Goal: Task Accomplishment & Management: Manage account settings

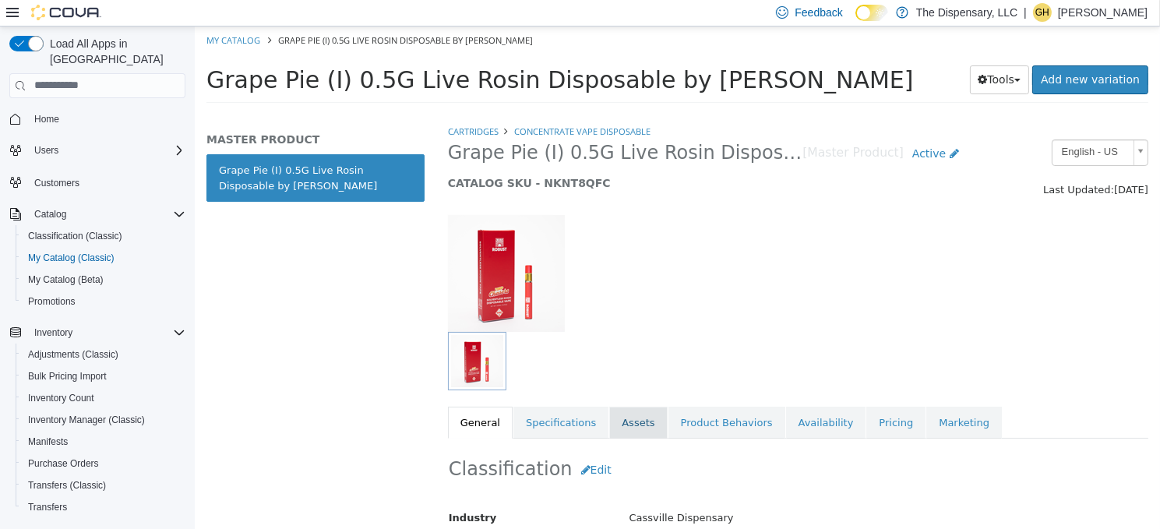
click at [608, 423] on link "Assets" at bounding box center [637, 422] width 58 height 33
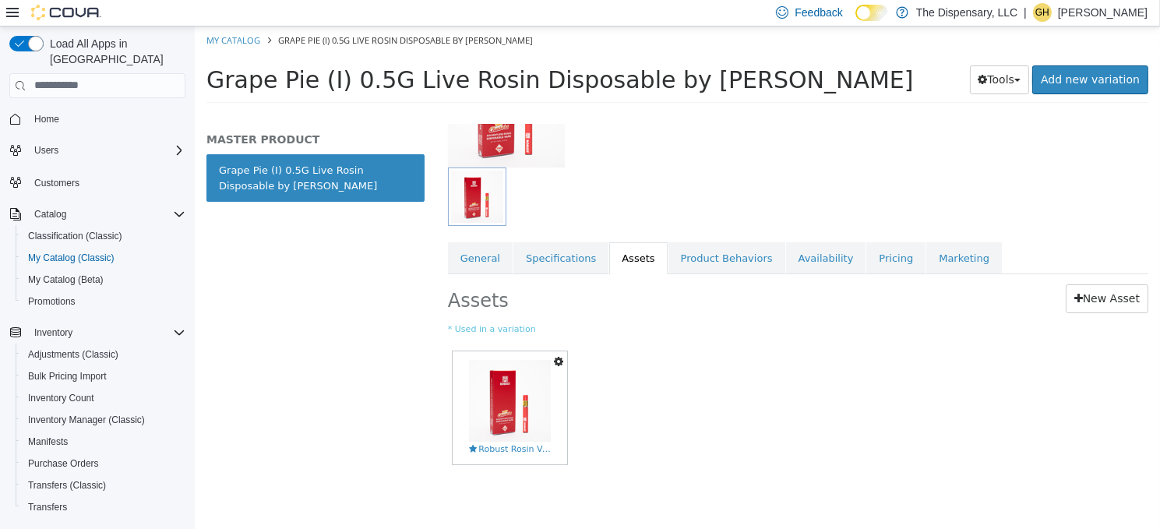
scroll to position [169, 0]
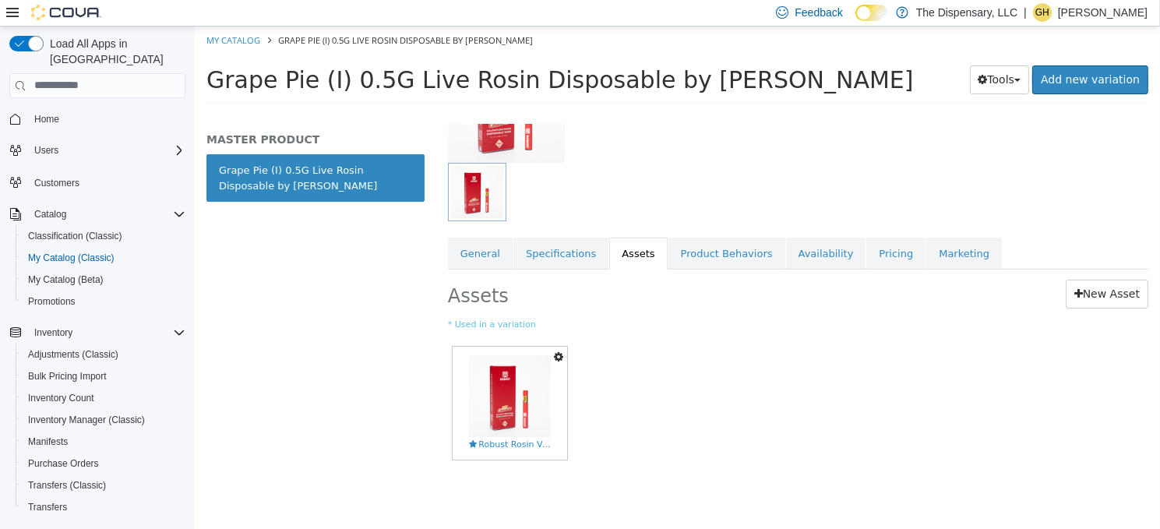
click at [558, 351] on icon "button" at bounding box center [557, 355] width 9 height 11
click at [509, 441] on link "Delete" at bounding box center [503, 446] width 123 height 21
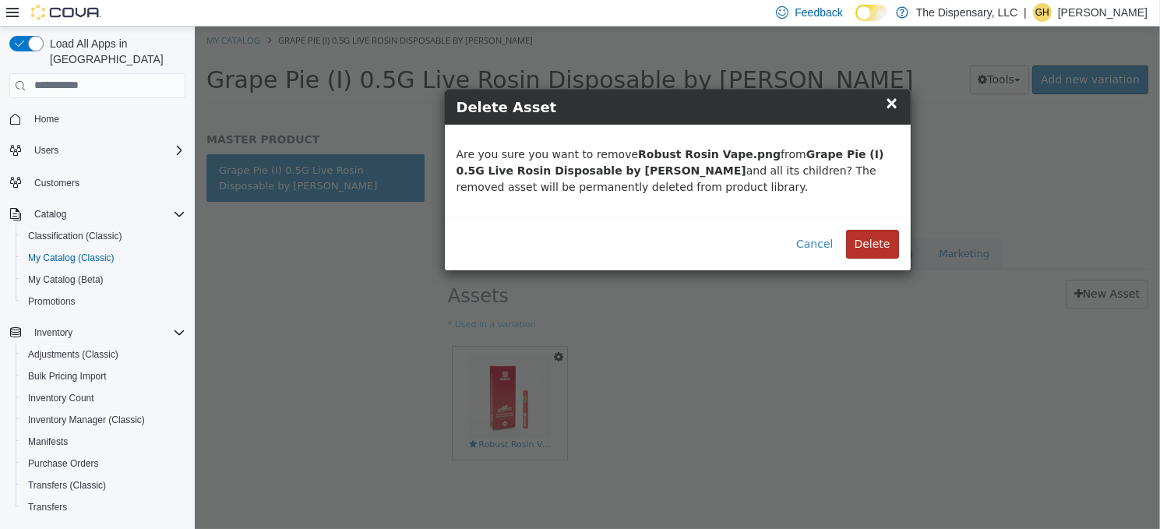
click at [876, 233] on button "Delete" at bounding box center [871, 243] width 53 height 29
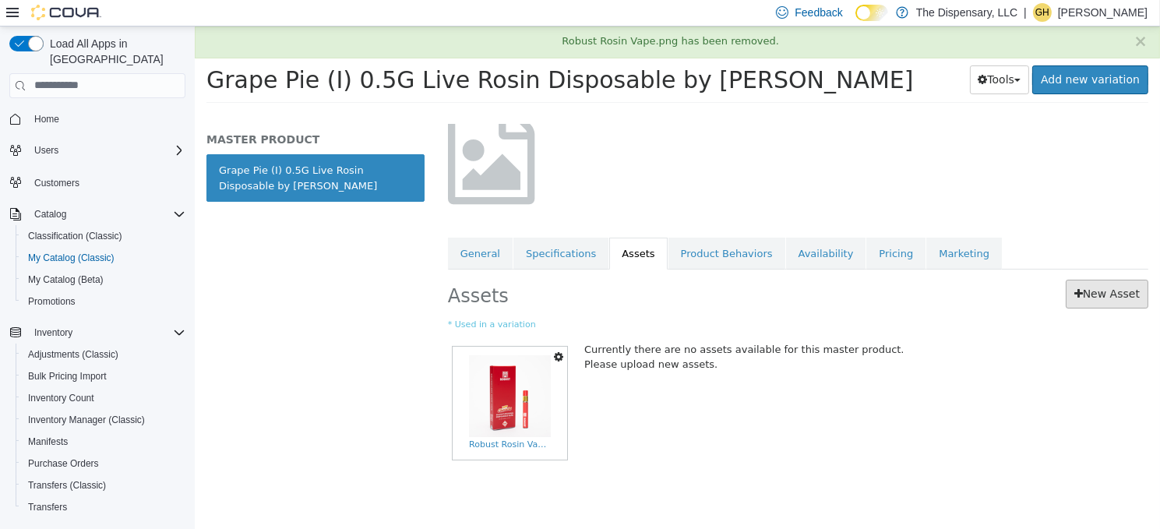
scroll to position [7, 0]
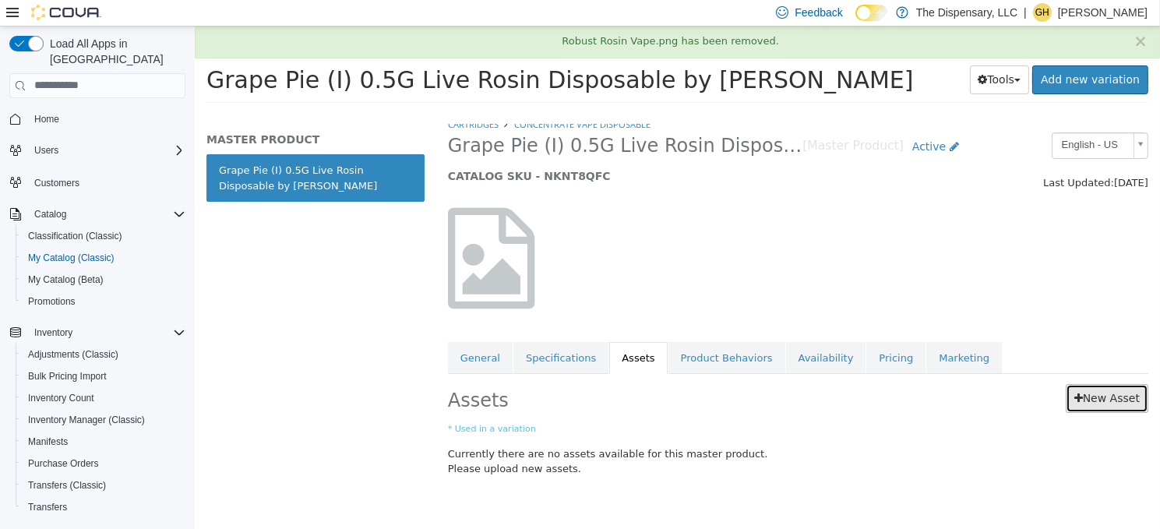
click at [1120, 405] on link "New Asset" at bounding box center [1106, 397] width 83 height 29
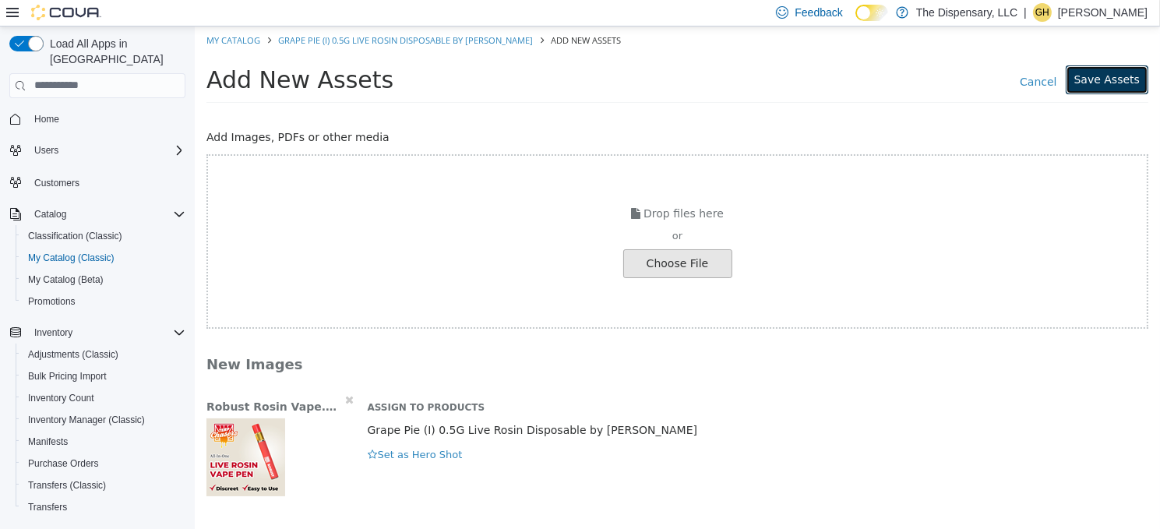
click at [1125, 84] on button "Save Assets" at bounding box center [1106, 79] width 83 height 29
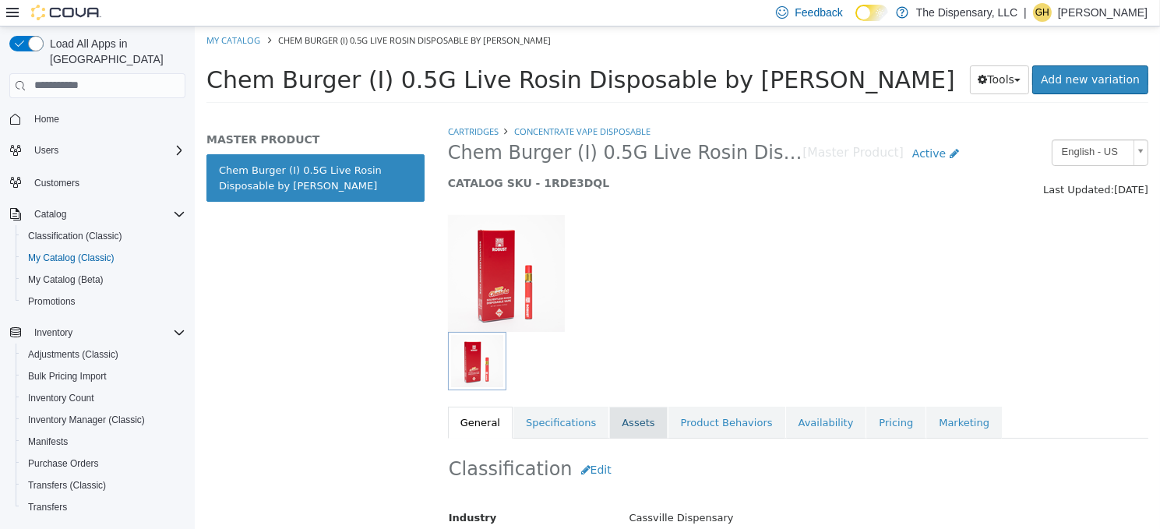
click at [618, 413] on link "Assets" at bounding box center [637, 422] width 58 height 33
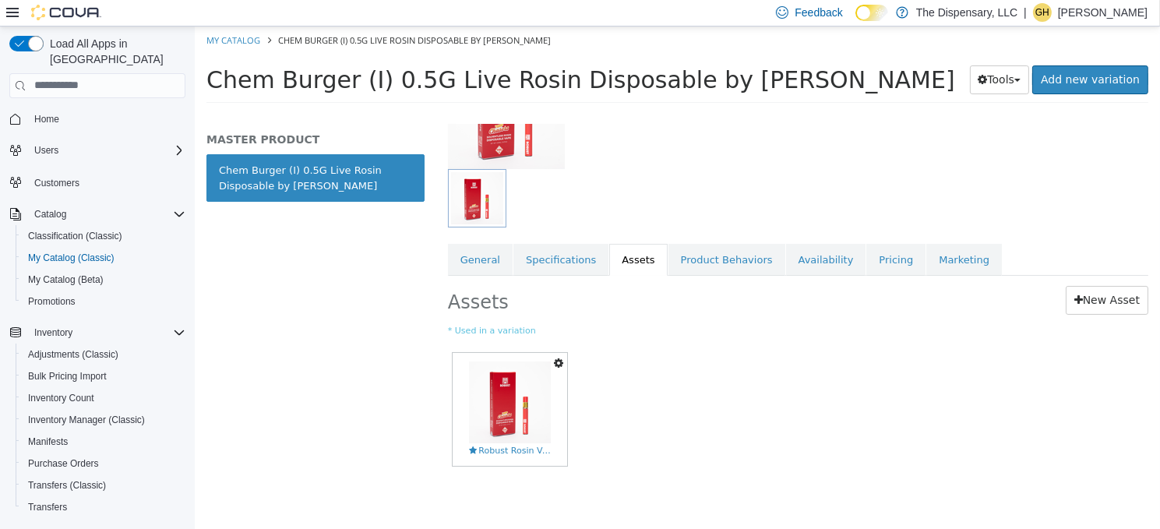
scroll to position [169, 0]
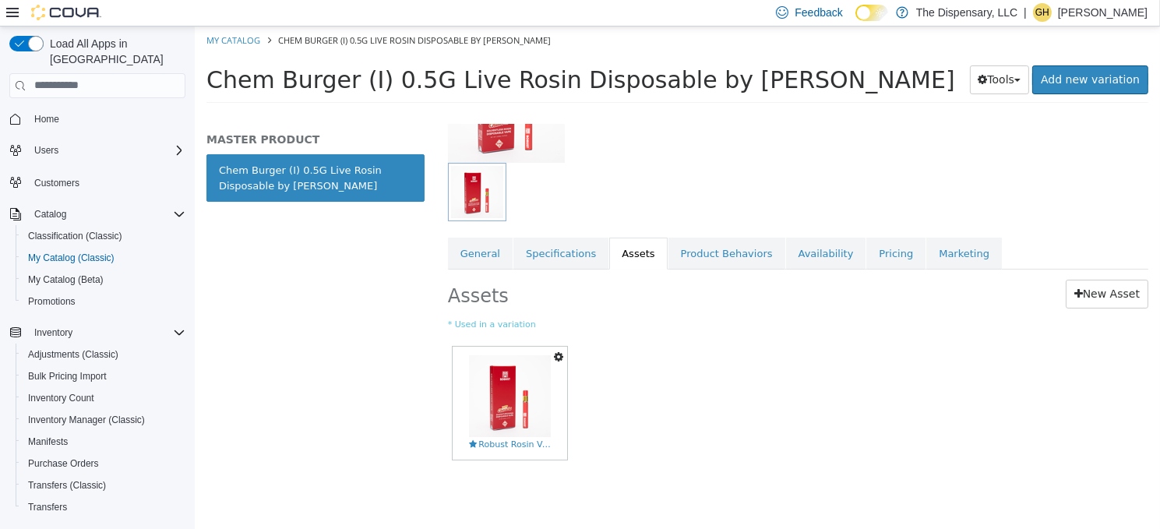
click at [558, 353] on icon "button" at bounding box center [557, 355] width 9 height 11
drag, startPoint x: 498, startPoint y: 437, endPoint x: 512, endPoint y: 425, distance: 18.2
click at [498, 437] on link "Delete" at bounding box center [503, 446] width 123 height 21
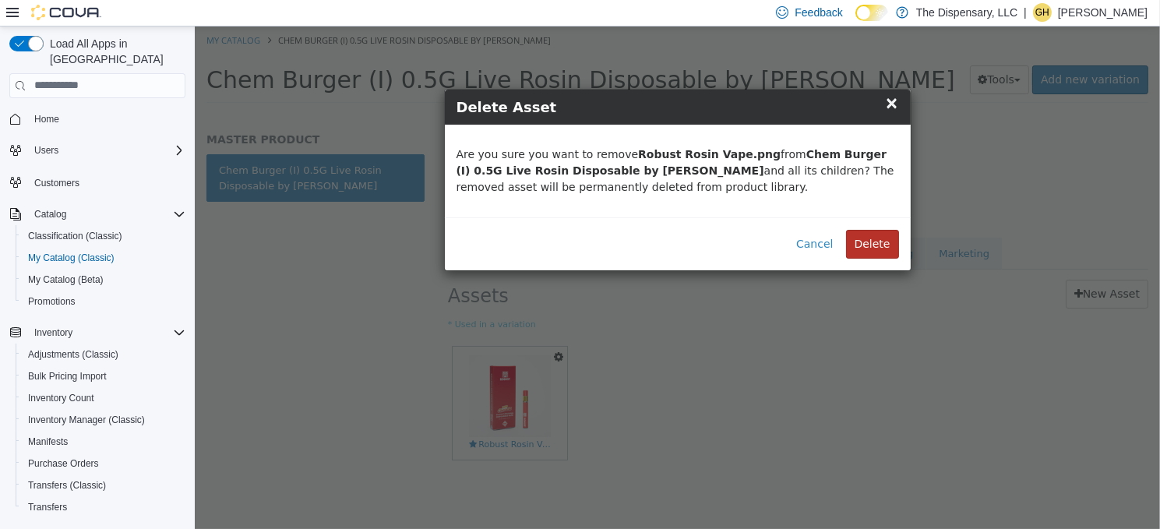
click at [871, 244] on button "Delete" at bounding box center [871, 243] width 53 height 29
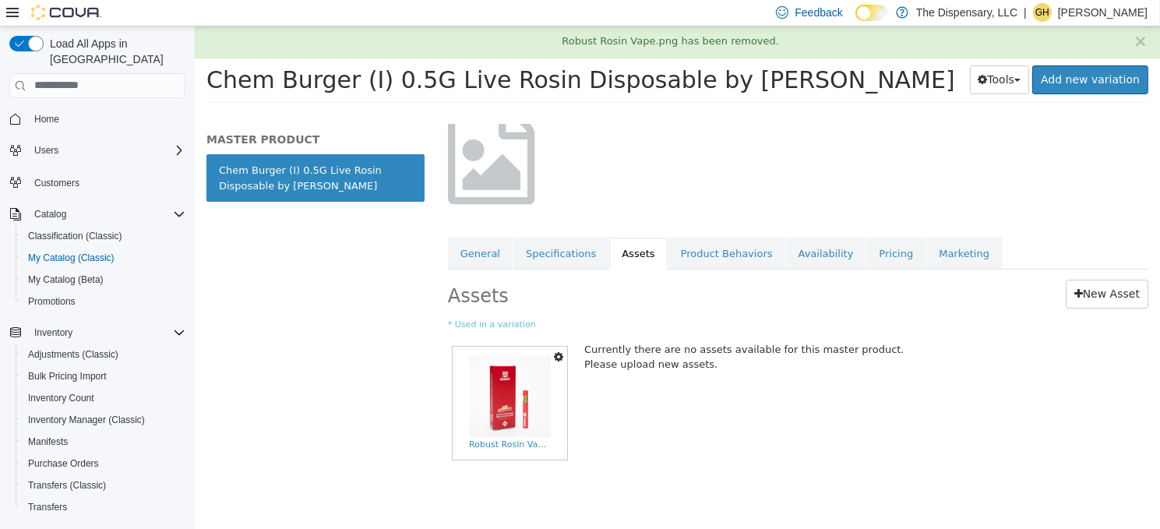
scroll to position [7, 0]
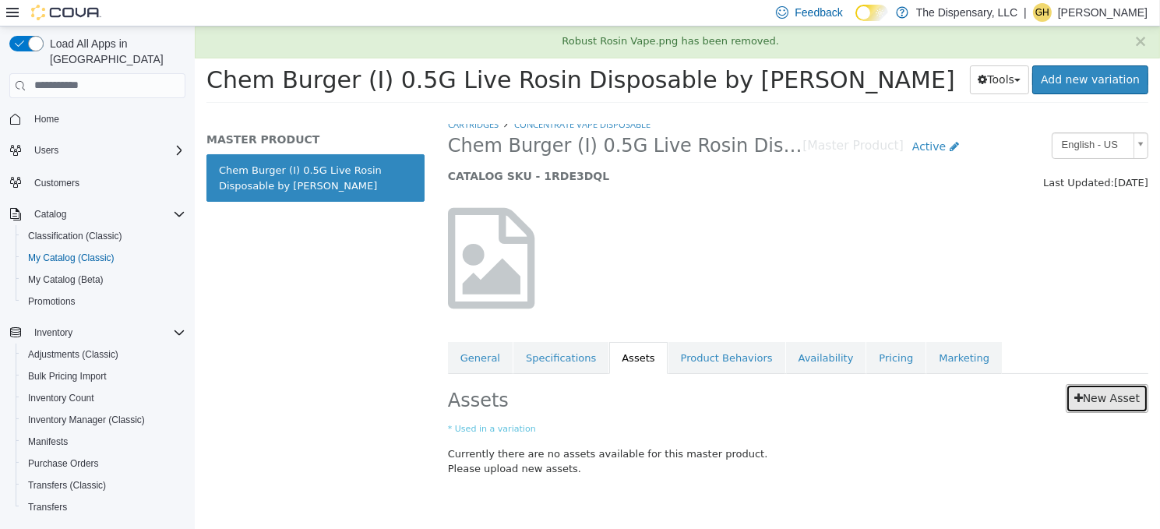
click at [1098, 395] on link "New Asset" at bounding box center [1106, 397] width 83 height 29
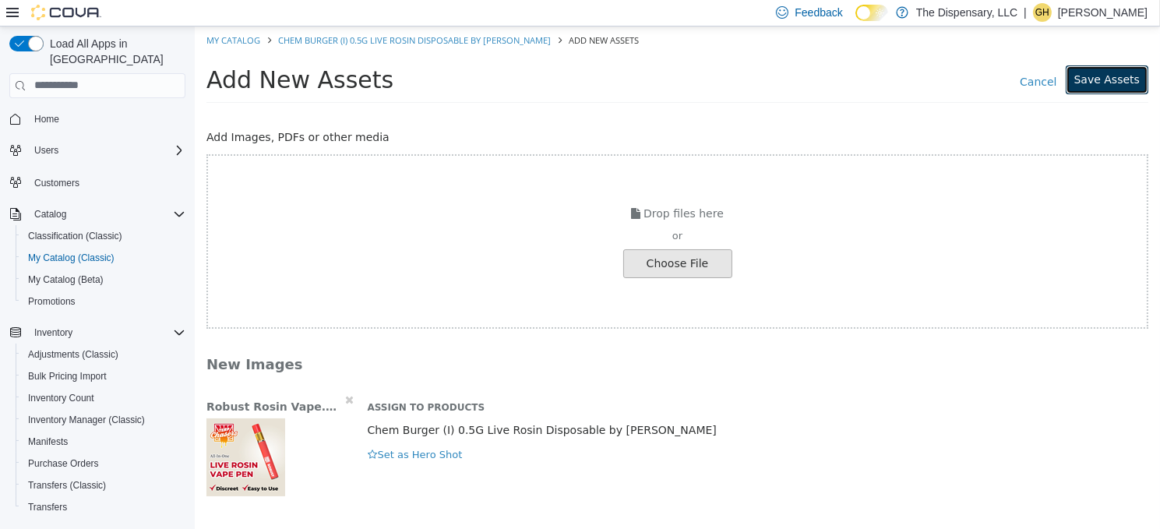
click at [1124, 85] on button "Save Assets" at bounding box center [1106, 79] width 83 height 29
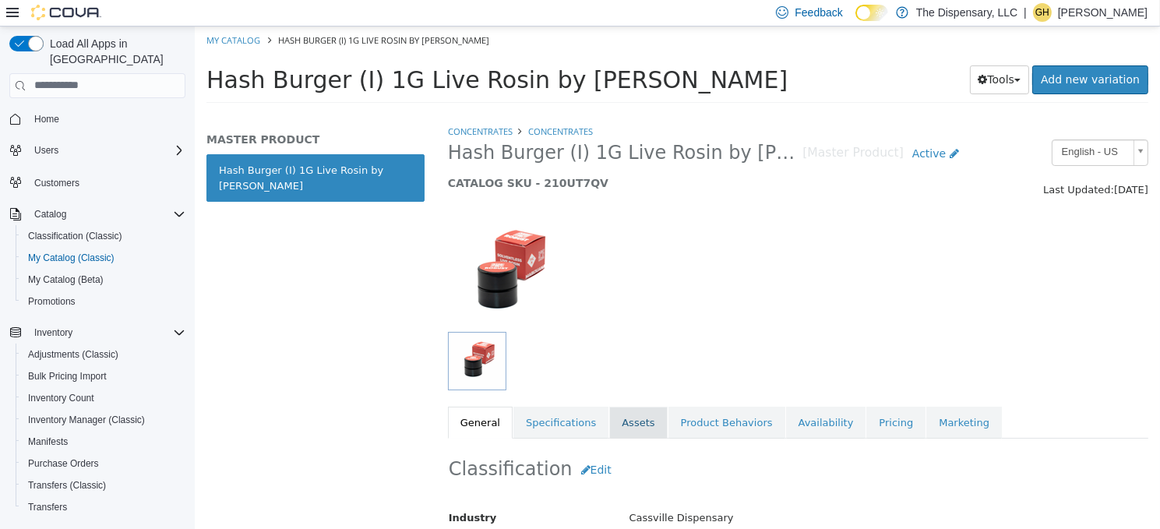
click at [619, 415] on link "Assets" at bounding box center [637, 422] width 58 height 33
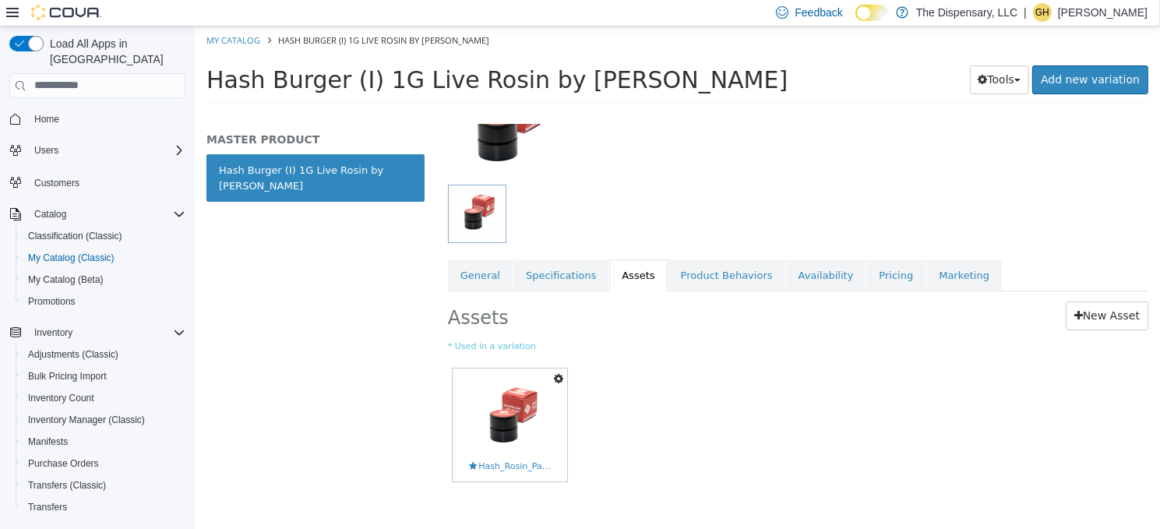
scroll to position [157, 0]
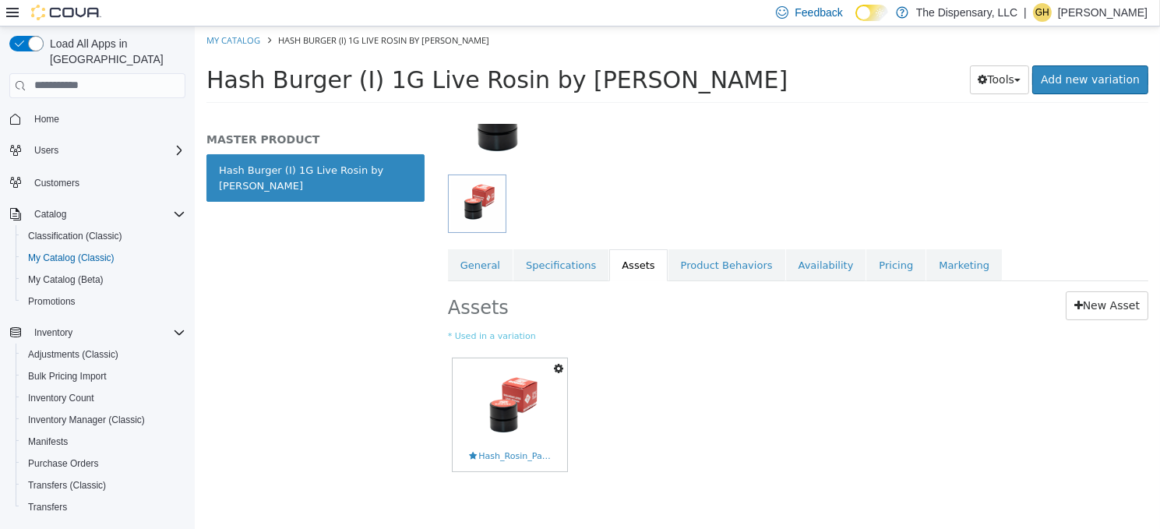
click at [561, 368] on icon "button" at bounding box center [557, 367] width 9 height 11
click at [517, 456] on link "Delete" at bounding box center [503, 458] width 123 height 21
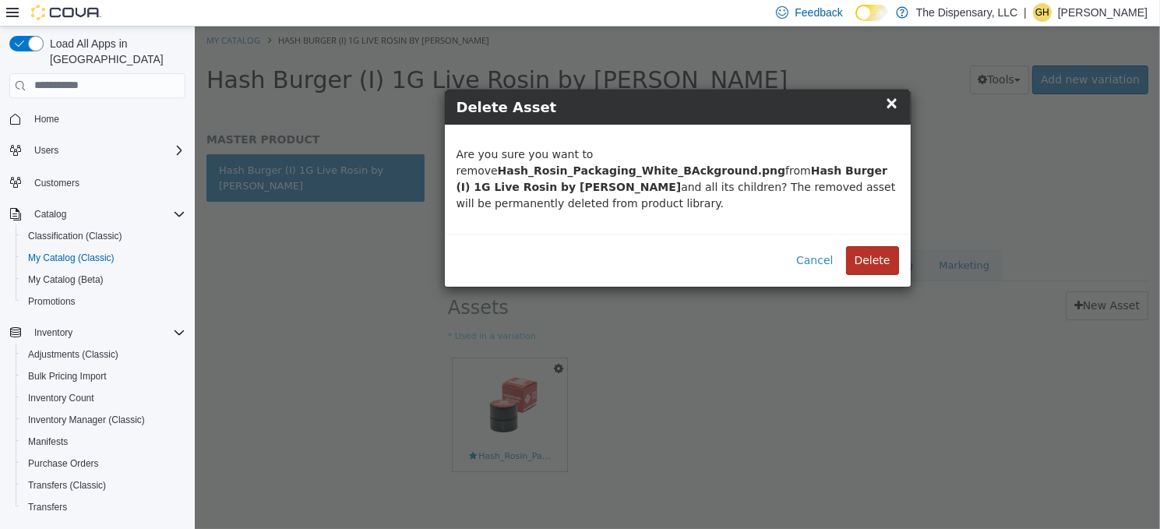
click at [861, 252] on button "Delete" at bounding box center [871, 259] width 53 height 29
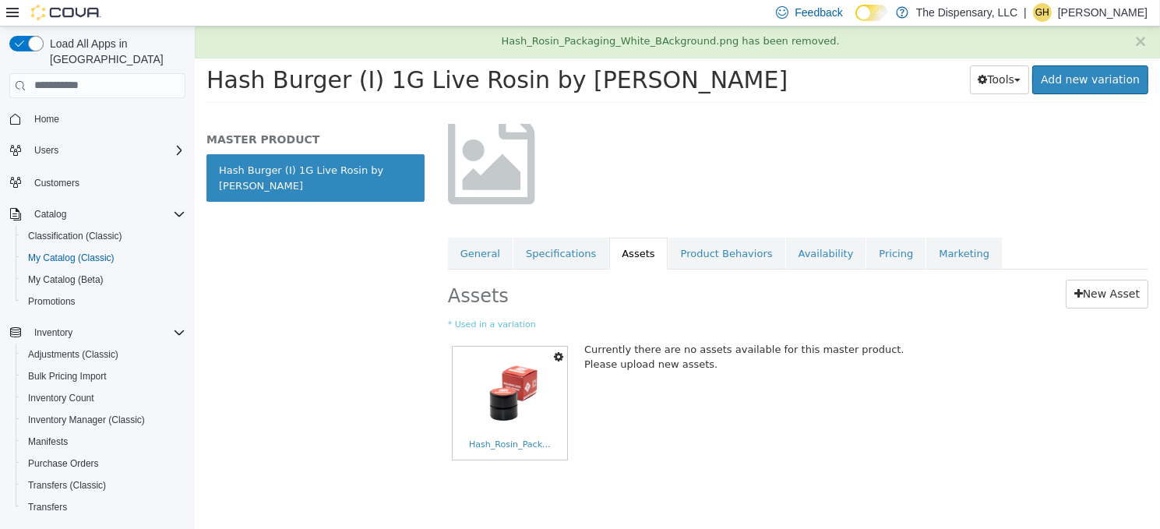
scroll to position [7, 0]
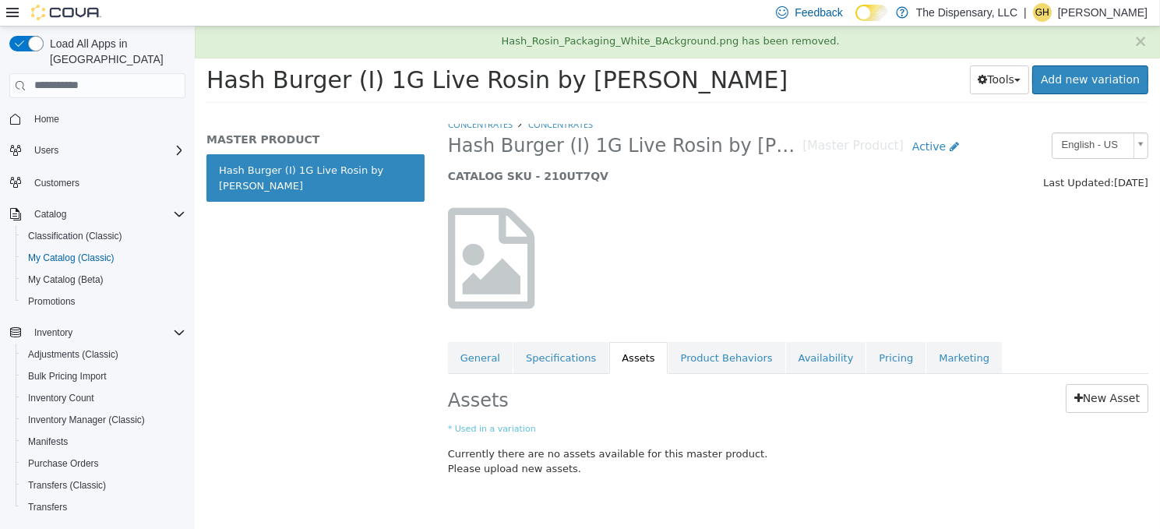
click at [1110, 417] on div "Assets New Asset * Used in a variation Currently there are no assets available …" at bounding box center [796, 432] width 723 height 119
click at [1107, 407] on link "New Asset" at bounding box center [1106, 397] width 83 height 29
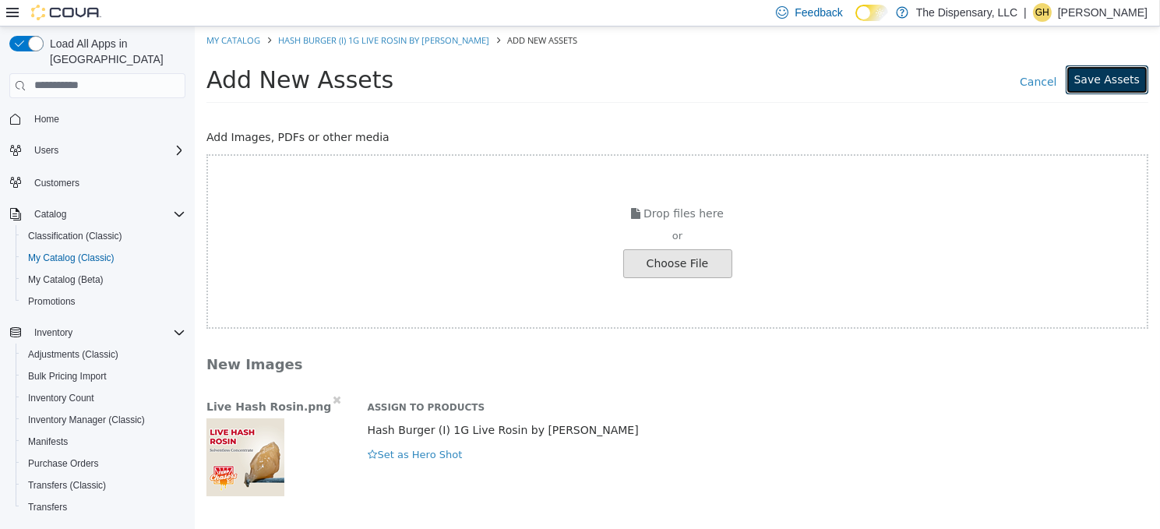
click at [1114, 83] on button "Save Assets" at bounding box center [1106, 79] width 83 height 29
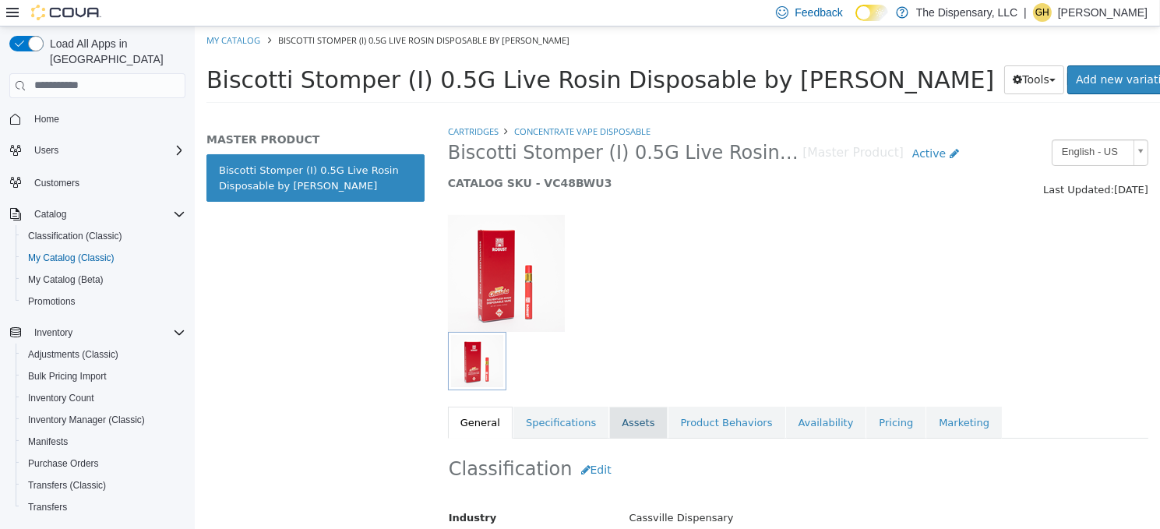
click at [622, 427] on link "Assets" at bounding box center [637, 422] width 58 height 33
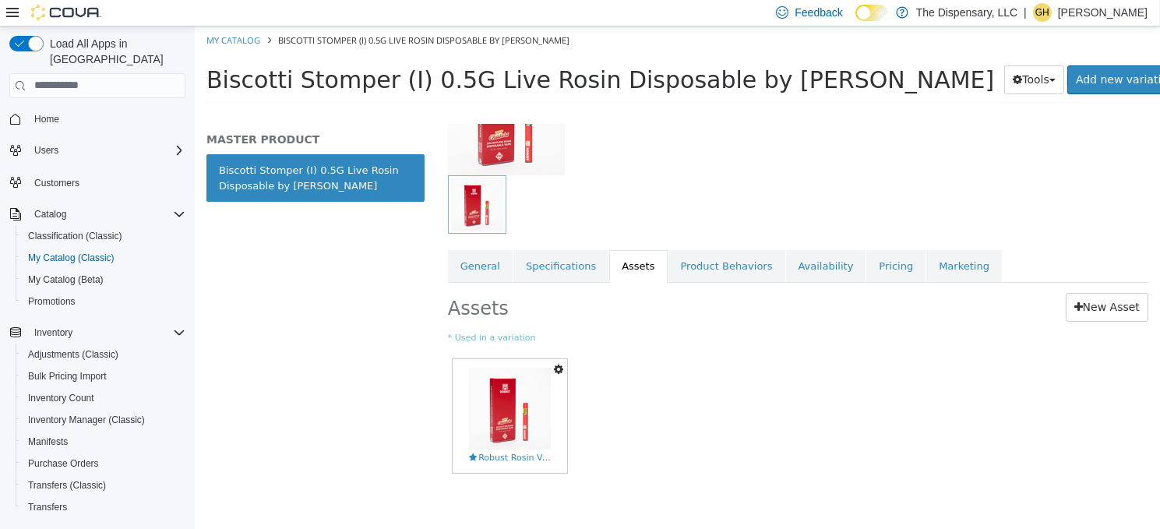
scroll to position [157, 0]
click at [554, 364] on icon "button" at bounding box center [557, 367] width 9 height 11
click at [508, 451] on link "Delete" at bounding box center [503, 458] width 123 height 21
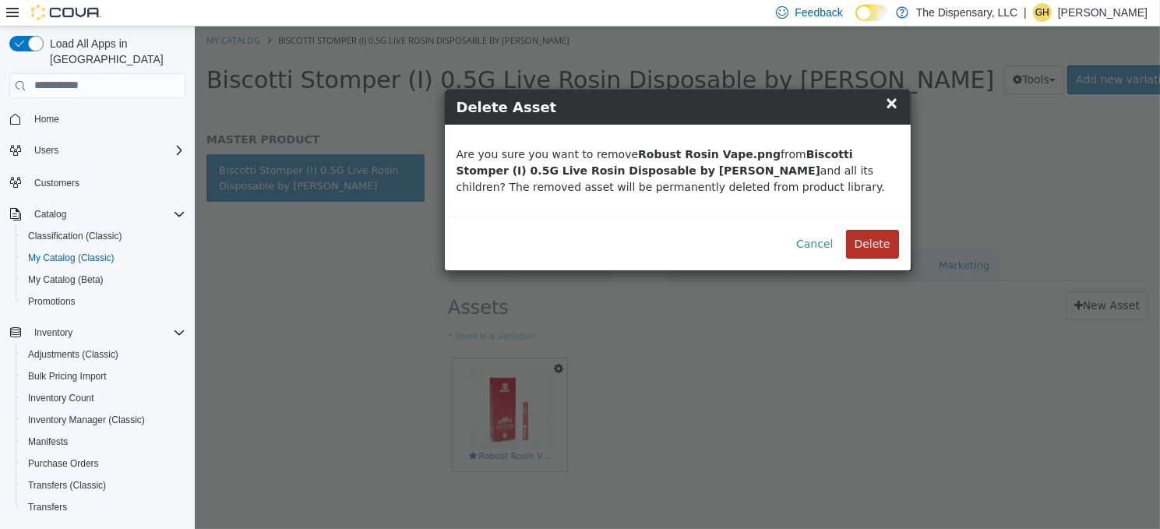
click at [862, 243] on button "Delete" at bounding box center [871, 243] width 53 height 29
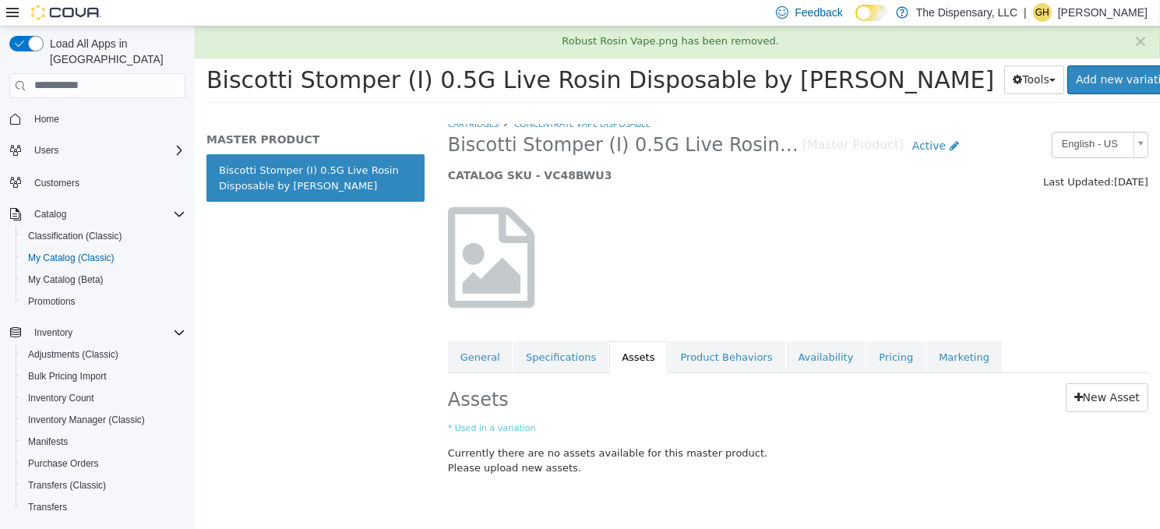
scroll to position [7, 0]
click at [1114, 394] on link "New Asset" at bounding box center [1106, 397] width 83 height 29
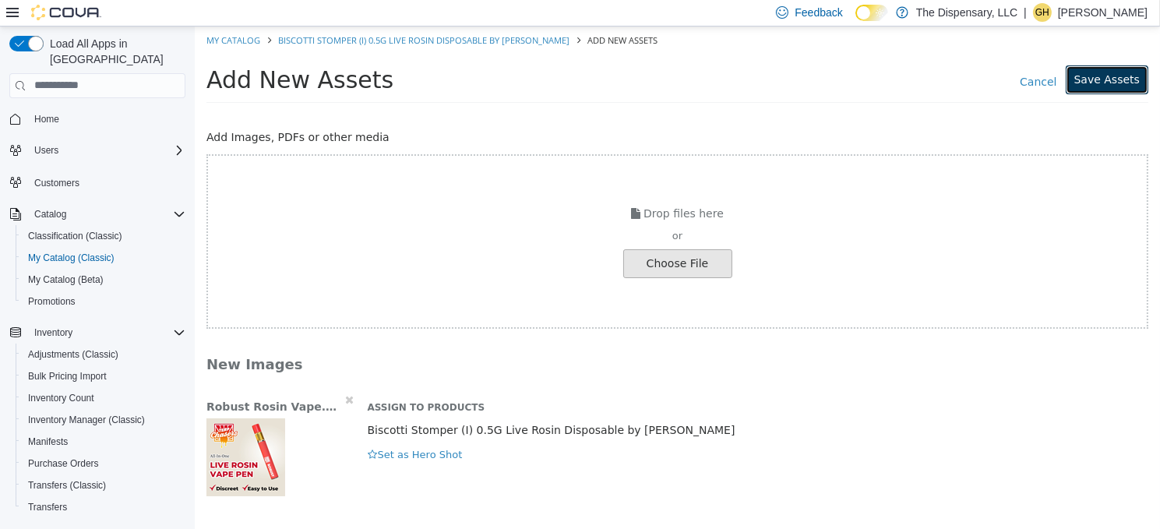
click at [1105, 85] on button "Save Assets" at bounding box center [1106, 79] width 83 height 29
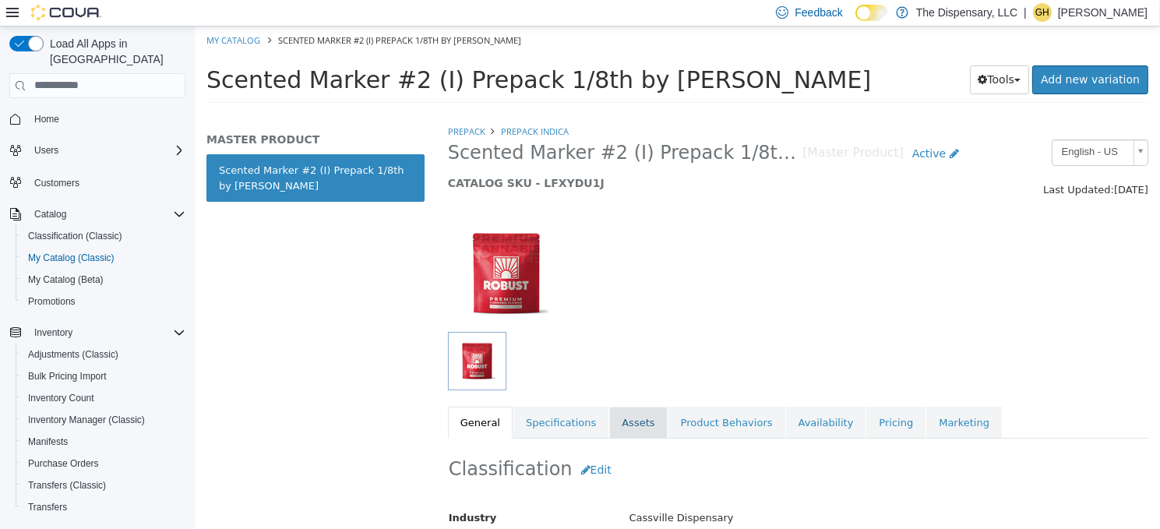
click at [608, 428] on link "Assets" at bounding box center [637, 422] width 58 height 33
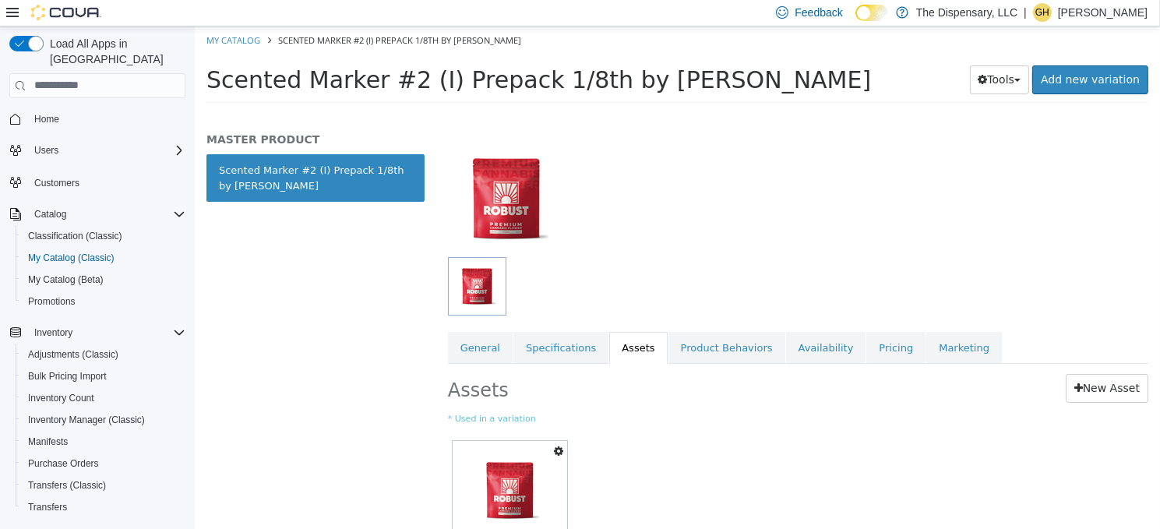
scroll to position [156, 0]
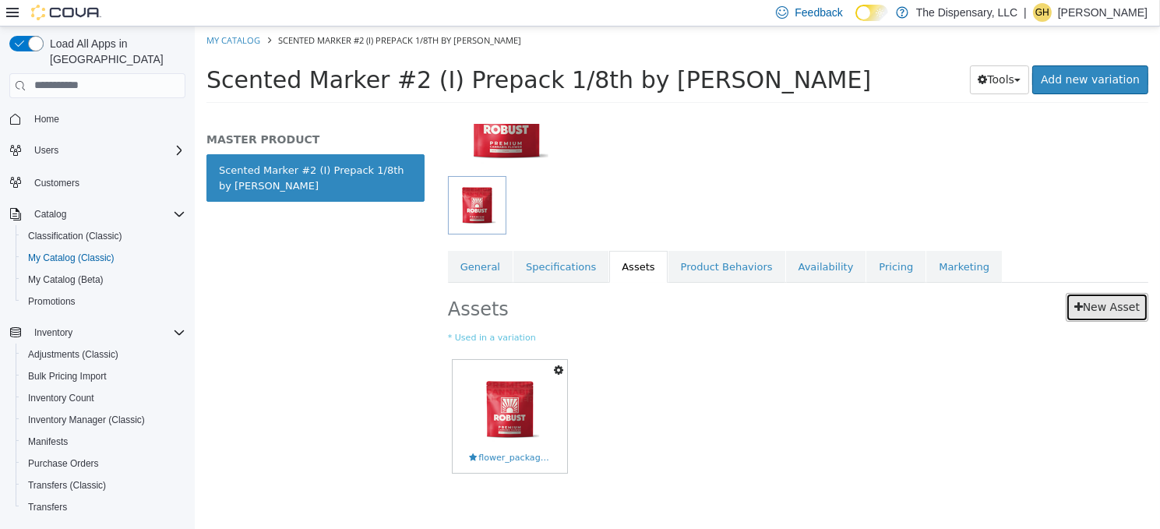
click at [1086, 300] on link "New Asset" at bounding box center [1106, 306] width 83 height 29
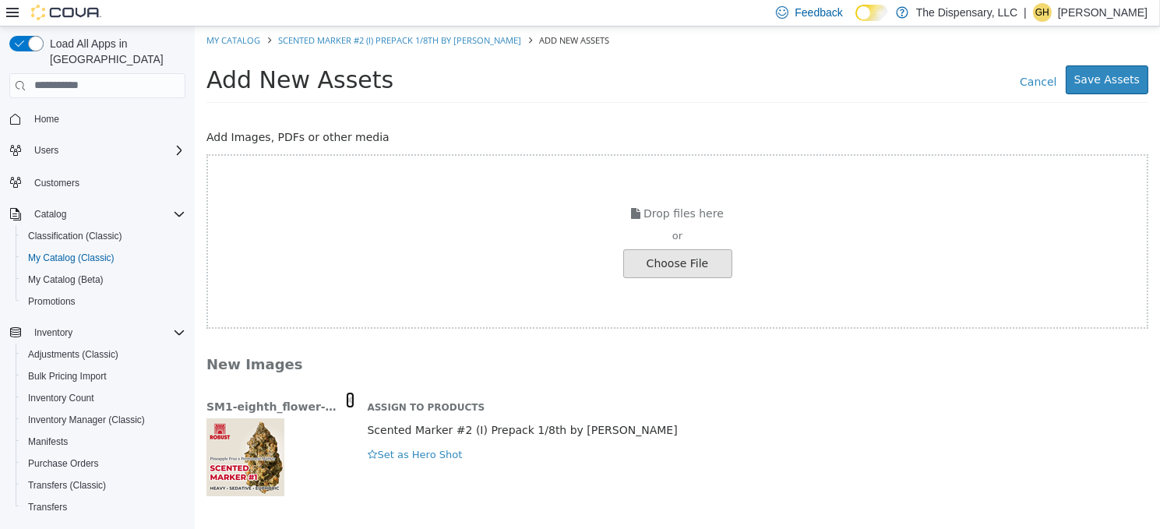
click at [347, 397] on icon "button" at bounding box center [349, 398] width 9 height 11
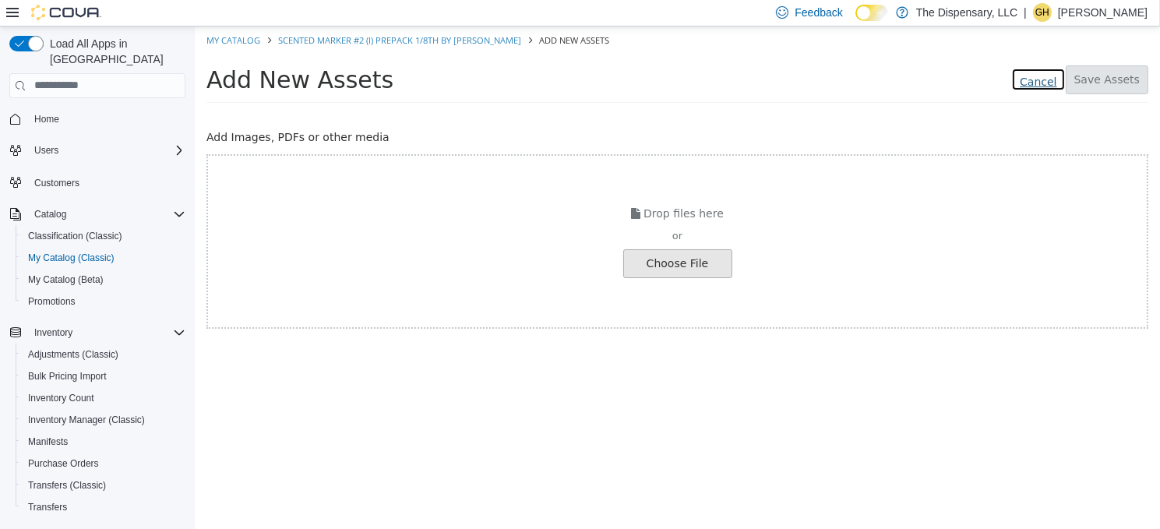
click at [1040, 88] on link "Cancel" at bounding box center [1037, 78] width 54 height 23
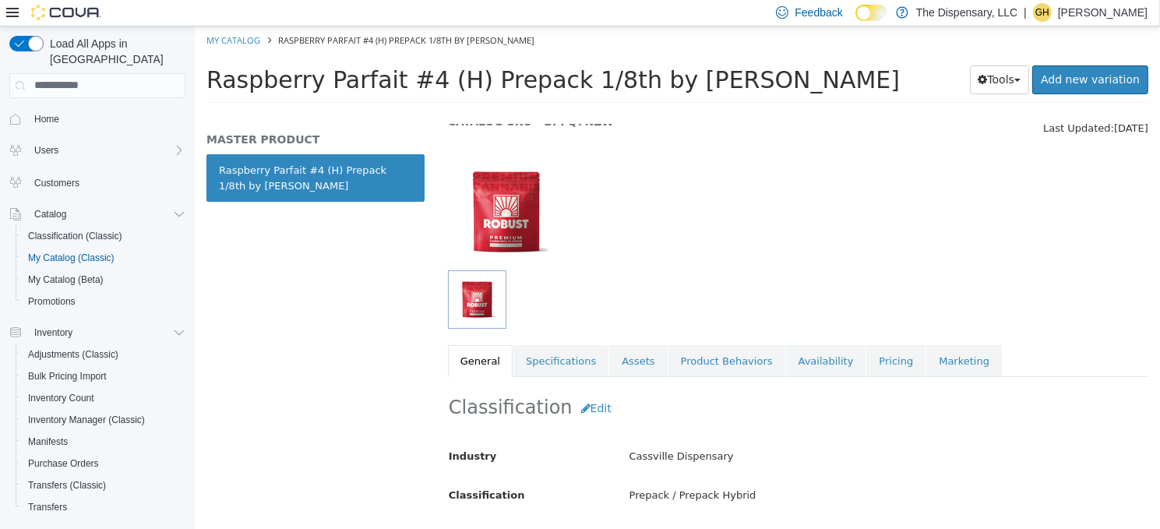
scroll to position [156, 0]
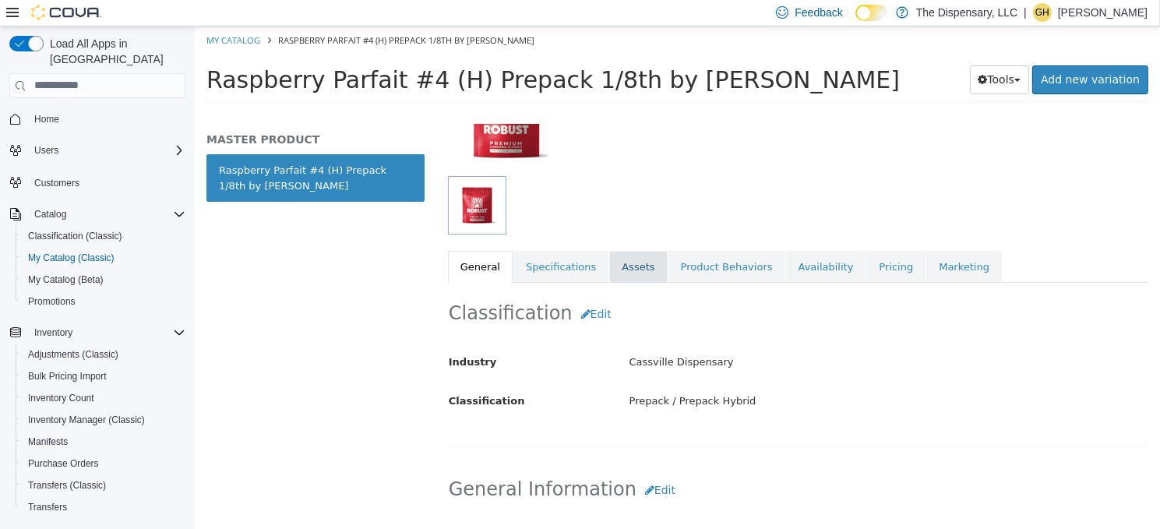
click at [627, 265] on link "Assets" at bounding box center [637, 266] width 58 height 33
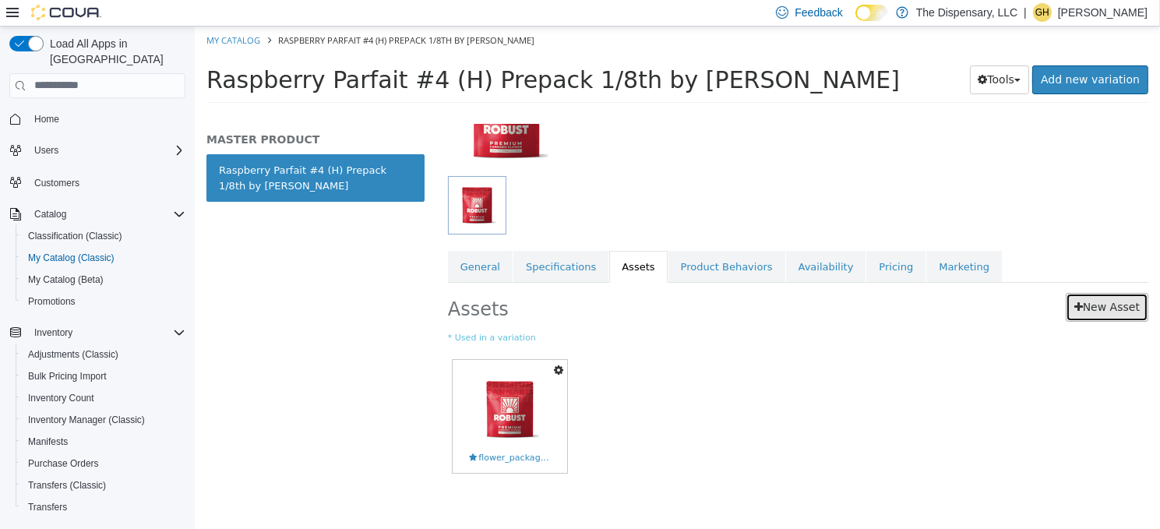
click at [1106, 309] on link "New Asset" at bounding box center [1106, 306] width 83 height 29
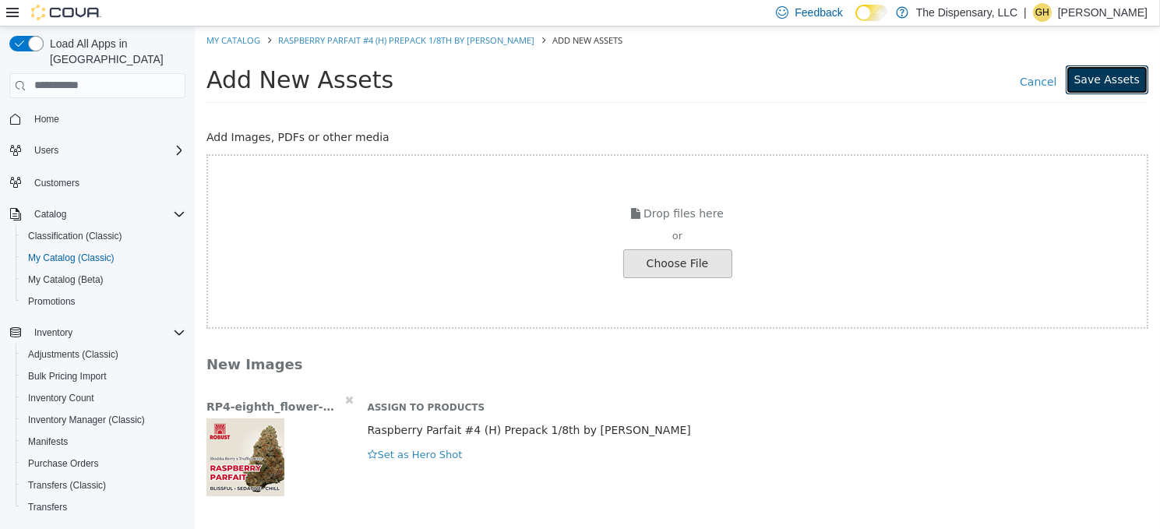
click at [1112, 85] on button "Save Assets" at bounding box center [1106, 79] width 83 height 29
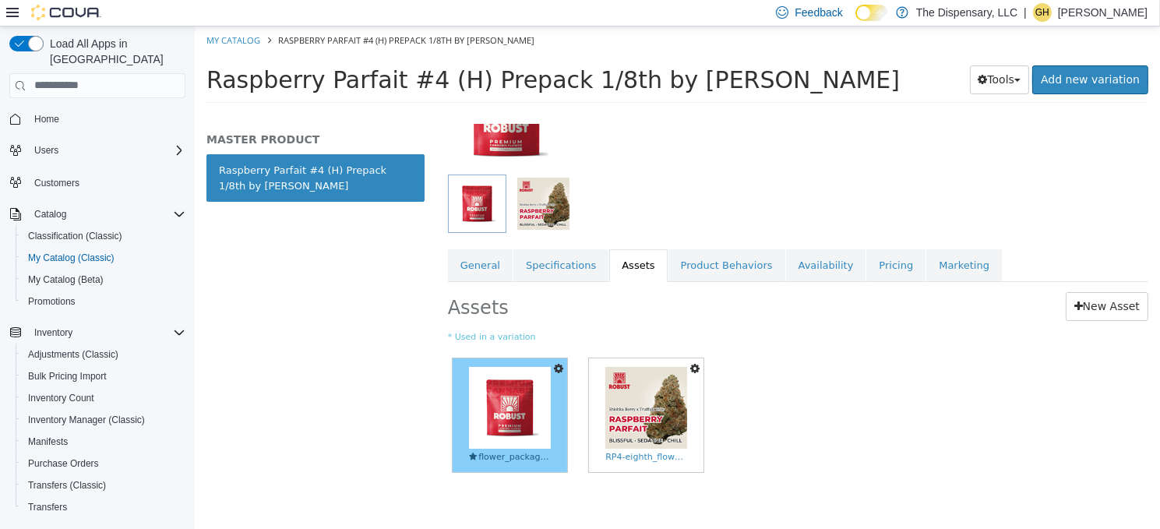
scroll to position [157, 0]
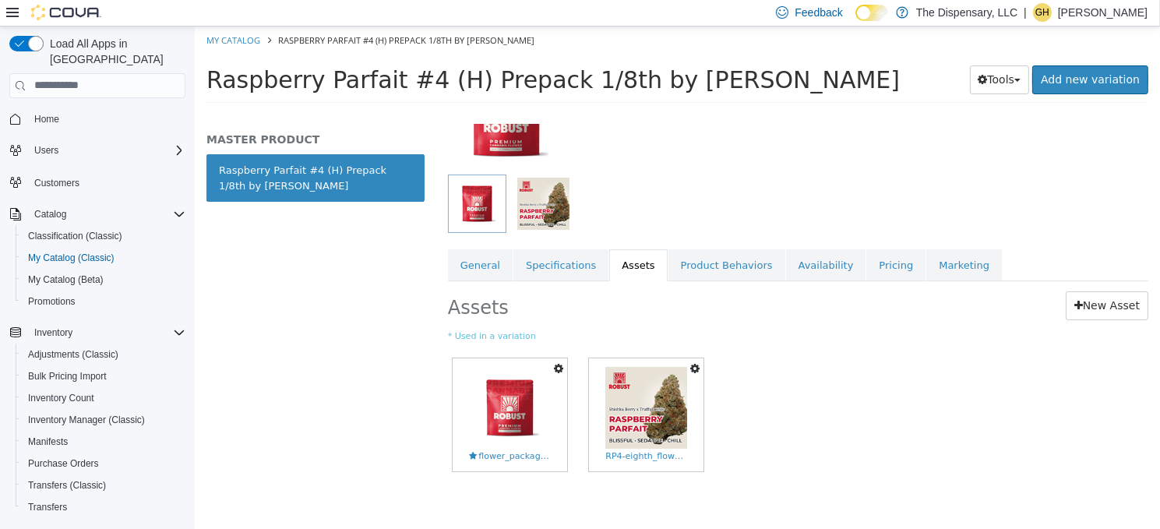
click at [699, 364] on button "button" at bounding box center [693, 367] width 17 height 21
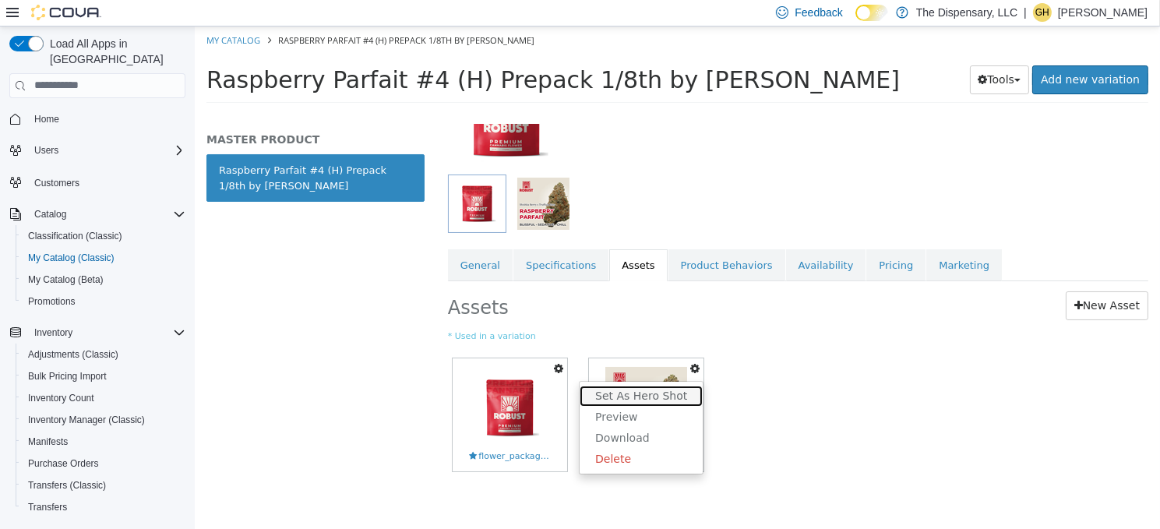
click at [646, 396] on link "Set As Hero Shot" at bounding box center [640, 395] width 123 height 21
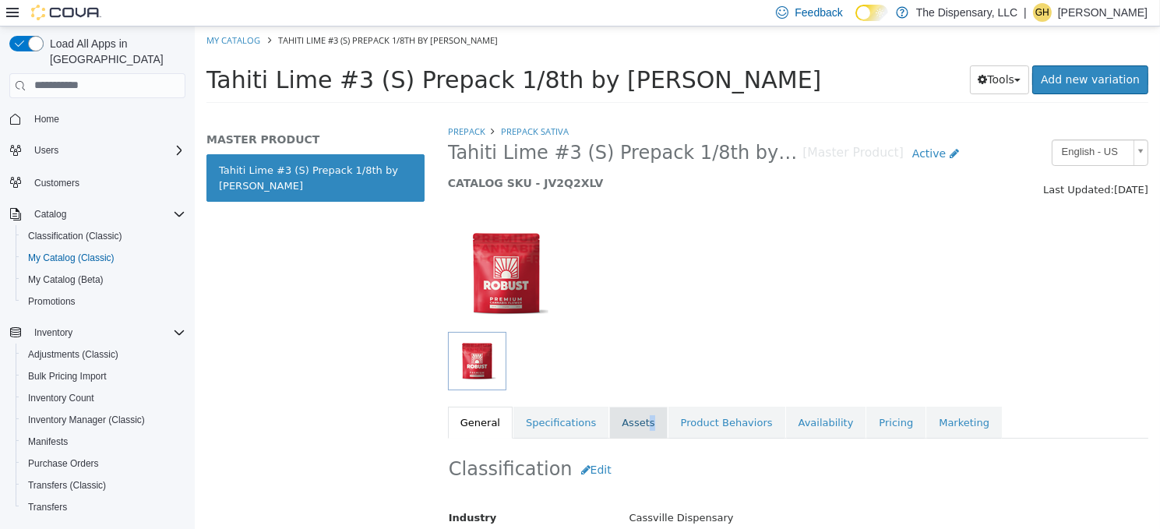
click at [632, 428] on link "Assets" at bounding box center [637, 422] width 58 height 33
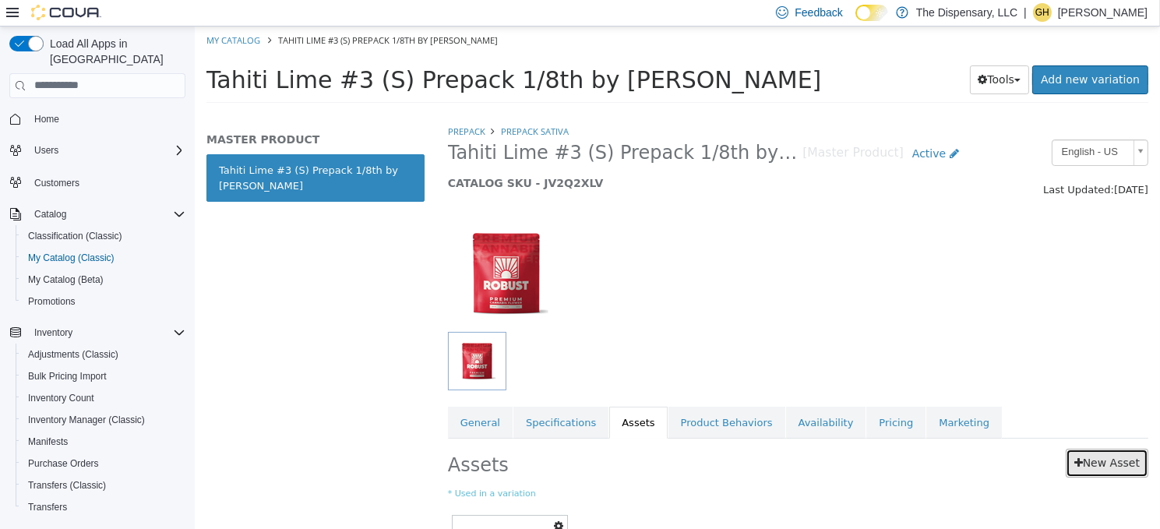
click at [1075, 463] on link "New Asset" at bounding box center [1106, 462] width 83 height 29
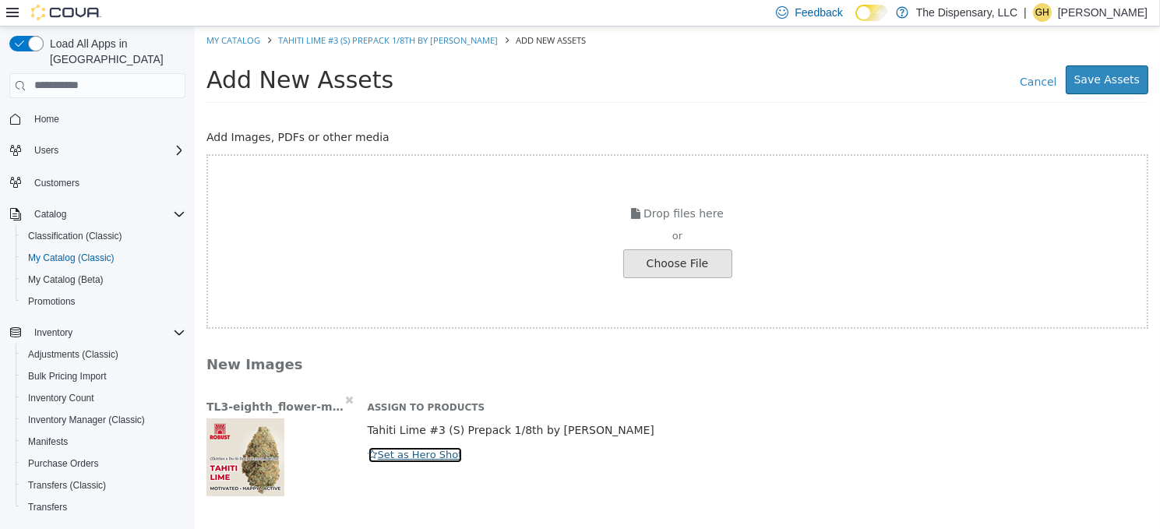
click at [371, 456] on icon "button" at bounding box center [372, 454] width 9 height 10
click at [1093, 81] on button "Save Assets" at bounding box center [1106, 79] width 83 height 29
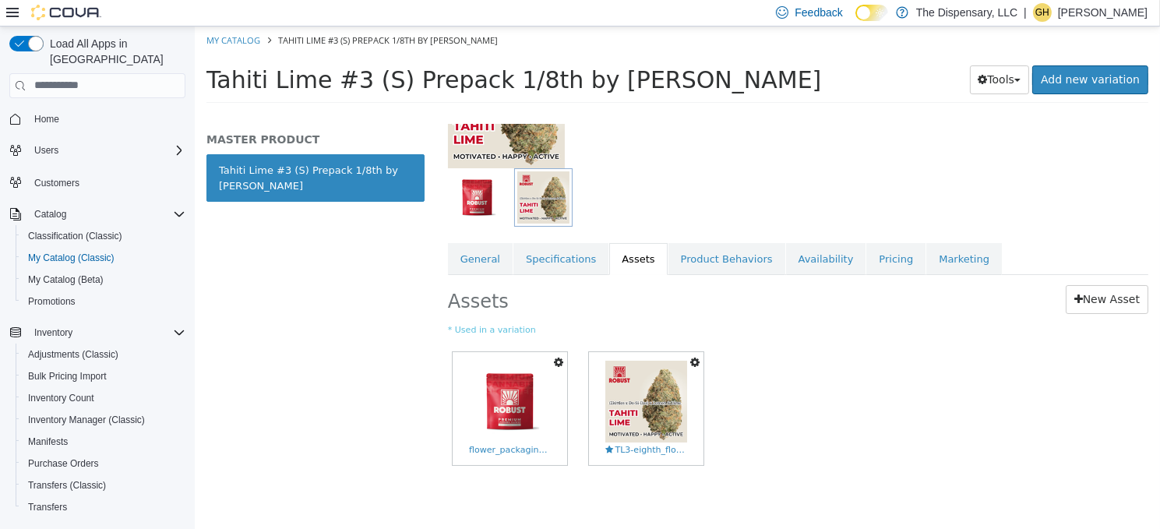
scroll to position [169, 0]
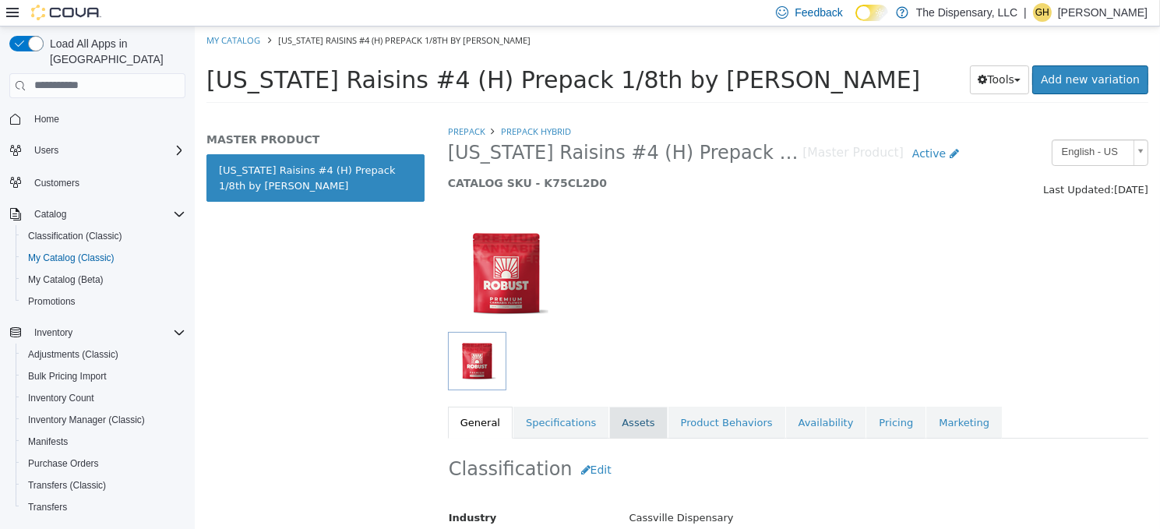
click at [632, 433] on link "Assets" at bounding box center [637, 422] width 58 height 33
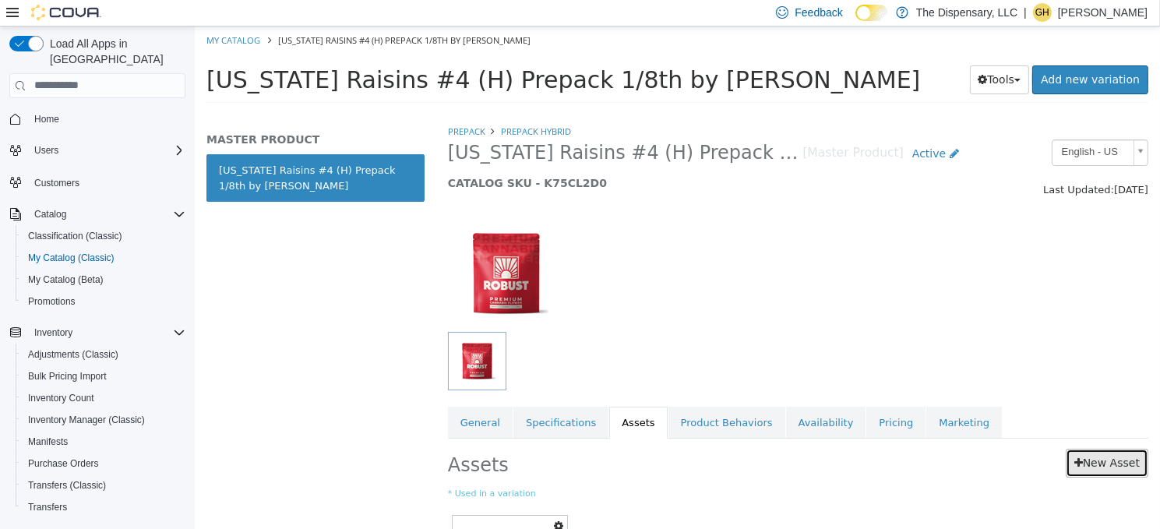
click at [1097, 457] on link "New Asset" at bounding box center [1106, 462] width 83 height 29
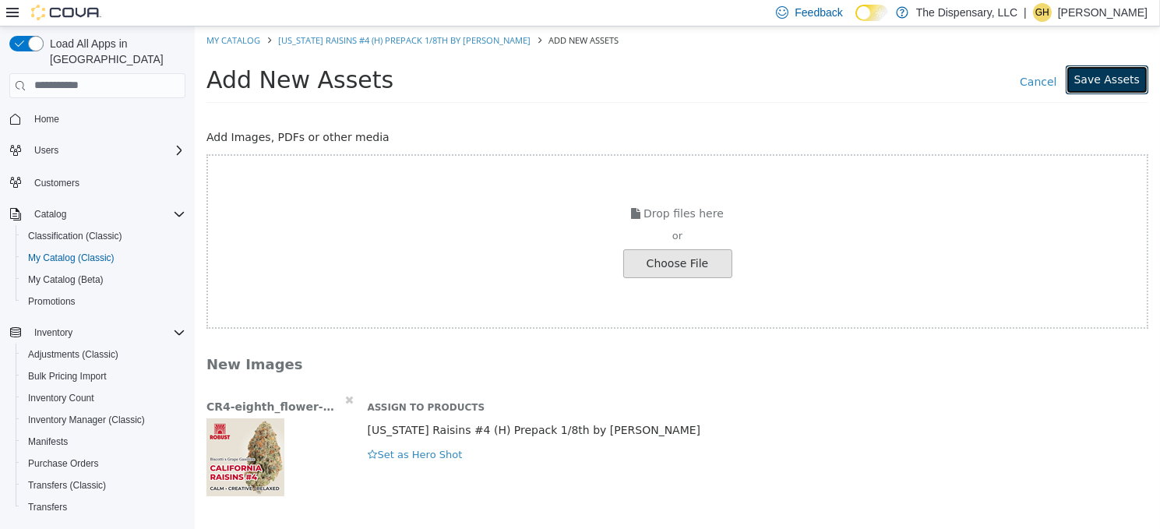
click at [1097, 76] on button "Save Assets" at bounding box center [1106, 79] width 83 height 29
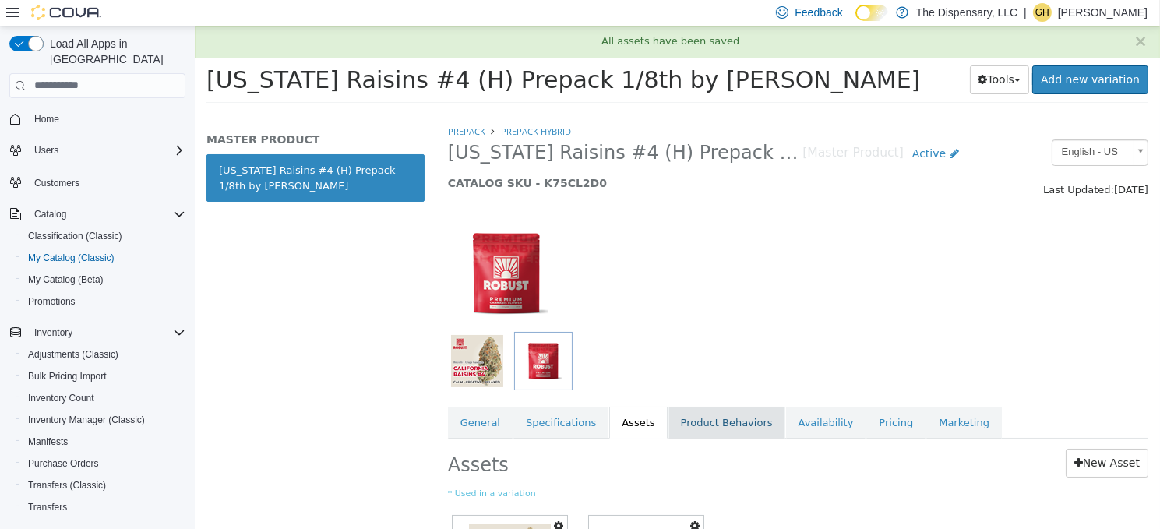
scroll to position [169, 0]
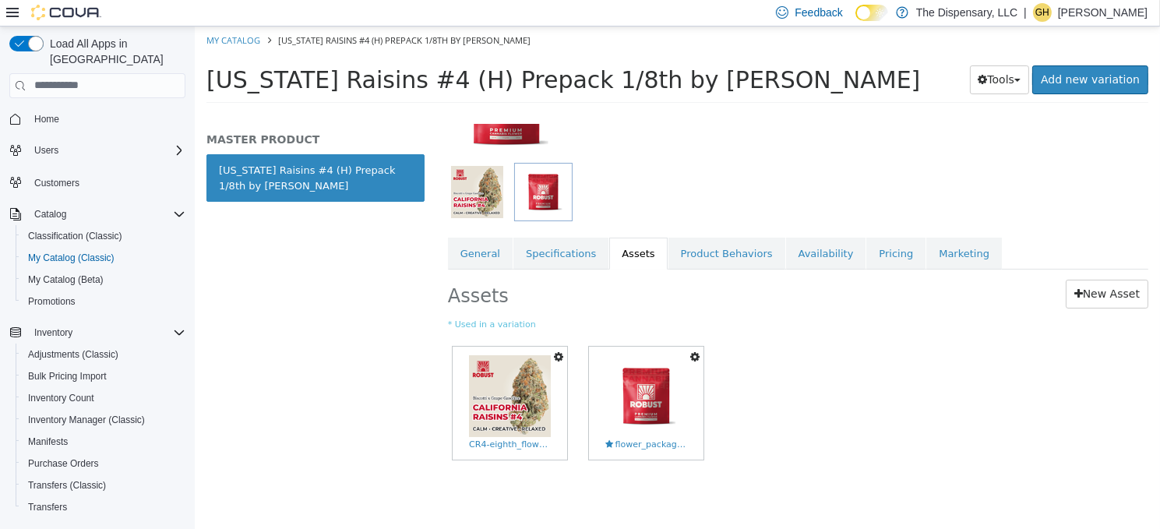
click at [558, 357] on icon "button" at bounding box center [557, 355] width 9 height 11
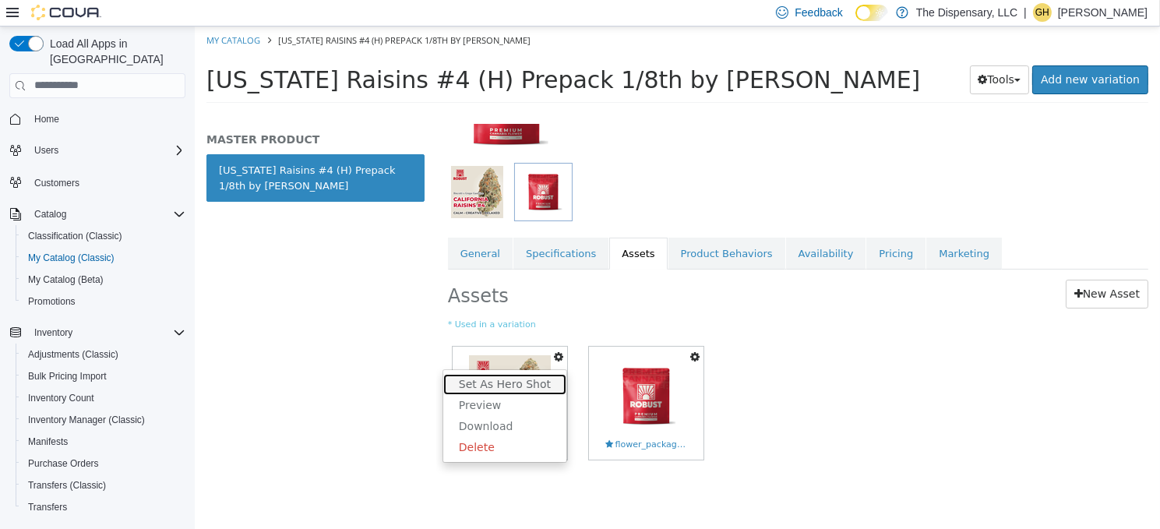
click at [519, 382] on link "Set As Hero Shot" at bounding box center [503, 383] width 123 height 21
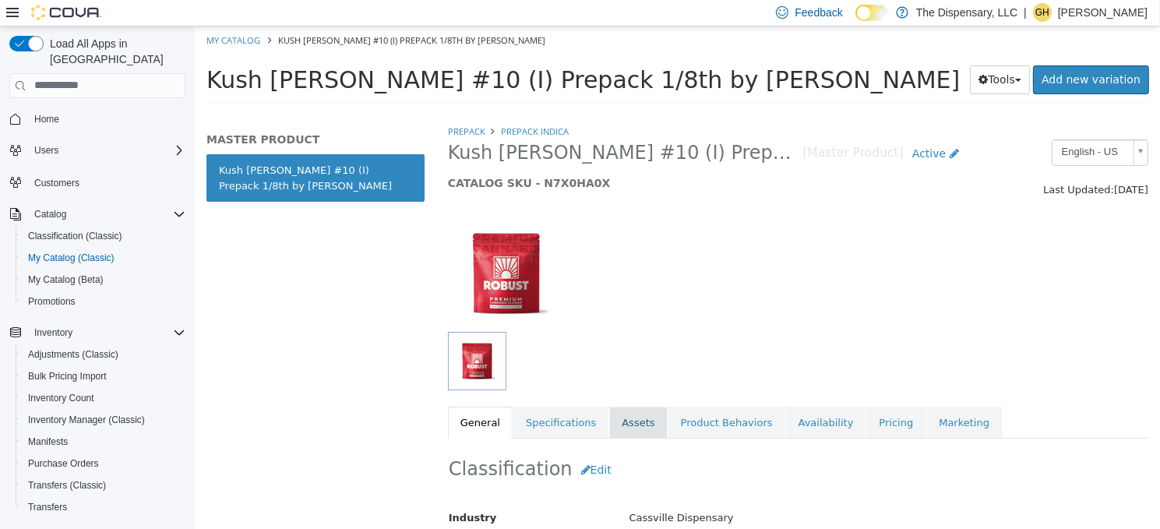
click at [625, 423] on link "Assets" at bounding box center [637, 422] width 58 height 33
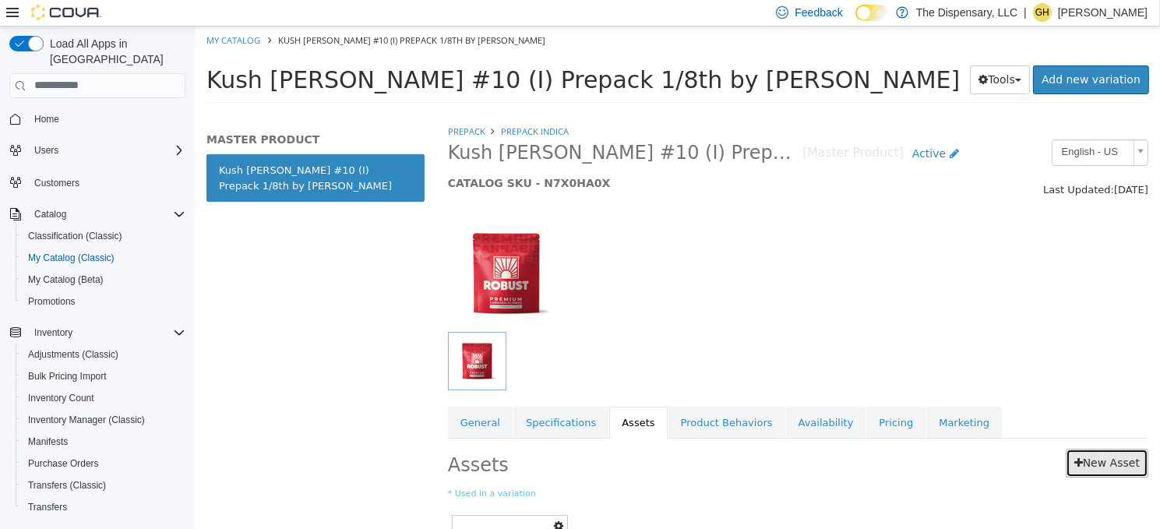
click at [1105, 459] on link "New Asset" at bounding box center [1106, 462] width 83 height 29
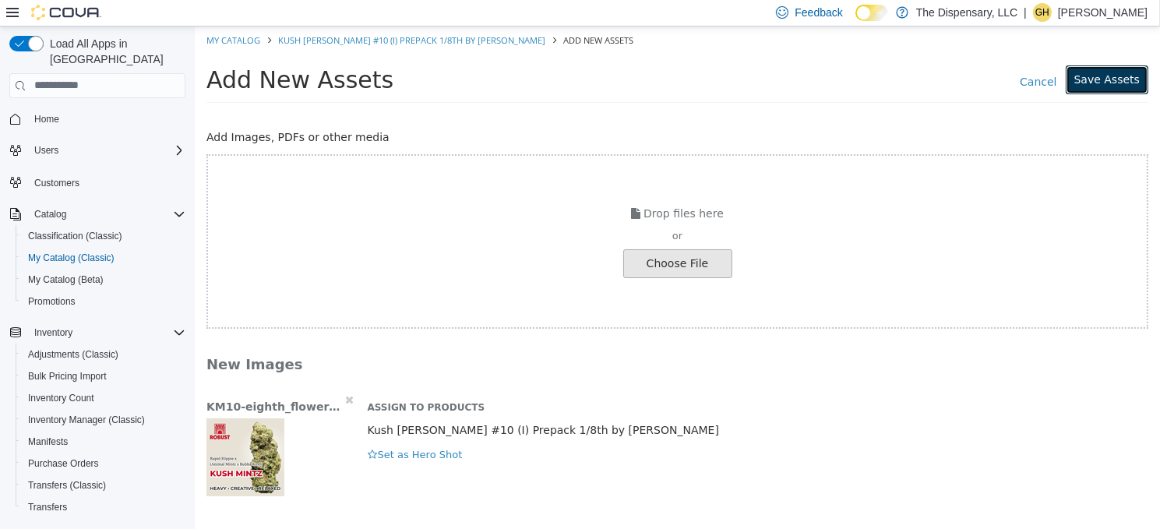
click at [1114, 85] on button "Save Assets" at bounding box center [1106, 79] width 83 height 29
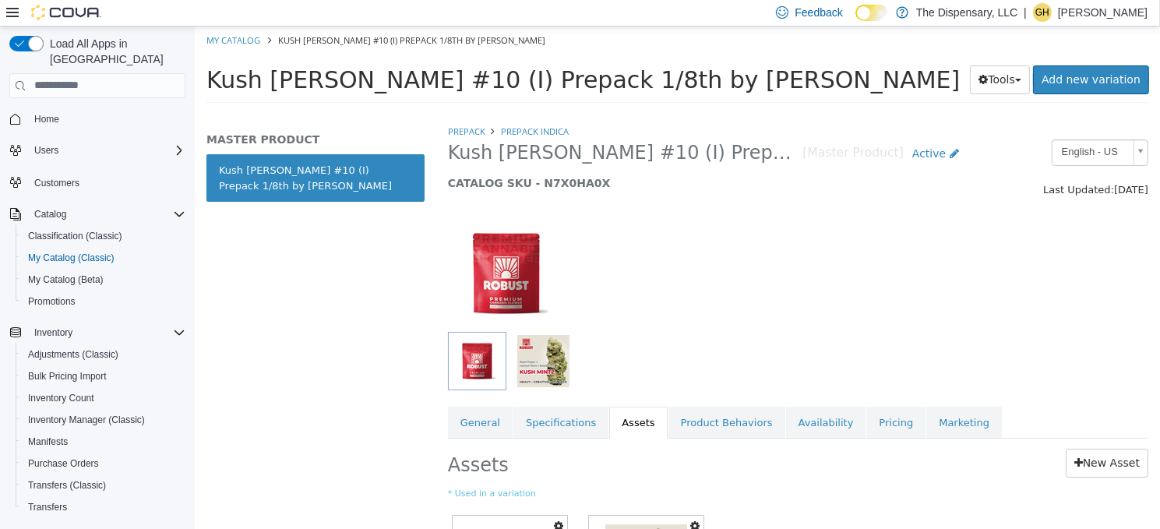
scroll to position [169, 0]
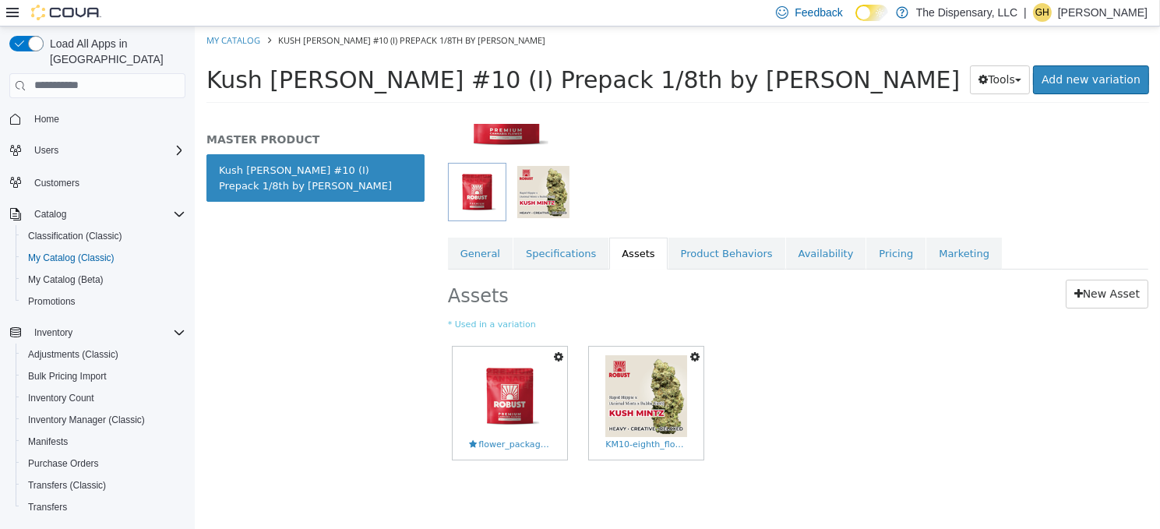
click at [694, 357] on icon "button" at bounding box center [693, 355] width 9 height 11
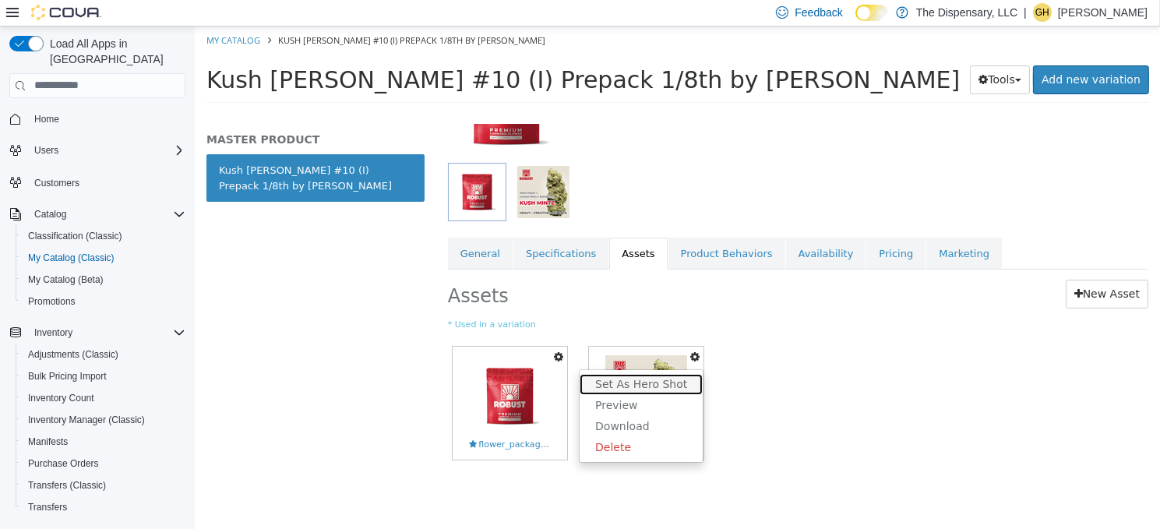
click at [642, 378] on link "Set As Hero Shot" at bounding box center [640, 383] width 123 height 21
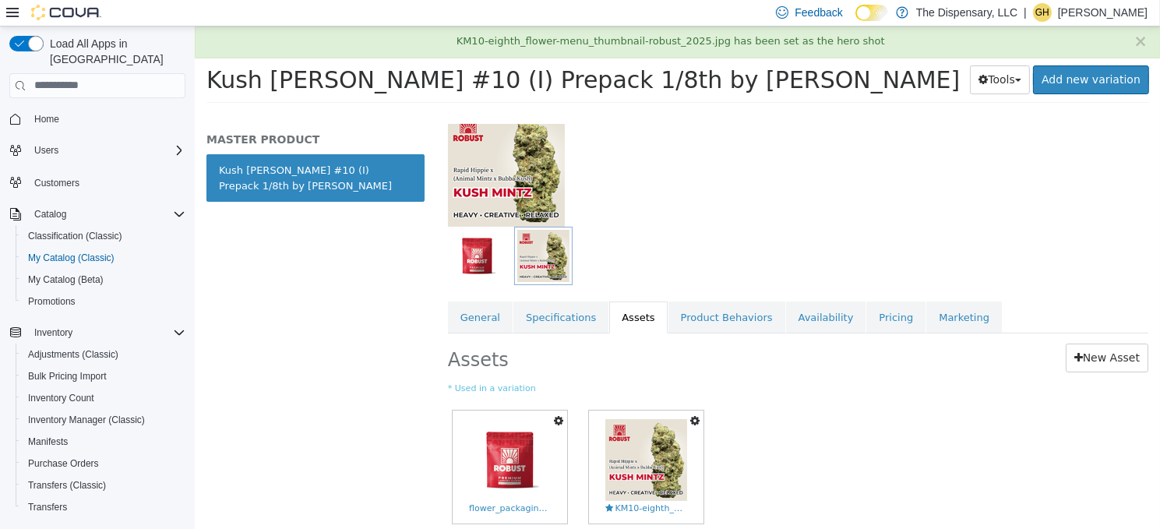
scroll to position [0, 0]
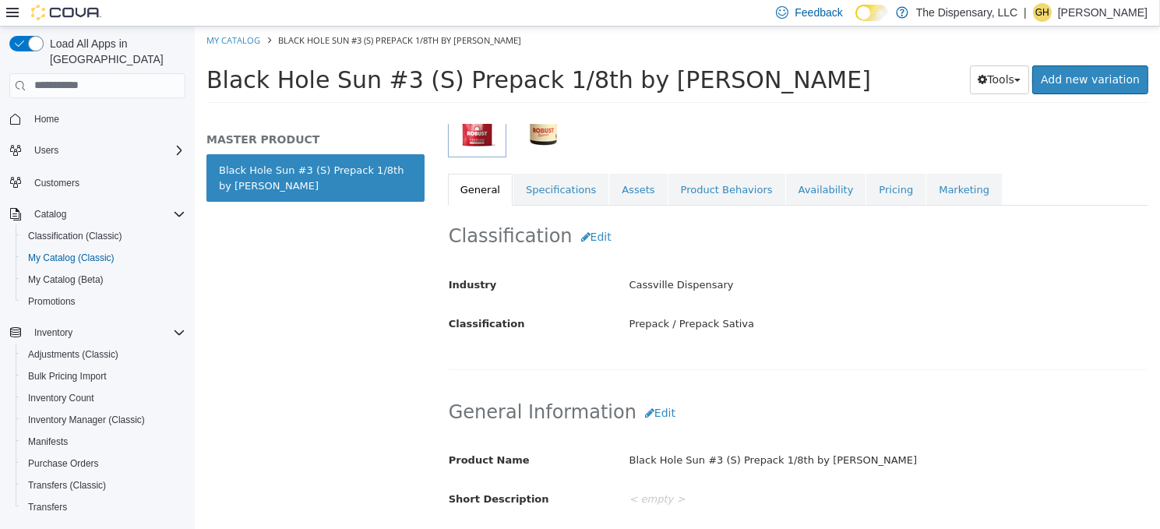
scroll to position [234, 0]
click at [627, 198] on link "Assets" at bounding box center [637, 188] width 58 height 33
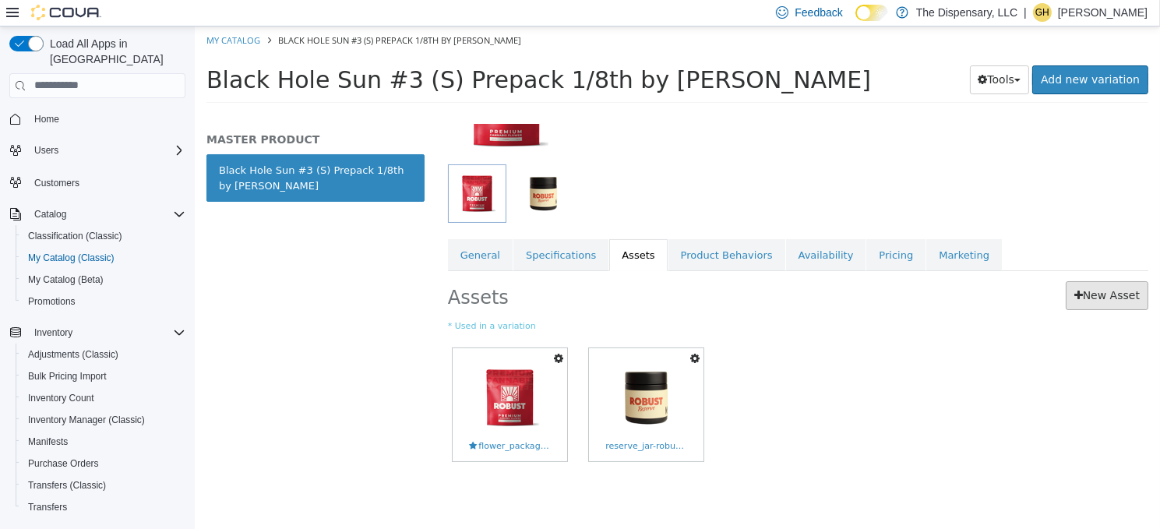
scroll to position [169, 0]
click at [1086, 299] on link "New Asset" at bounding box center [1106, 293] width 83 height 29
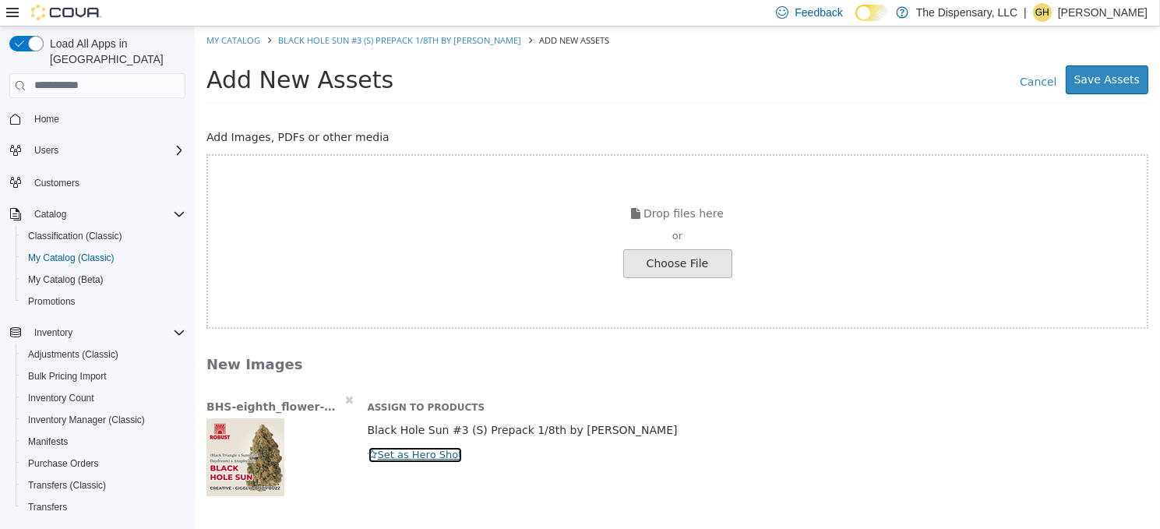
click at [375, 448] on button "Set as Hero Shot" at bounding box center [415, 453] width 96 height 17
click at [1092, 83] on button "Save Assets" at bounding box center [1106, 79] width 83 height 29
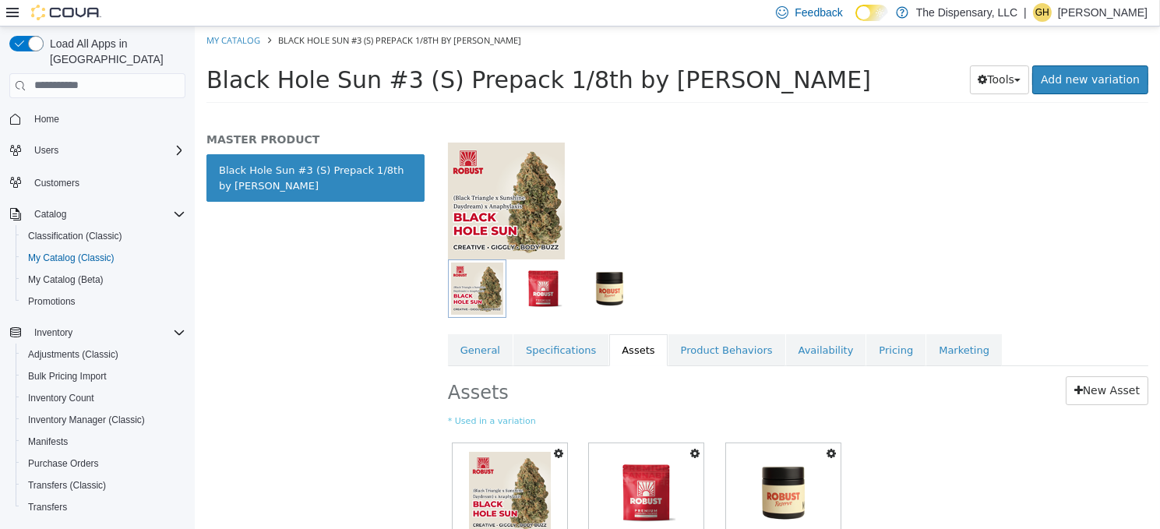
scroll to position [156, 0]
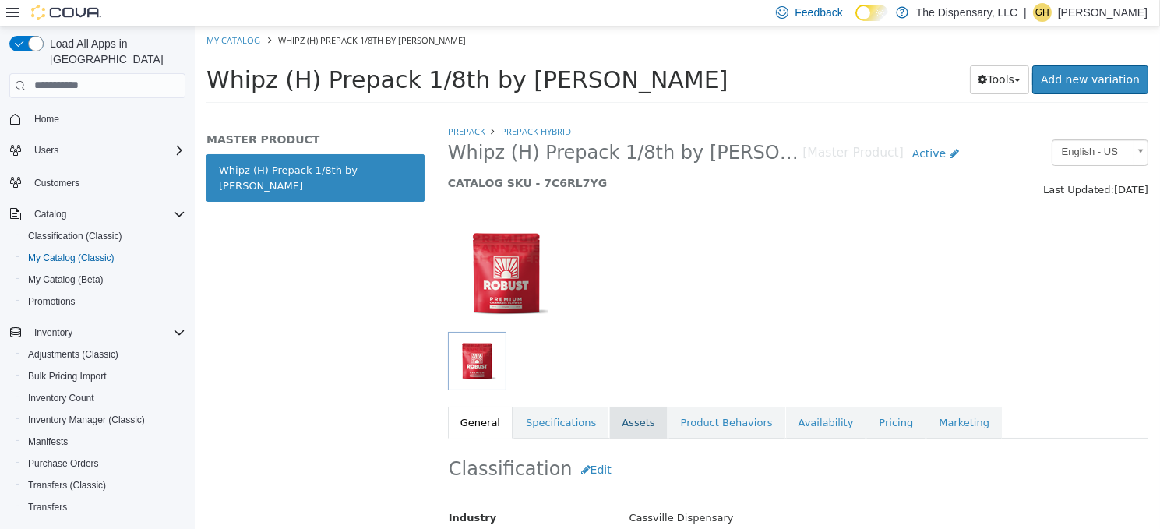
click at [627, 426] on link "Assets" at bounding box center [637, 422] width 58 height 33
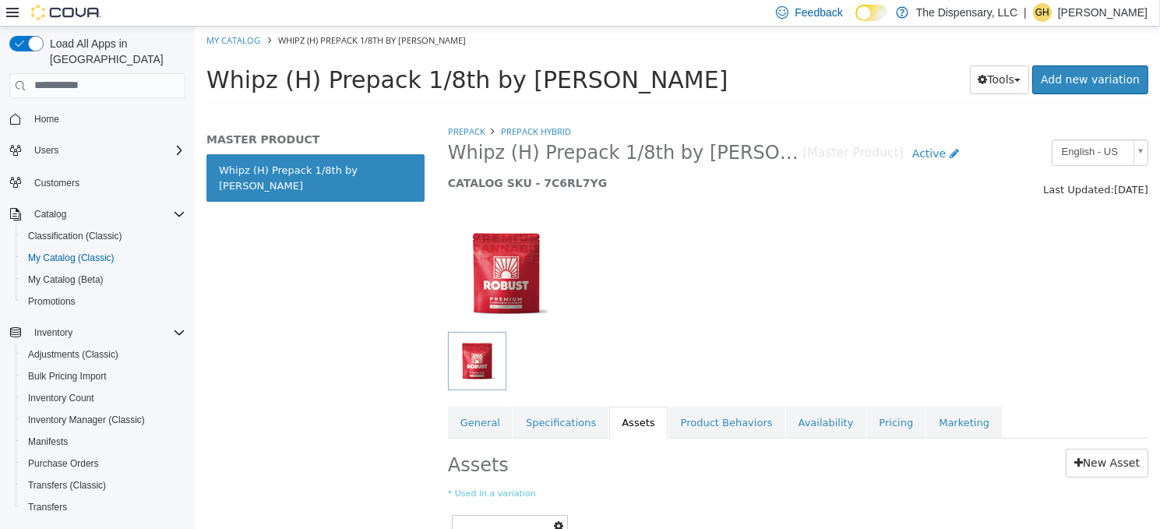
scroll to position [169, 0]
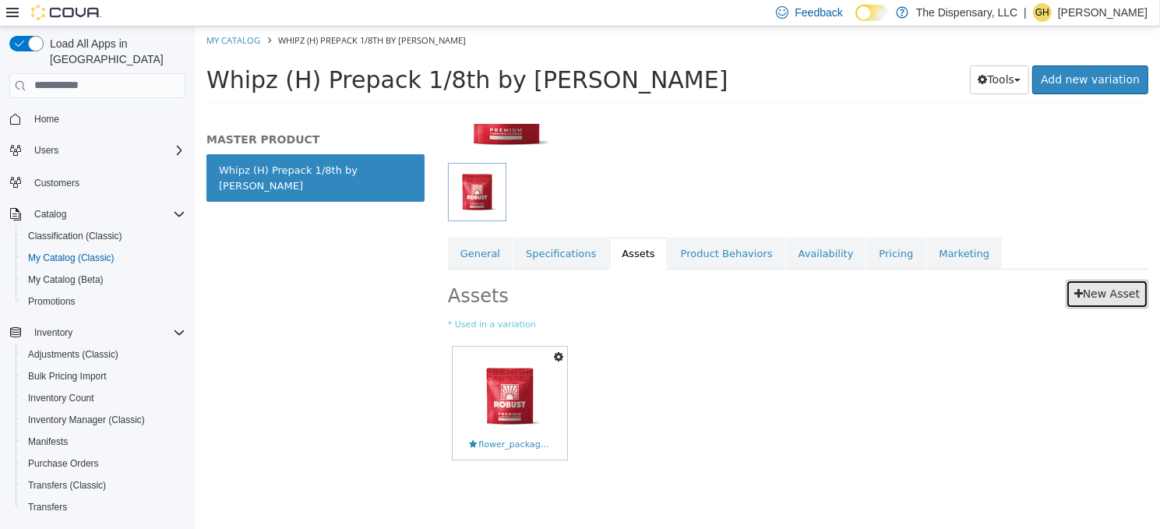
click at [1106, 294] on link "New Asset" at bounding box center [1106, 293] width 83 height 29
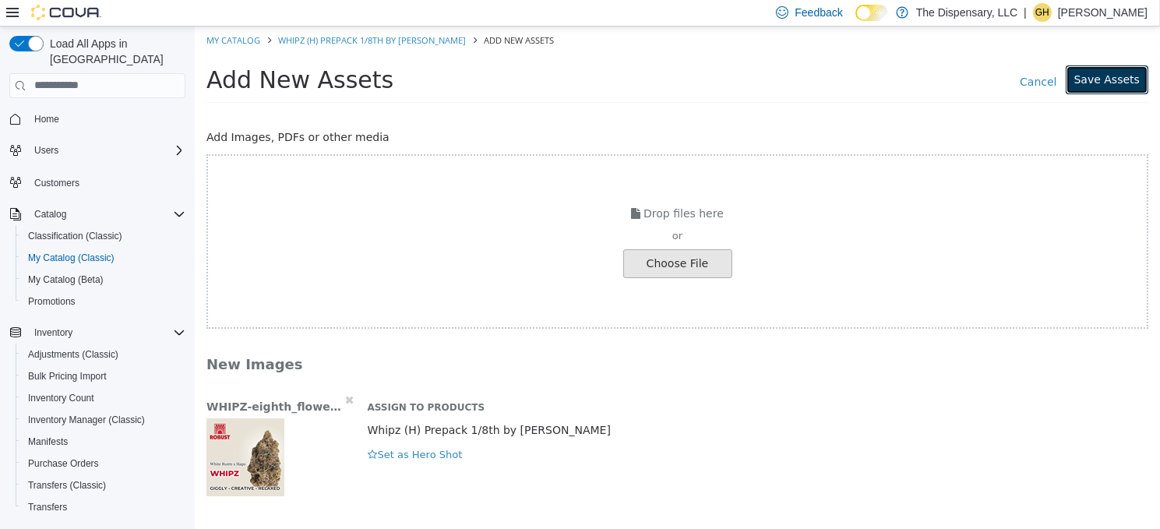
click at [1108, 80] on button "Save Assets" at bounding box center [1106, 79] width 83 height 29
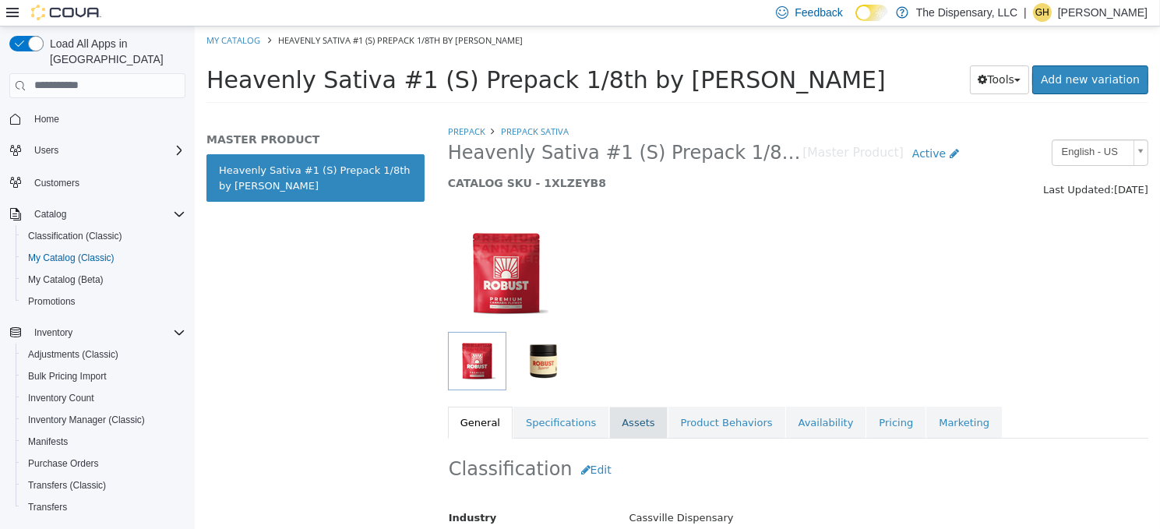
click at [619, 431] on link "Assets" at bounding box center [637, 422] width 58 height 33
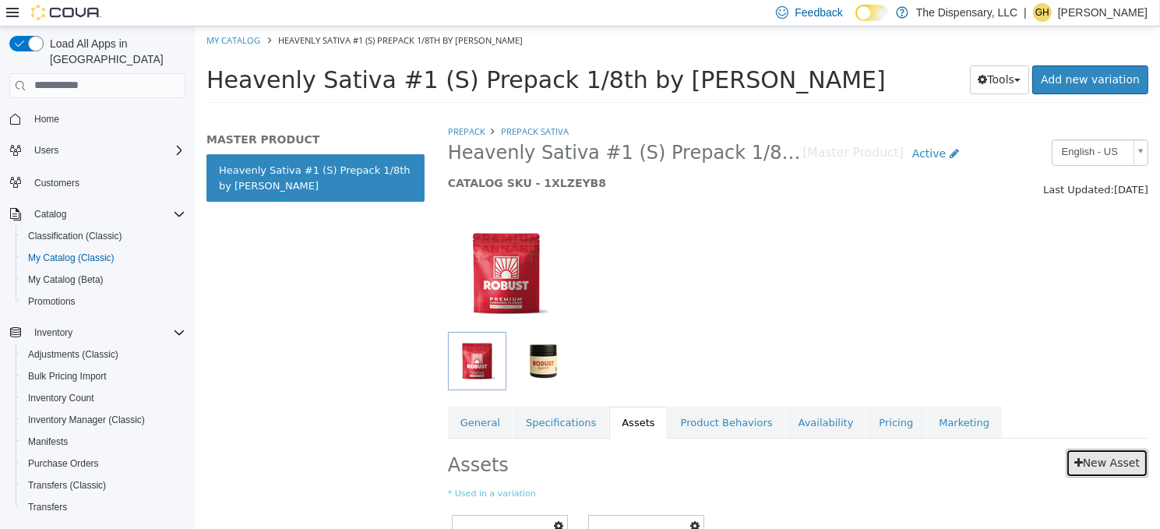
click at [1075, 463] on link "New Asset" at bounding box center [1106, 462] width 83 height 29
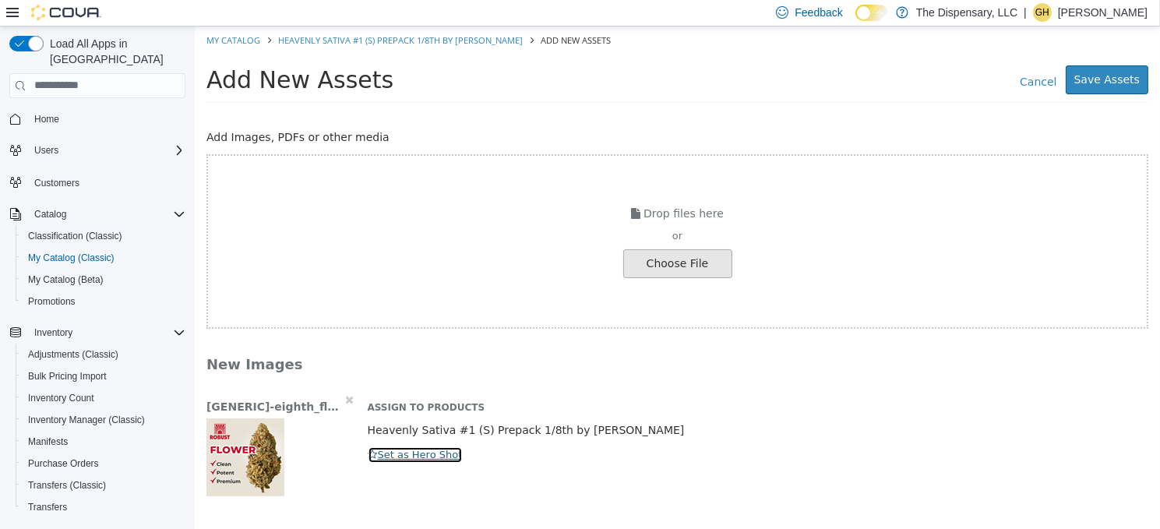
click at [370, 449] on icon "button" at bounding box center [372, 454] width 9 height 10
click at [1099, 89] on button "Save Assets" at bounding box center [1106, 79] width 83 height 29
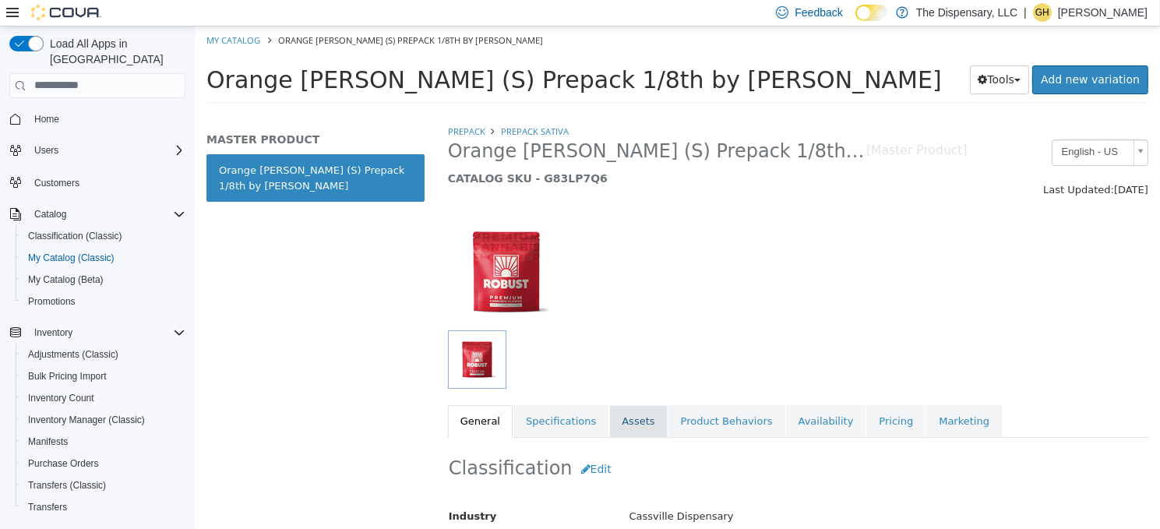
click at [625, 423] on link "Assets" at bounding box center [637, 420] width 58 height 33
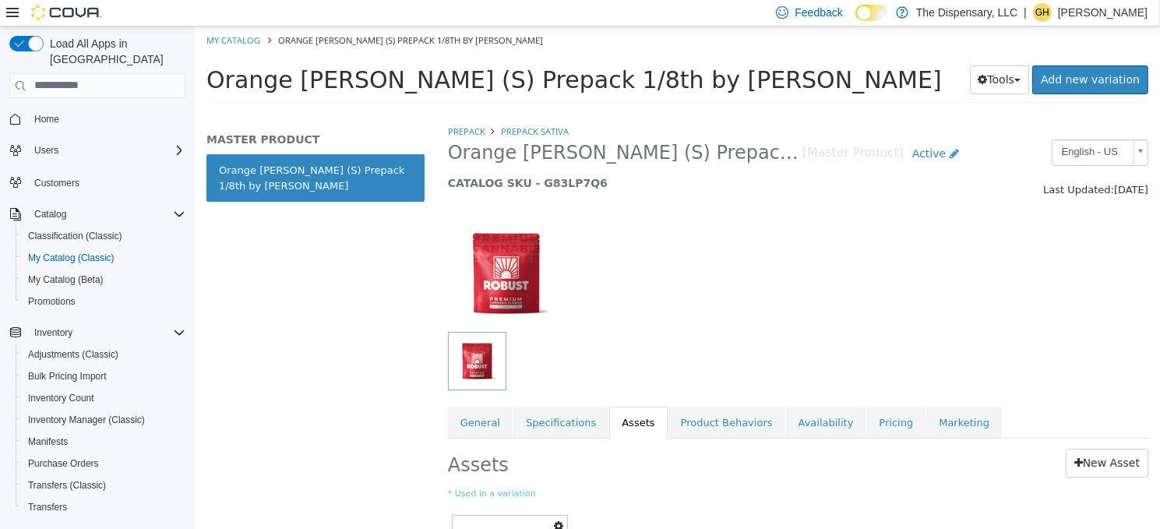
scroll to position [169, 0]
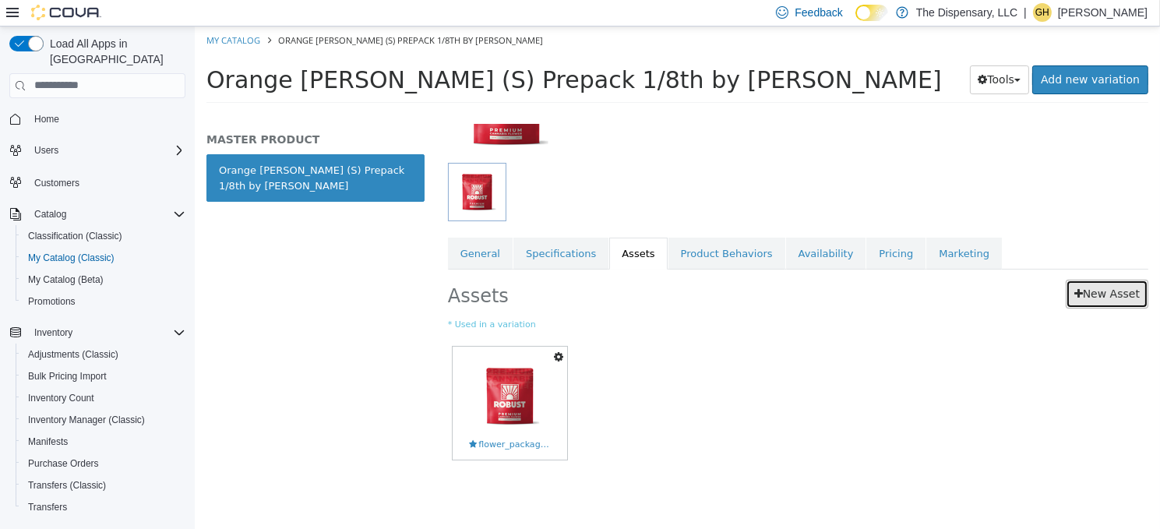
click at [1102, 300] on link "New Asset" at bounding box center [1106, 293] width 83 height 29
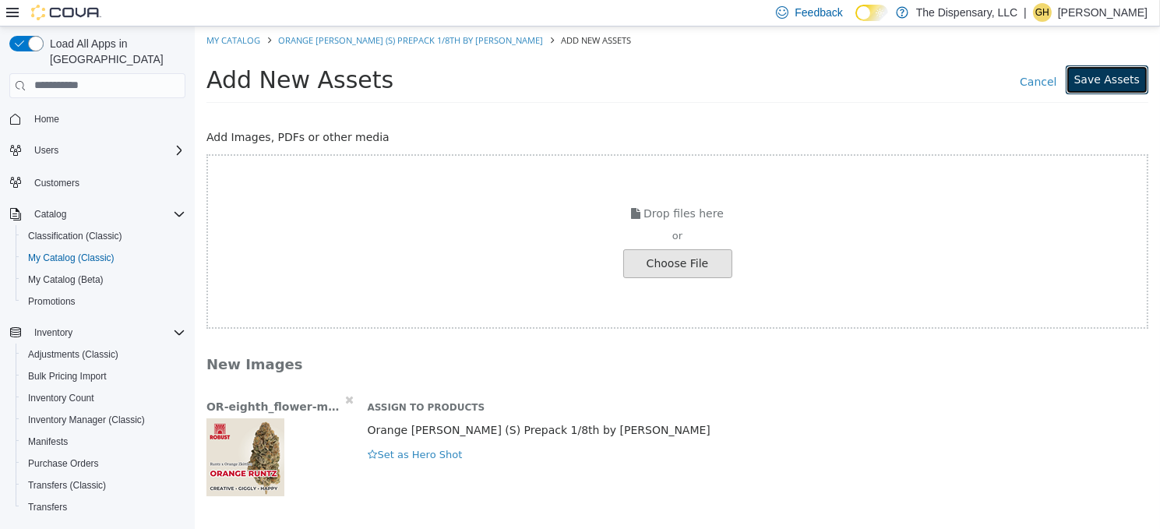
click at [1111, 90] on button "Save Assets" at bounding box center [1106, 79] width 83 height 29
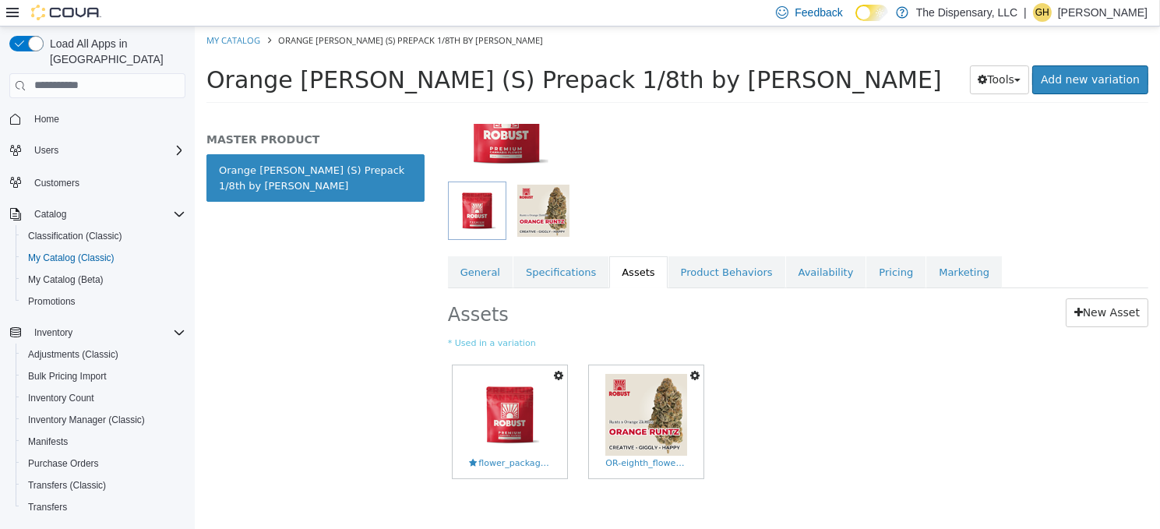
scroll to position [156, 0]
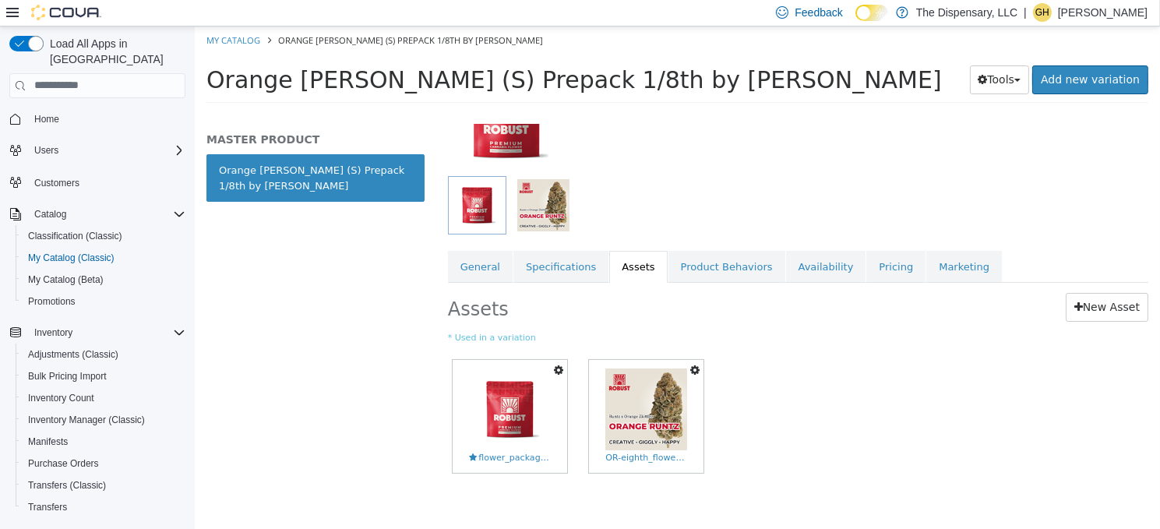
click at [695, 368] on icon "button" at bounding box center [693, 369] width 9 height 11
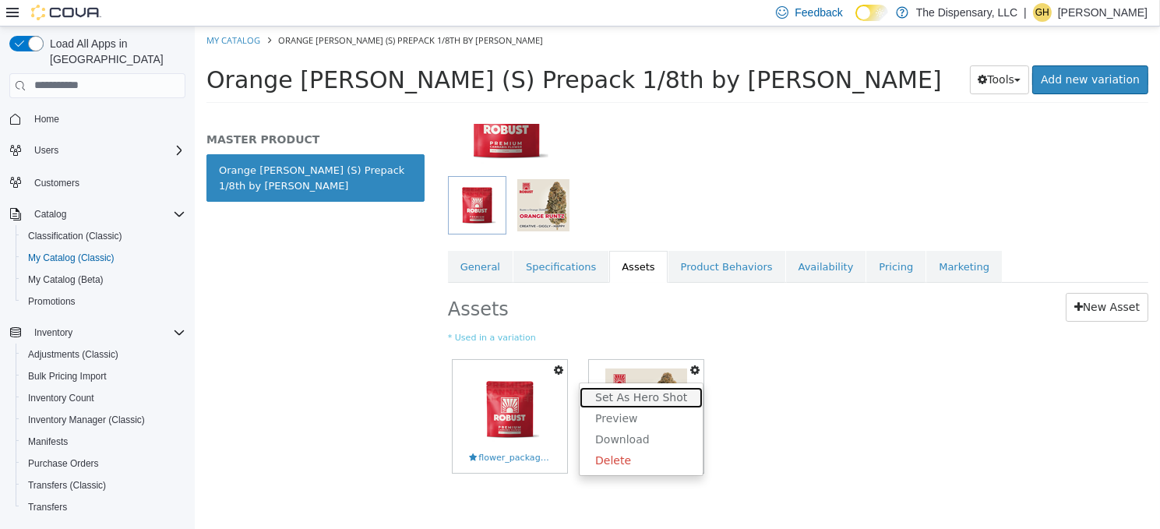
click at [660, 394] on link "Set As Hero Shot" at bounding box center [640, 396] width 123 height 21
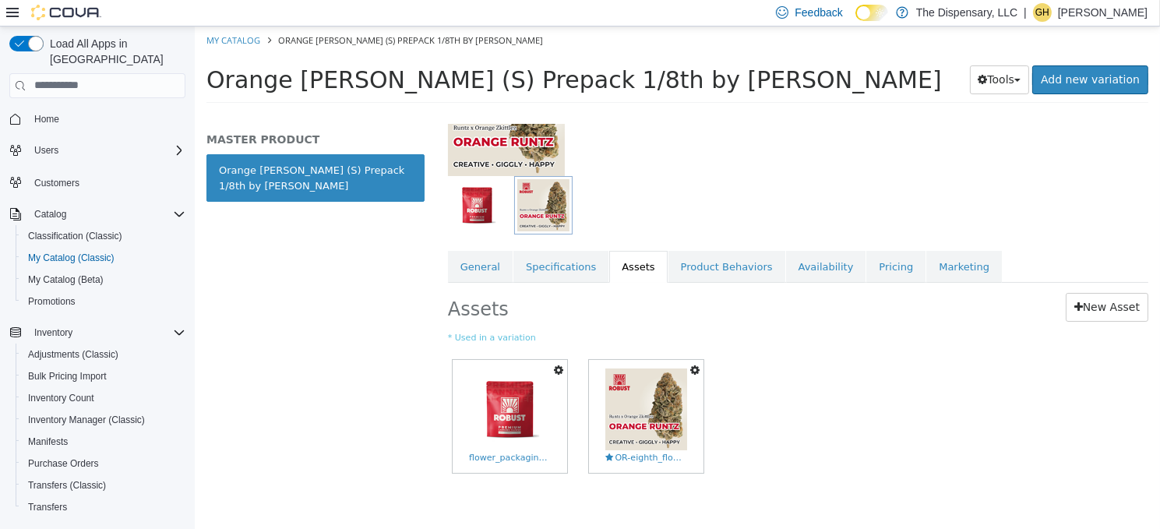
scroll to position [0, 0]
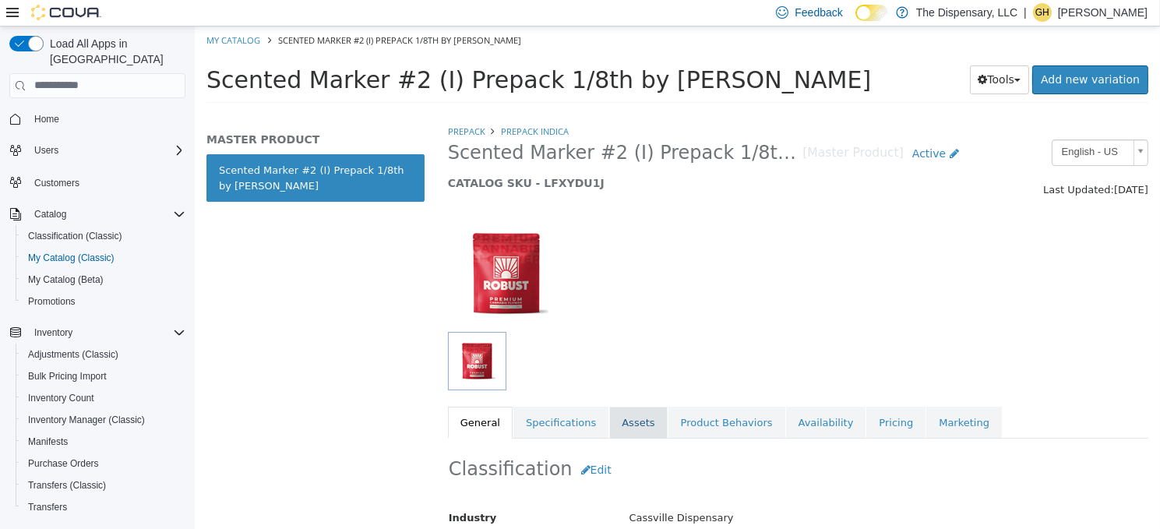
click at [615, 421] on link "Assets" at bounding box center [637, 422] width 58 height 33
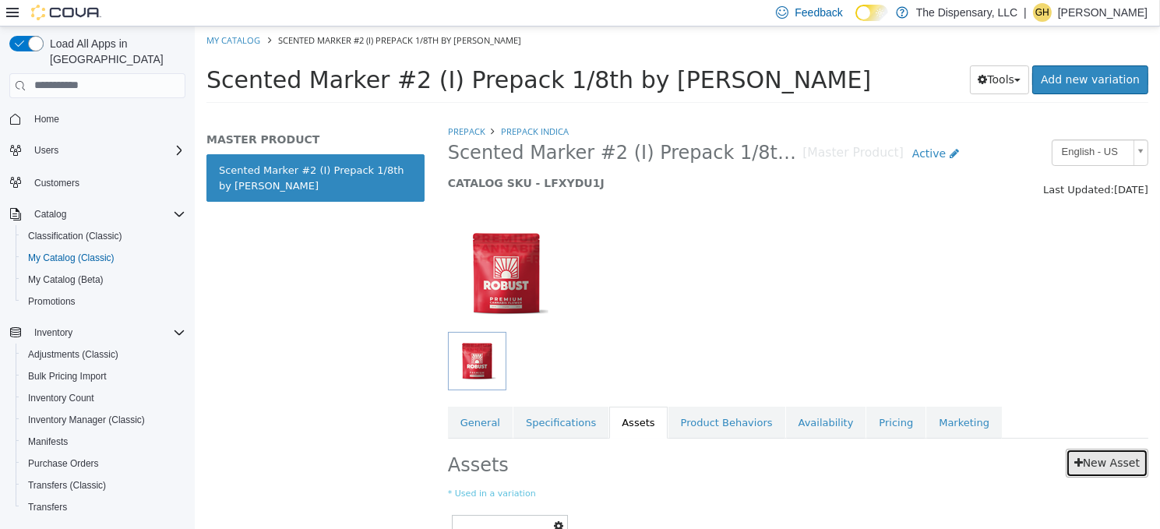
click at [1073, 459] on icon at bounding box center [1077, 461] width 9 height 11
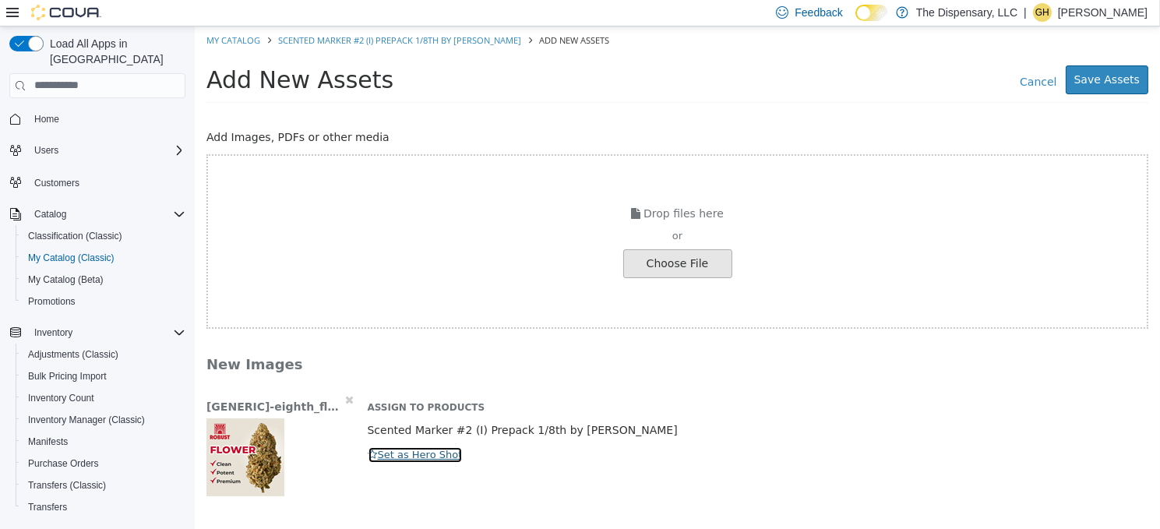
click at [418, 452] on button "Set as Hero Shot" at bounding box center [415, 453] width 96 height 17
click at [1117, 72] on button "Save Assets" at bounding box center [1106, 79] width 83 height 29
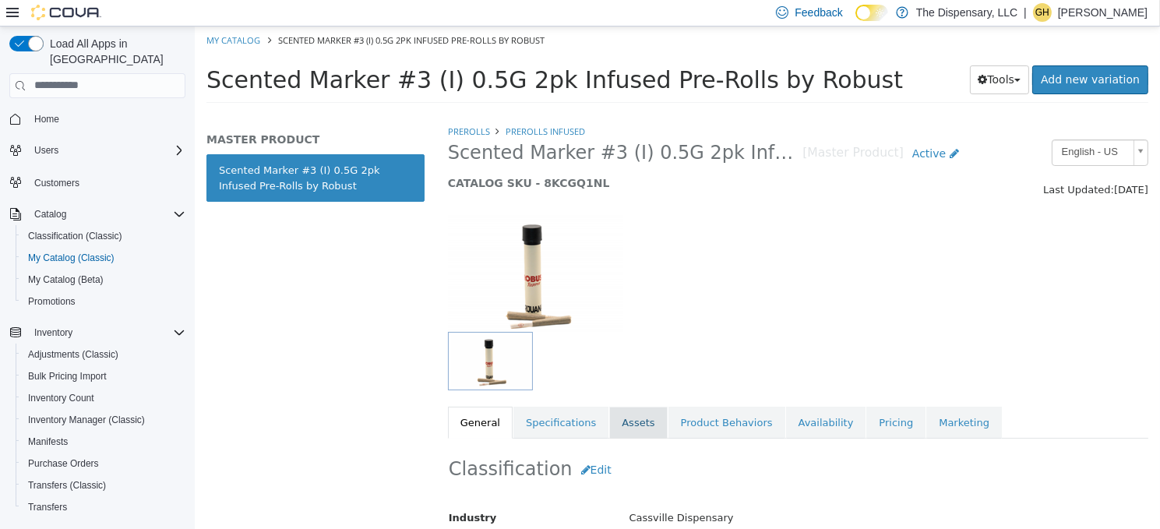
click at [637, 430] on link "Assets" at bounding box center [637, 422] width 58 height 33
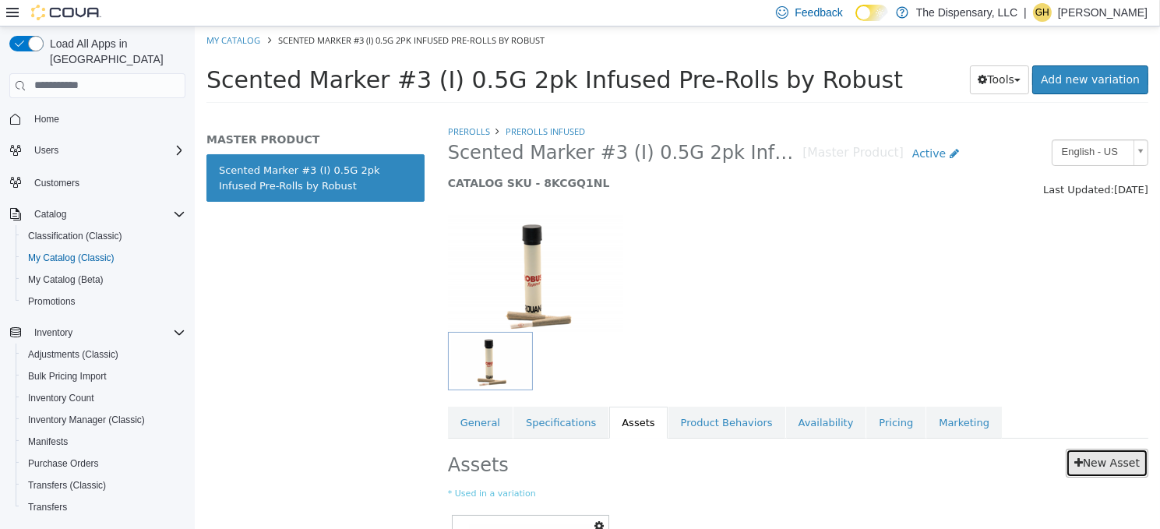
click at [1084, 455] on link "New Asset" at bounding box center [1106, 462] width 83 height 29
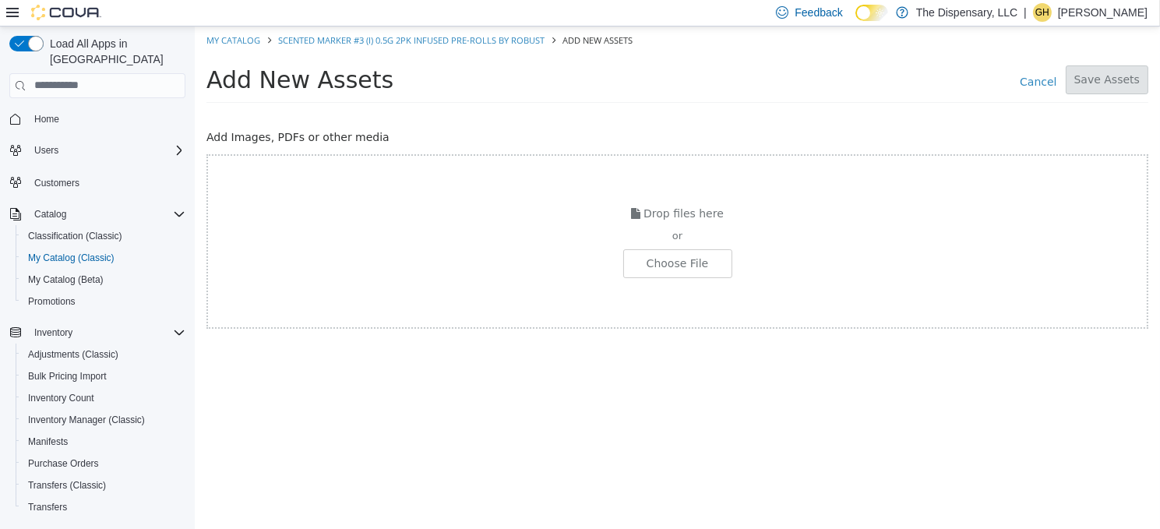
click at [621, 254] on div "Drop files here or Choose File" at bounding box center [677, 240] width 942 height 174
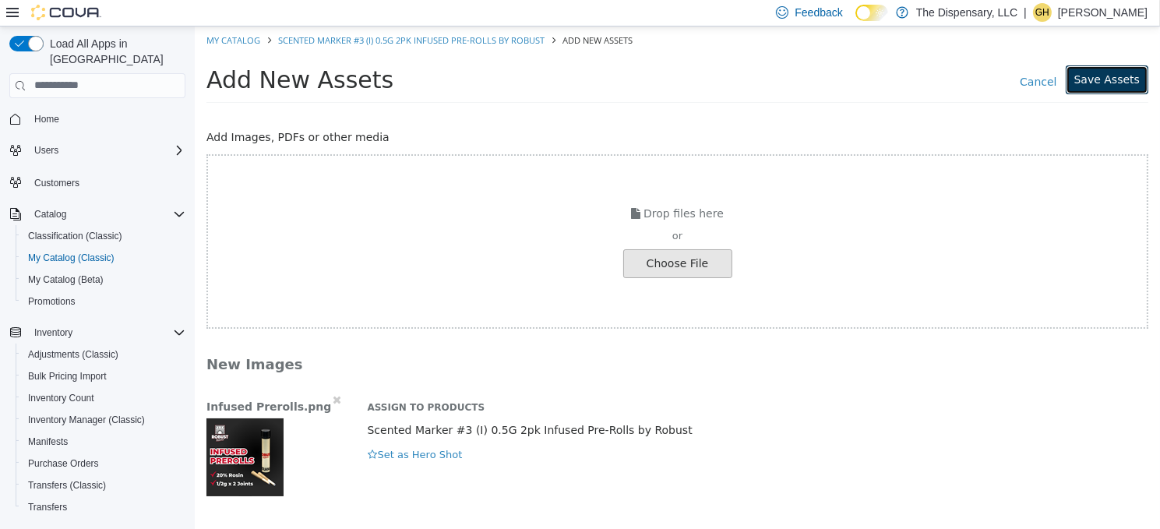
click at [1115, 74] on button "Save Assets" at bounding box center [1106, 79] width 83 height 29
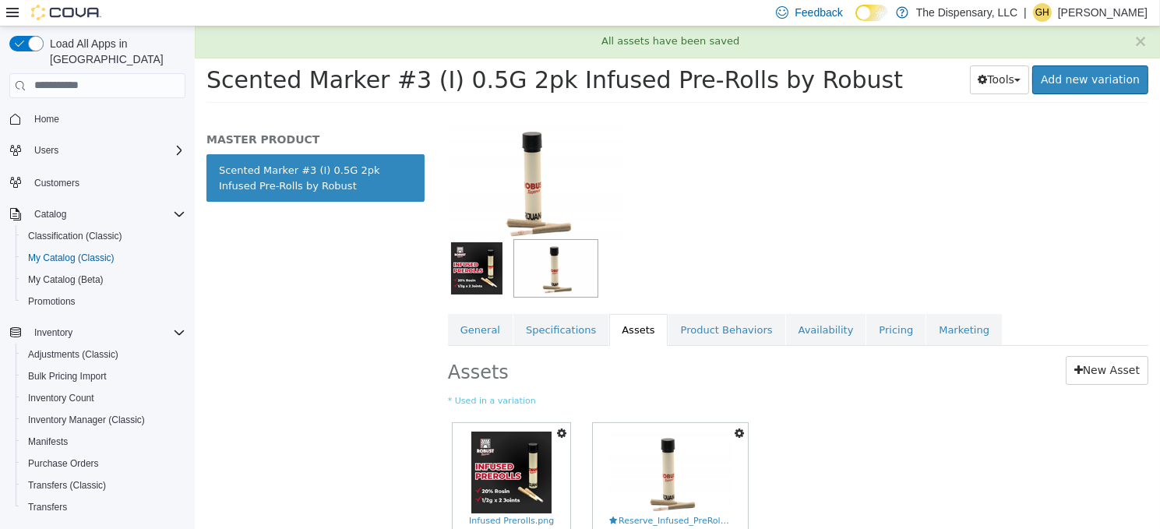
scroll to position [169, 0]
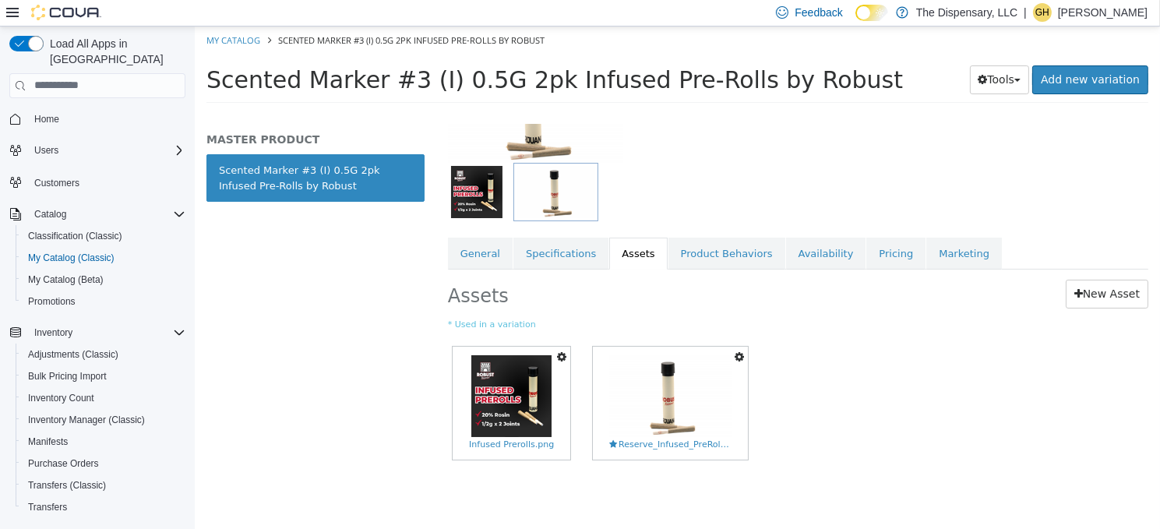
click at [558, 354] on icon "button" at bounding box center [560, 355] width 9 height 11
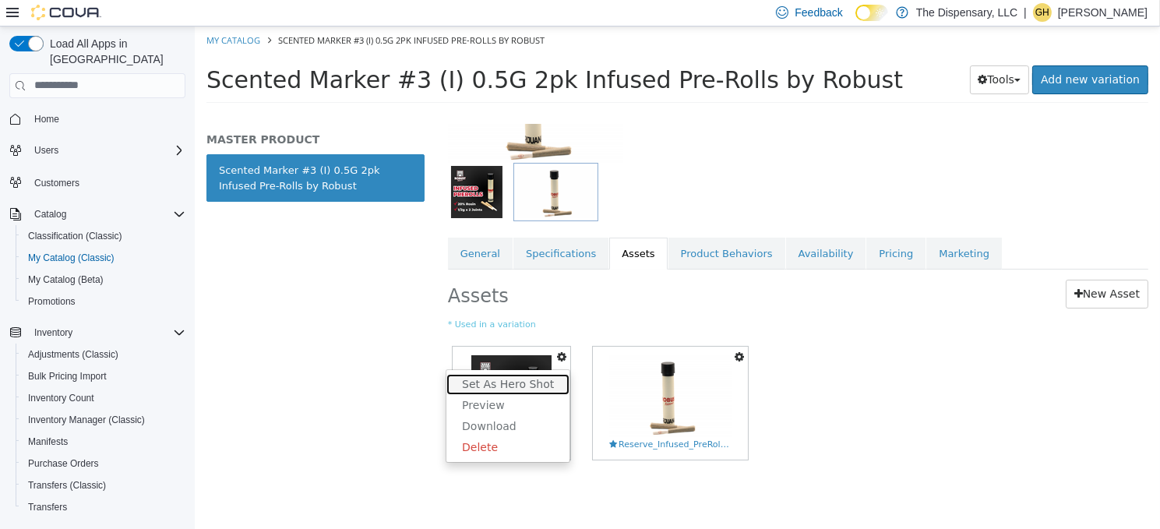
click at [501, 380] on link "Set As Hero Shot" at bounding box center [506, 383] width 123 height 21
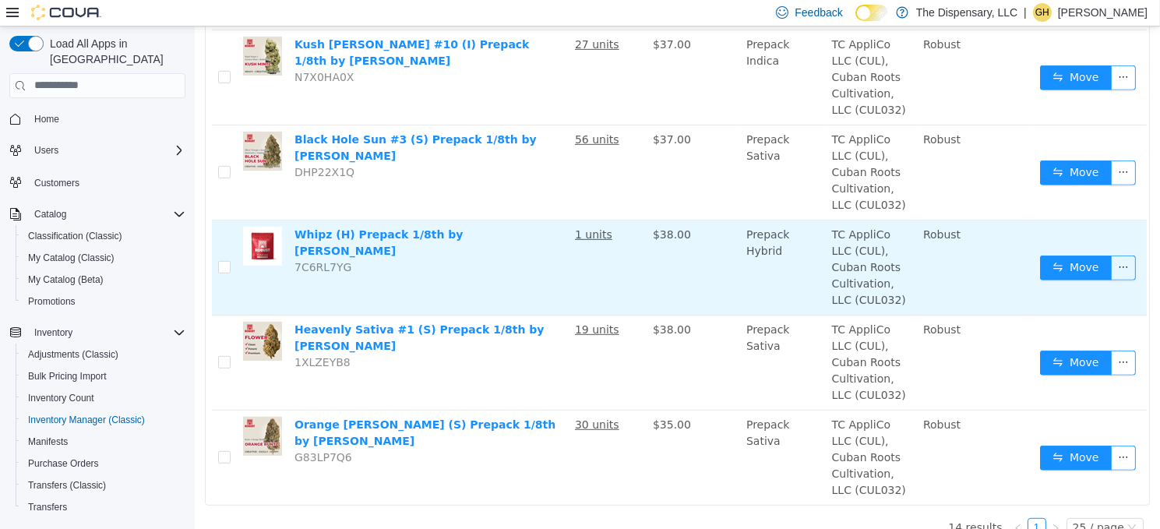
scroll to position [1139, 0]
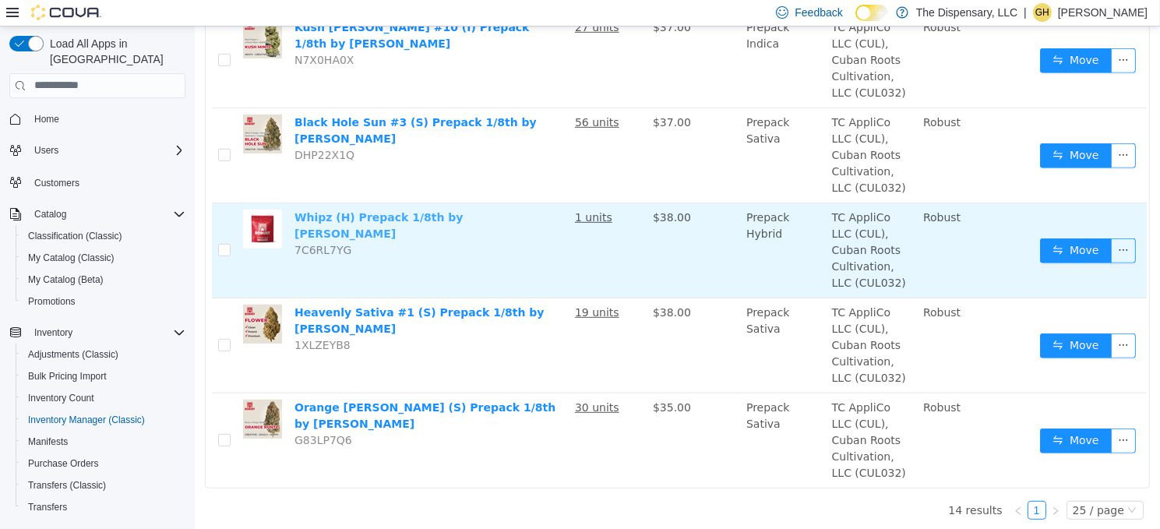
click at [406, 219] on link "Whipz (H) Prepack 1/8th by [PERSON_NAME]" at bounding box center [378, 224] width 169 height 29
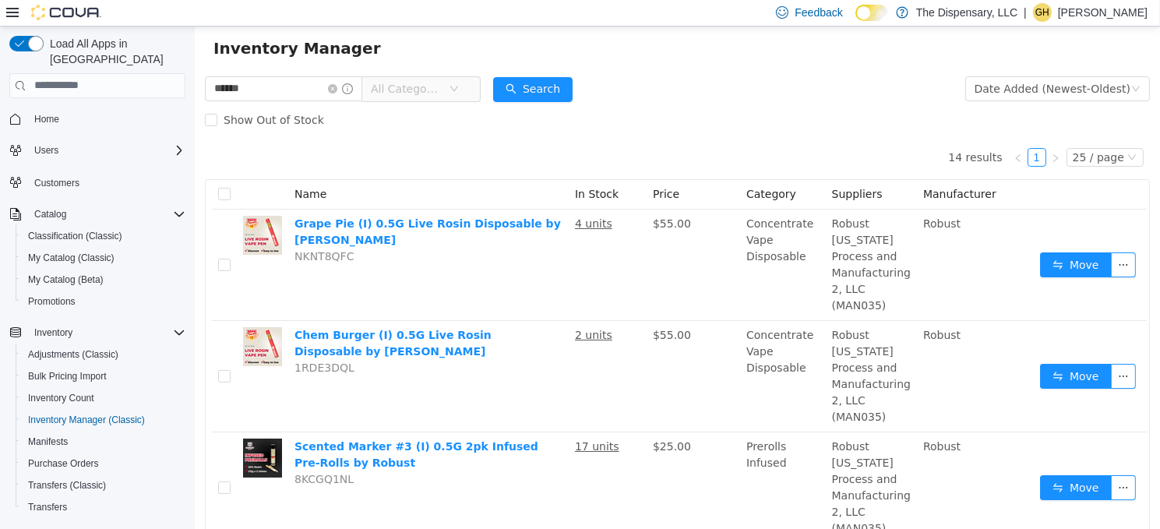
scroll to position [0, 0]
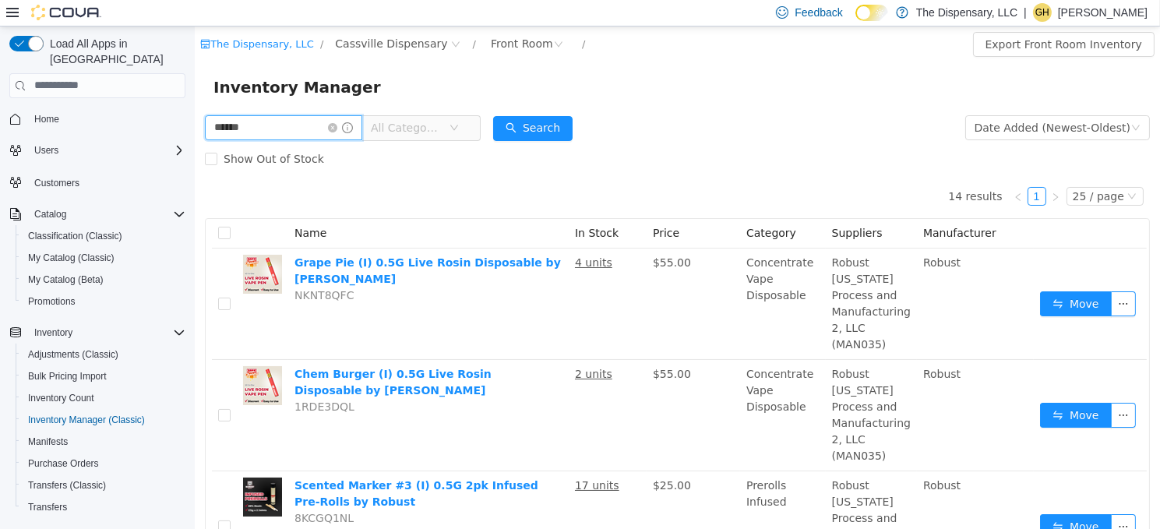
drag, startPoint x: 302, startPoint y: 122, endPoint x: 28, endPoint y: 111, distance: 274.3
click at [194, 111] on html "The Dispensary, LLC / Cassville Dispensary / Front Room / Export Front Room Inv…" at bounding box center [676, 277] width 965 height 502
type input "******"
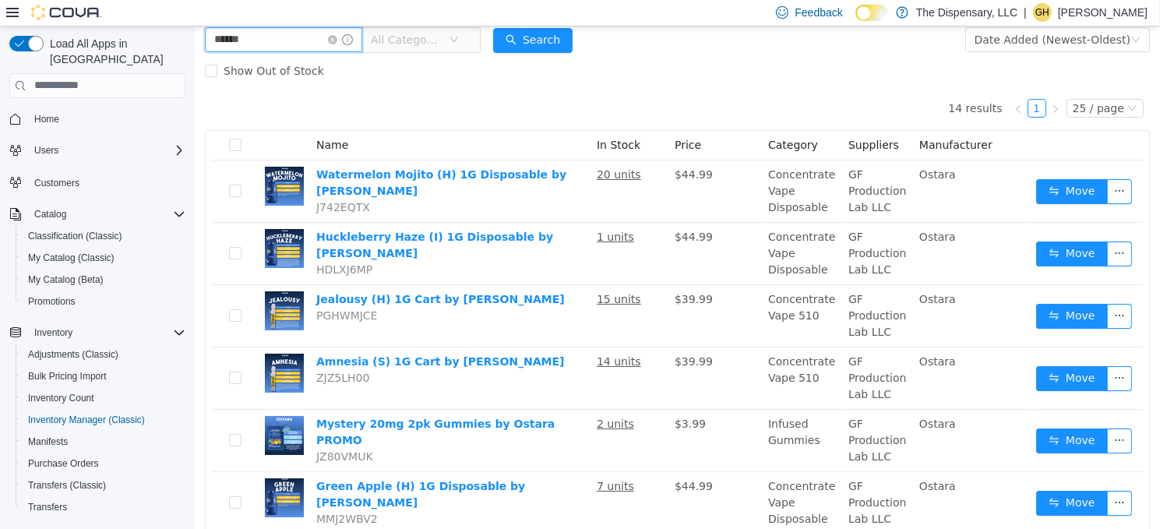
scroll to position [87, 0]
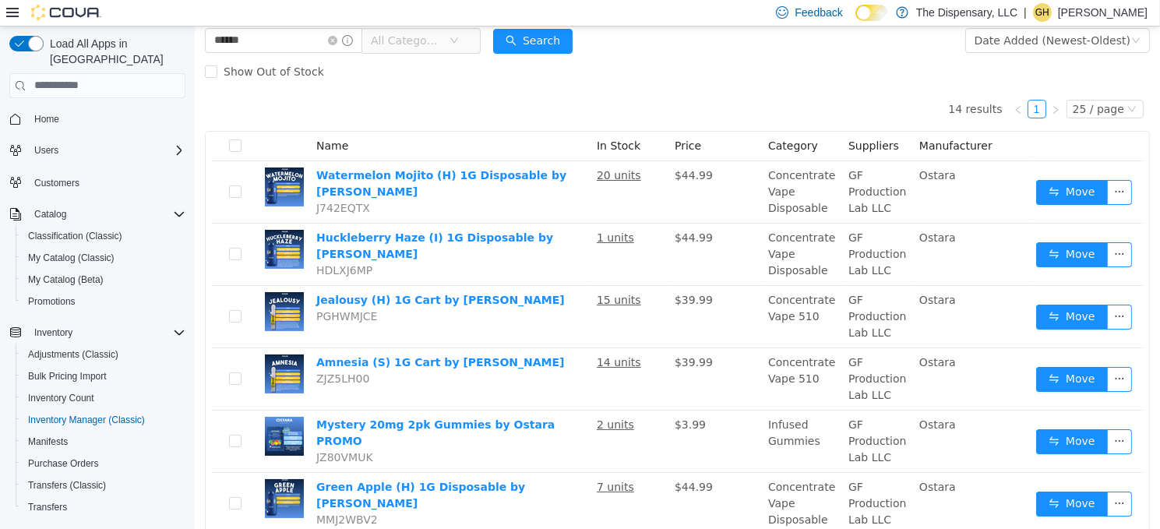
click at [407, 43] on span "All Categories" at bounding box center [405, 40] width 71 height 16
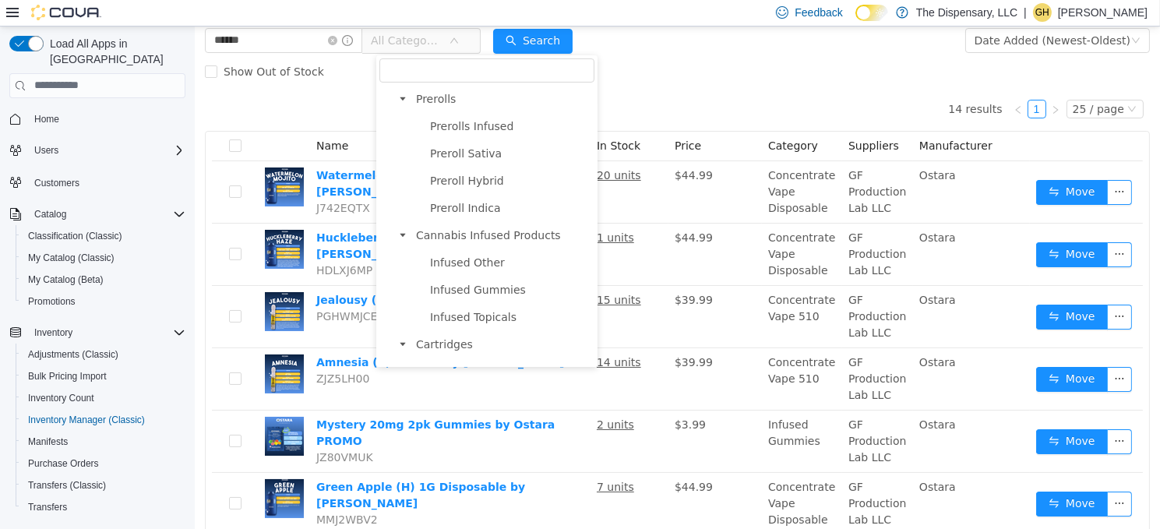
scroll to position [623, 0]
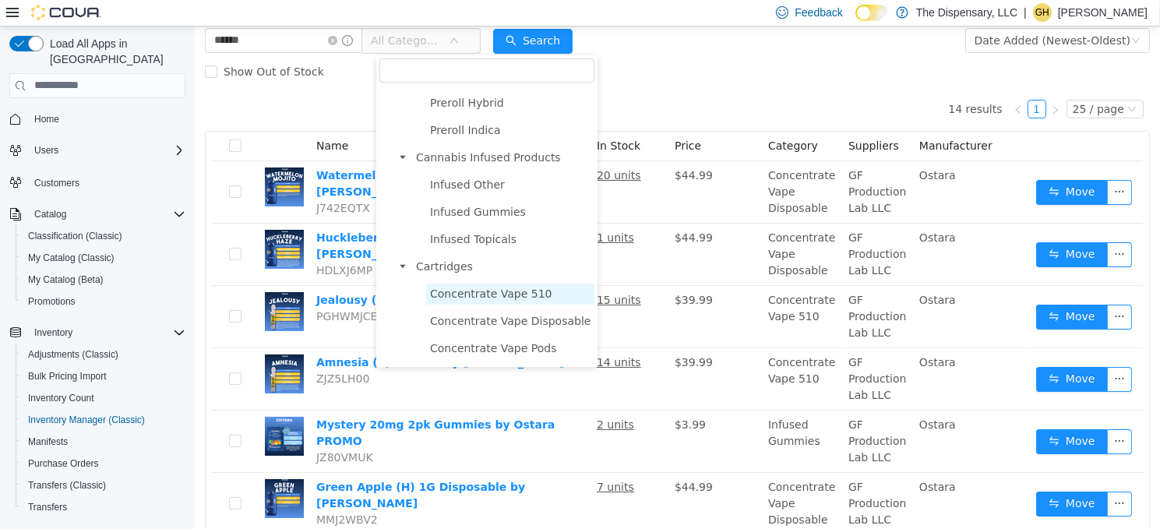
click at [482, 289] on span "Concentrate Vape 510" at bounding box center [490, 293] width 122 height 12
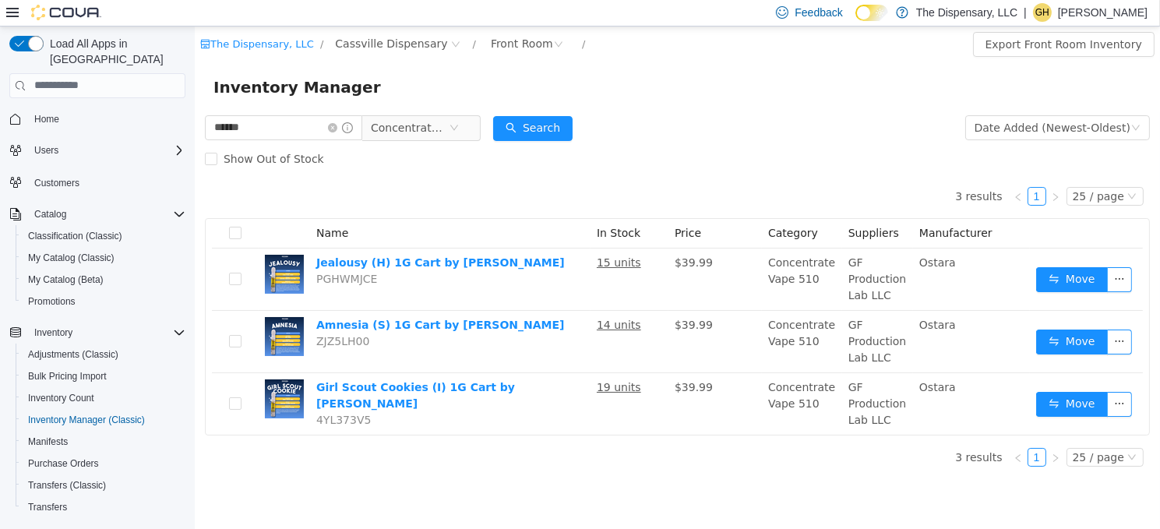
scroll to position [0, 0]
click at [458, 125] on icon "icon: close-circle" at bounding box center [453, 126] width 9 height 9
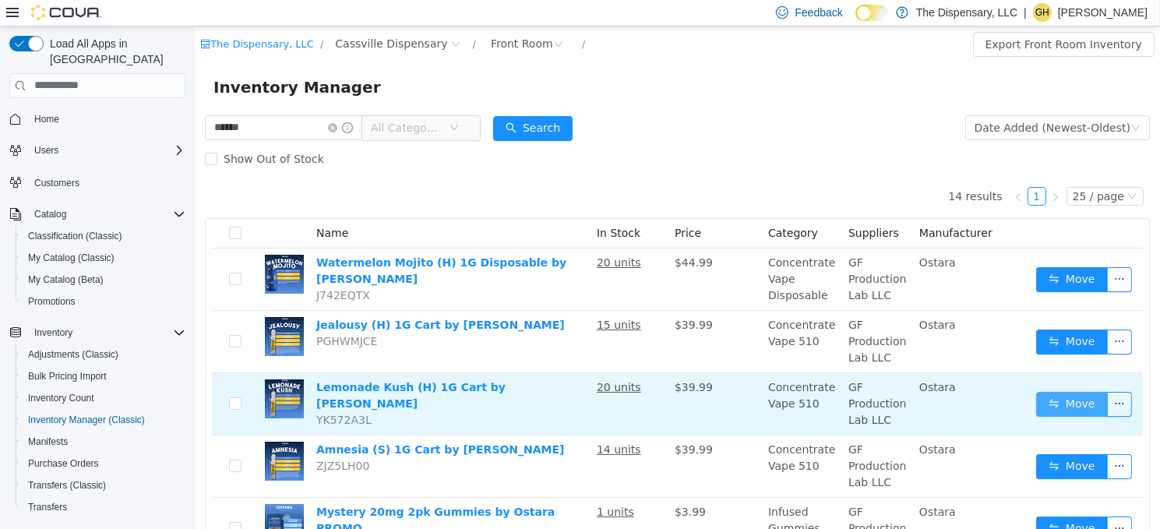
click at [1058, 412] on button "Move" at bounding box center [1071, 403] width 72 height 25
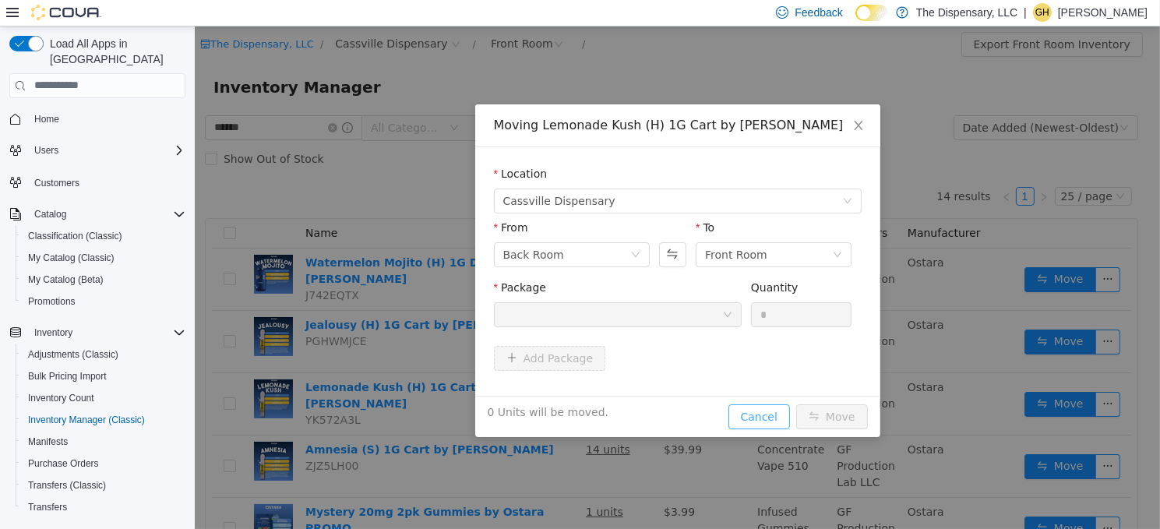
drag, startPoint x: 755, startPoint y: 414, endPoint x: 738, endPoint y: 404, distance: 19.9
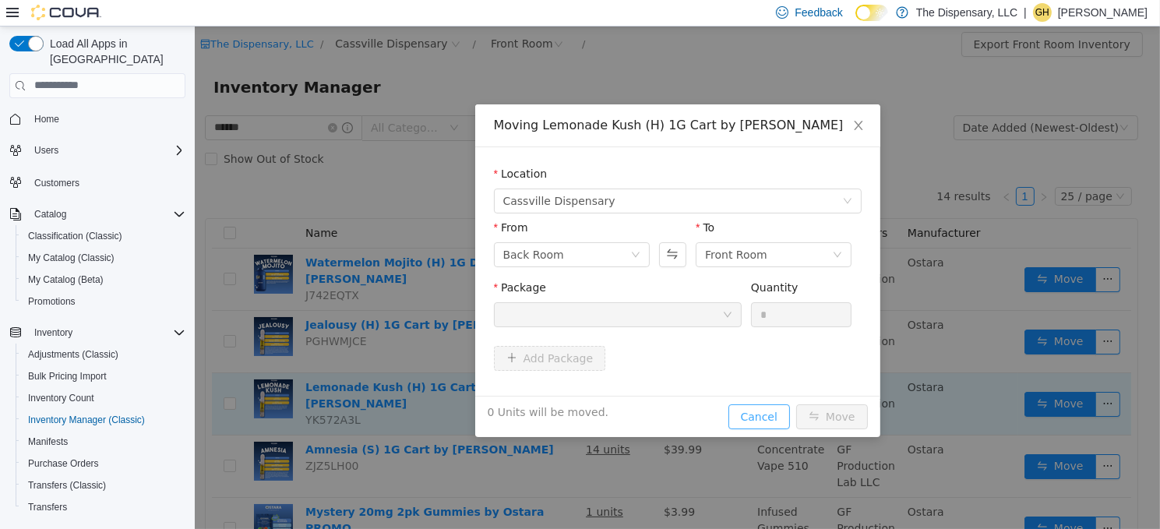
click at [755, 414] on button "Cancel" at bounding box center [758, 415] width 62 height 25
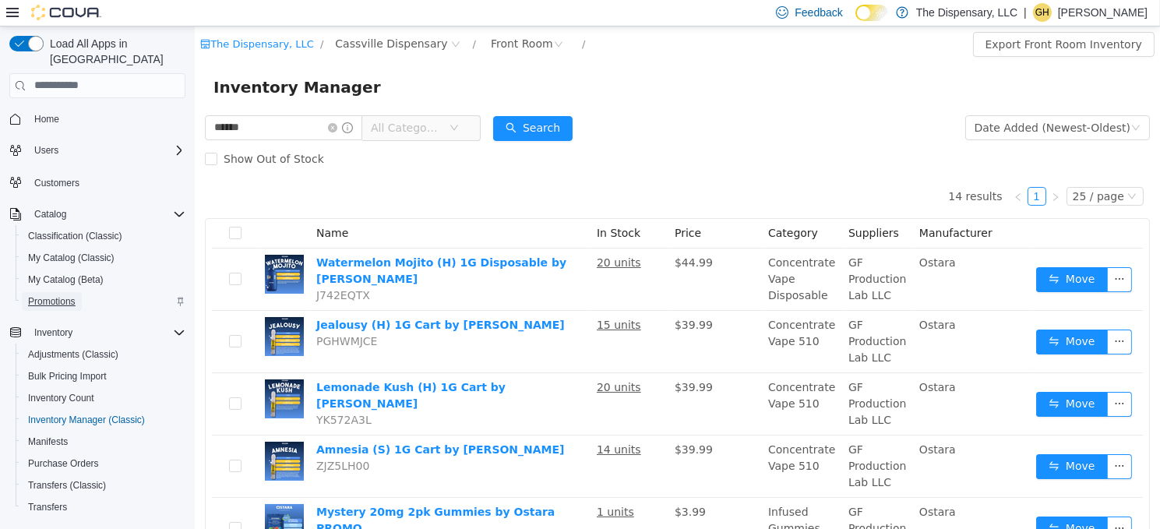
click at [37, 292] on span "Promotions" at bounding box center [52, 301] width 48 height 19
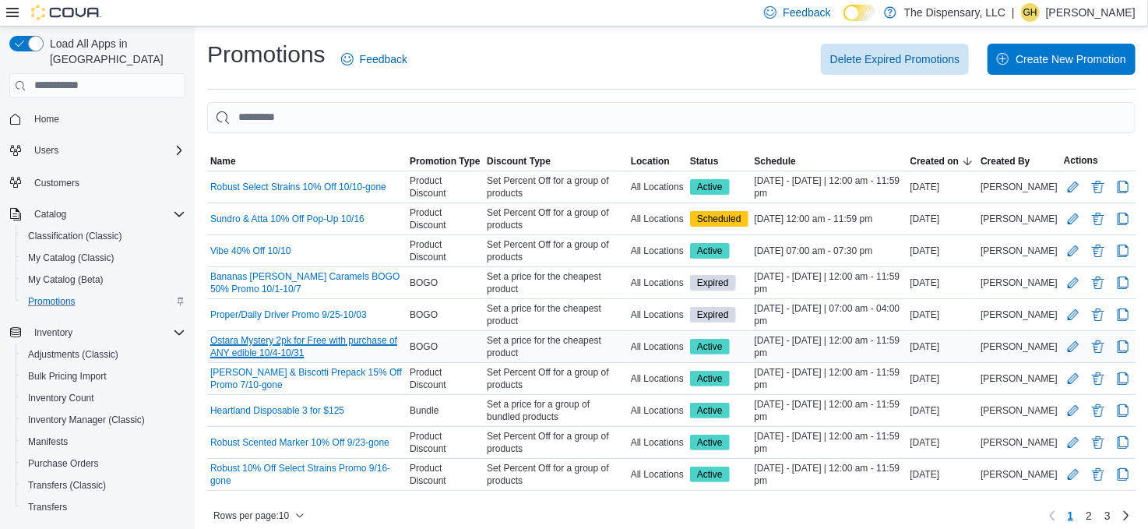
click at [293, 336] on link "Ostara Mystery 2pk for Free with purchase of ANY edible 10/4-10/31" at bounding box center [306, 346] width 193 height 25
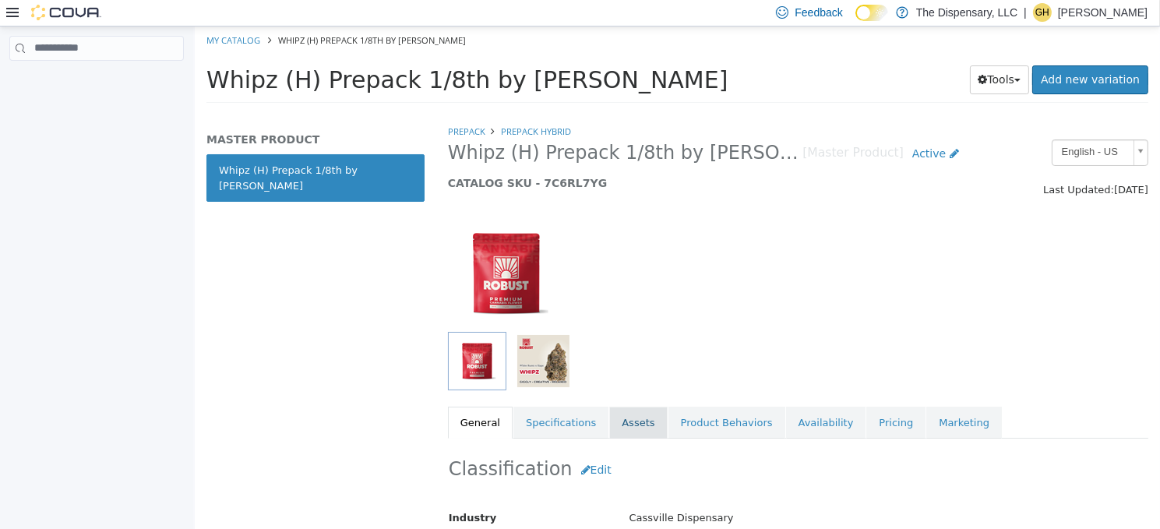
click at [628, 420] on link "Assets" at bounding box center [637, 422] width 58 height 33
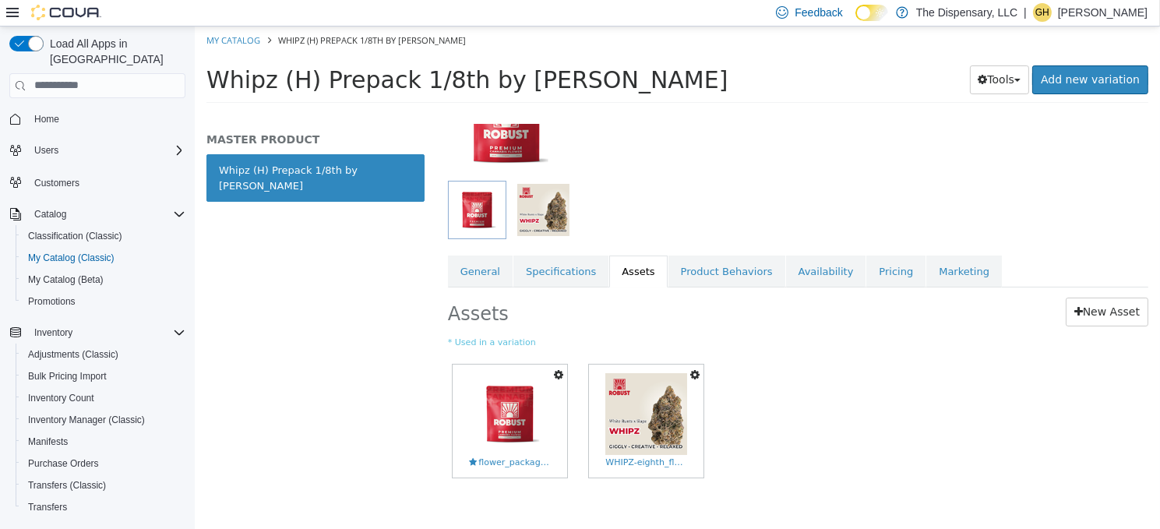
scroll to position [169, 0]
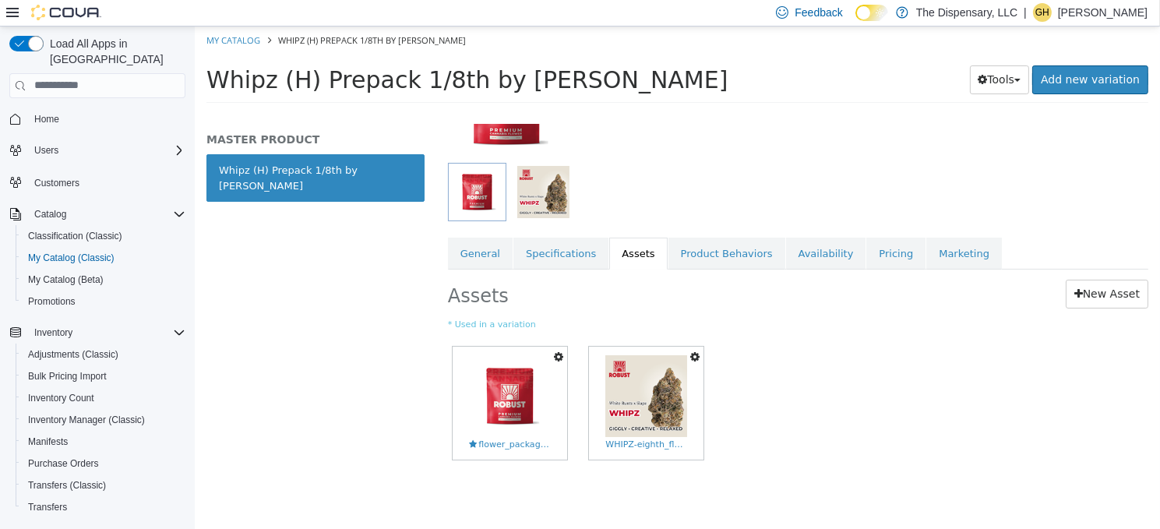
click at [689, 353] on icon "button" at bounding box center [693, 355] width 9 height 11
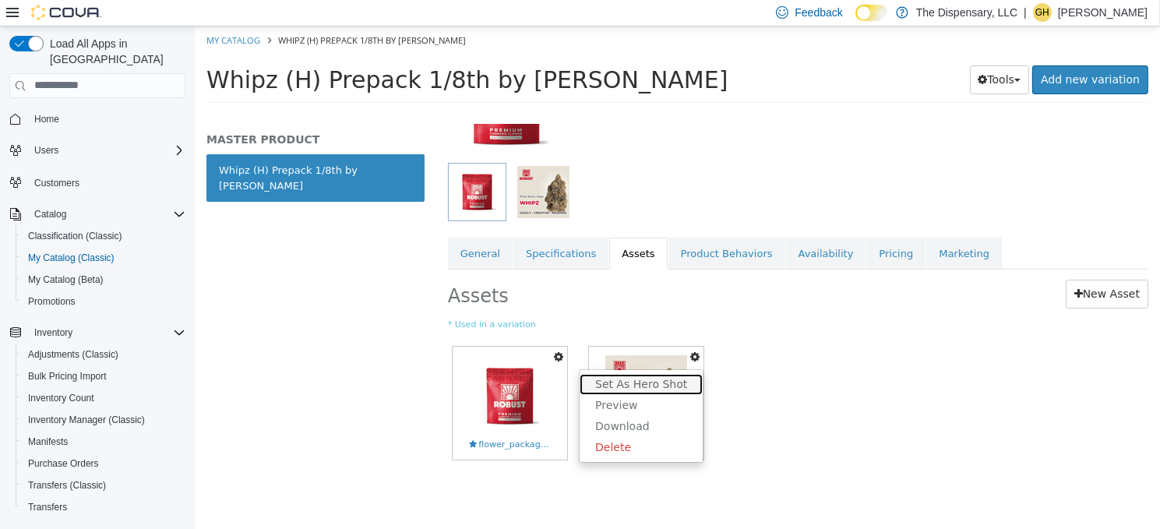
click at [670, 375] on link "Set As Hero Shot" at bounding box center [640, 383] width 123 height 21
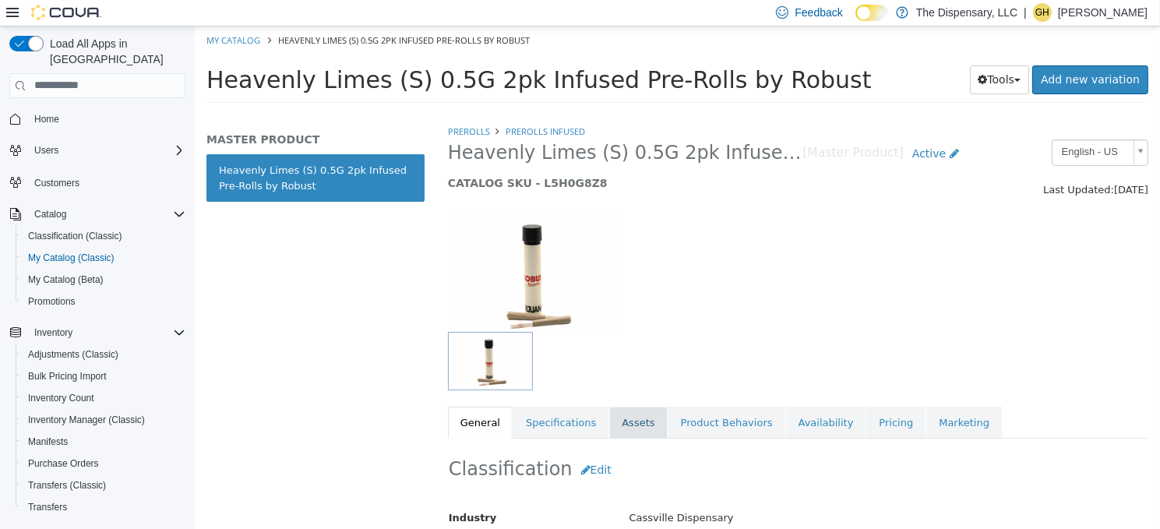
click at [620, 424] on link "Assets" at bounding box center [637, 422] width 58 height 33
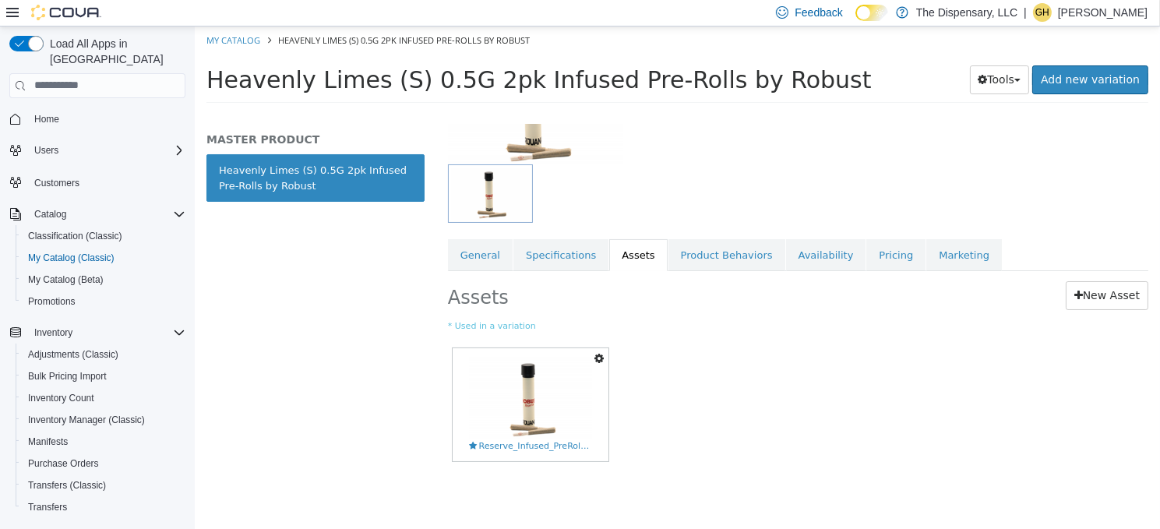
scroll to position [169, 0]
click at [601, 361] on button "button" at bounding box center [598, 356] width 17 height 21
click at [545, 448] on link "Delete" at bounding box center [544, 446] width 123 height 21
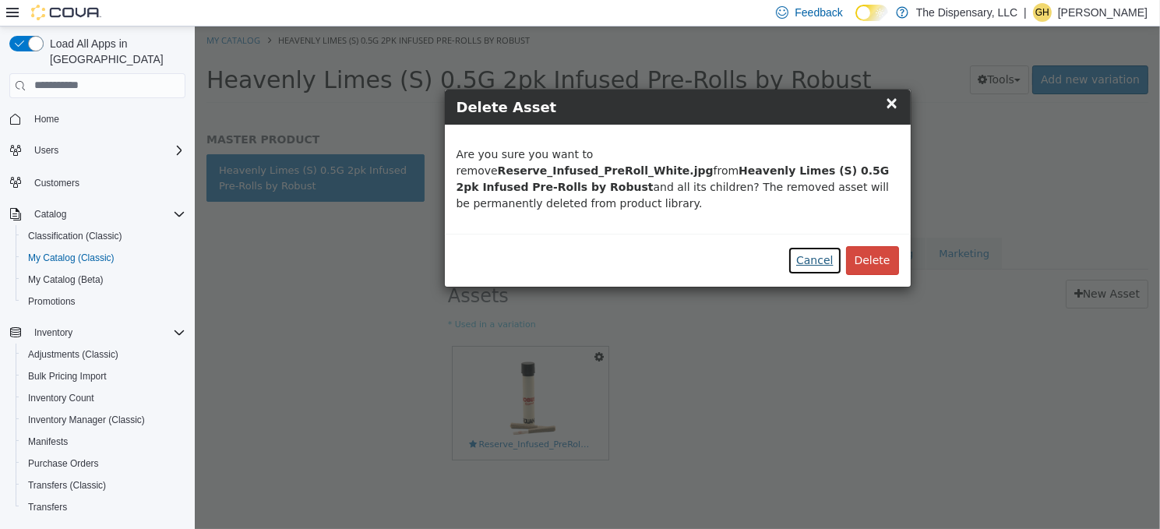
drag, startPoint x: 814, startPoint y: 248, endPoint x: 832, endPoint y: 247, distance: 18.0
click at [814, 248] on button "Cancel" at bounding box center [814, 259] width 54 height 29
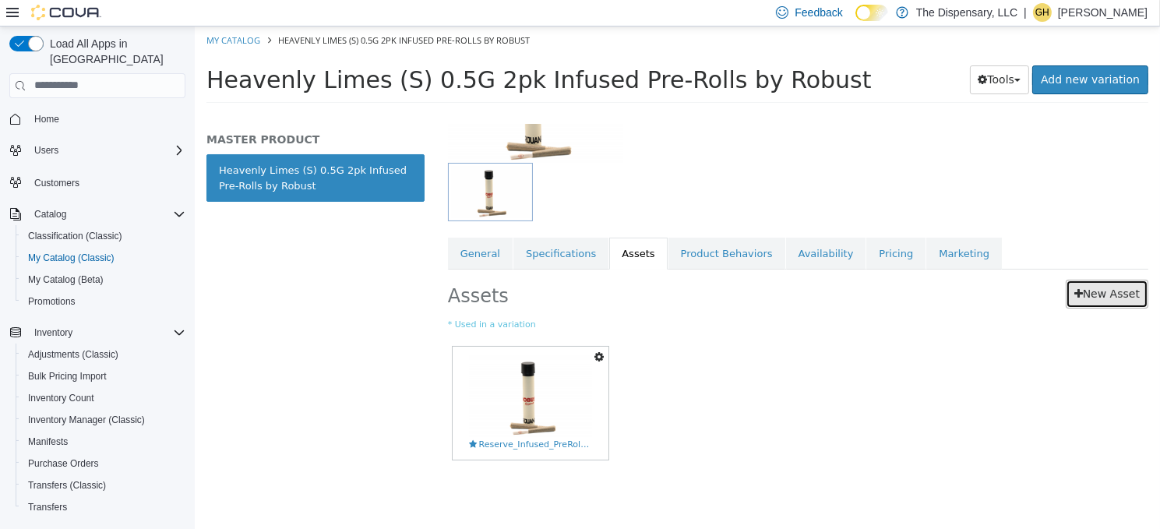
click at [1074, 283] on link "New Asset" at bounding box center [1106, 293] width 83 height 29
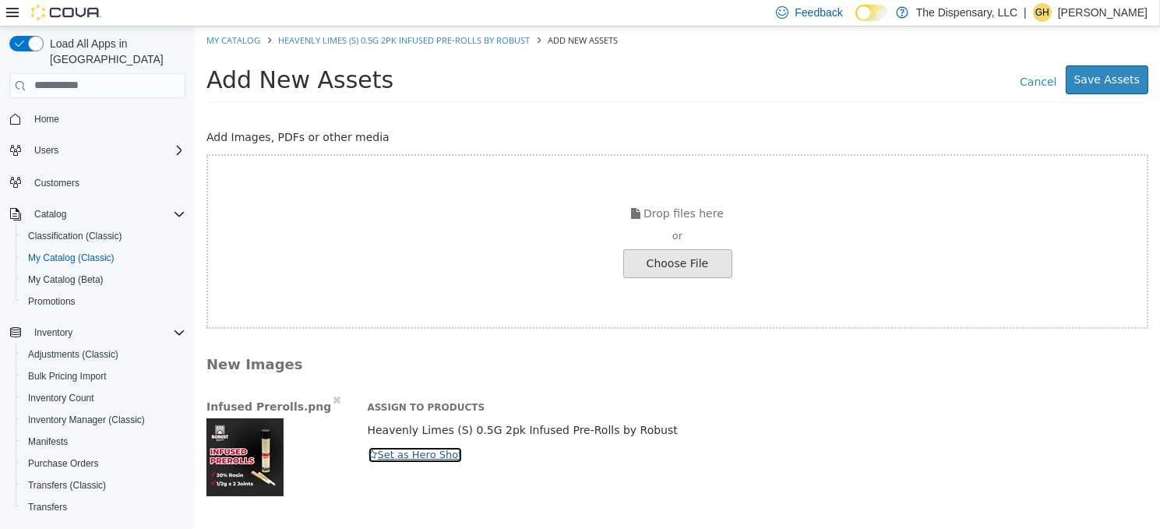
click at [410, 450] on button "Set as Hero Shot" at bounding box center [415, 453] width 96 height 17
click at [1110, 79] on button "Save Assets" at bounding box center [1106, 79] width 83 height 29
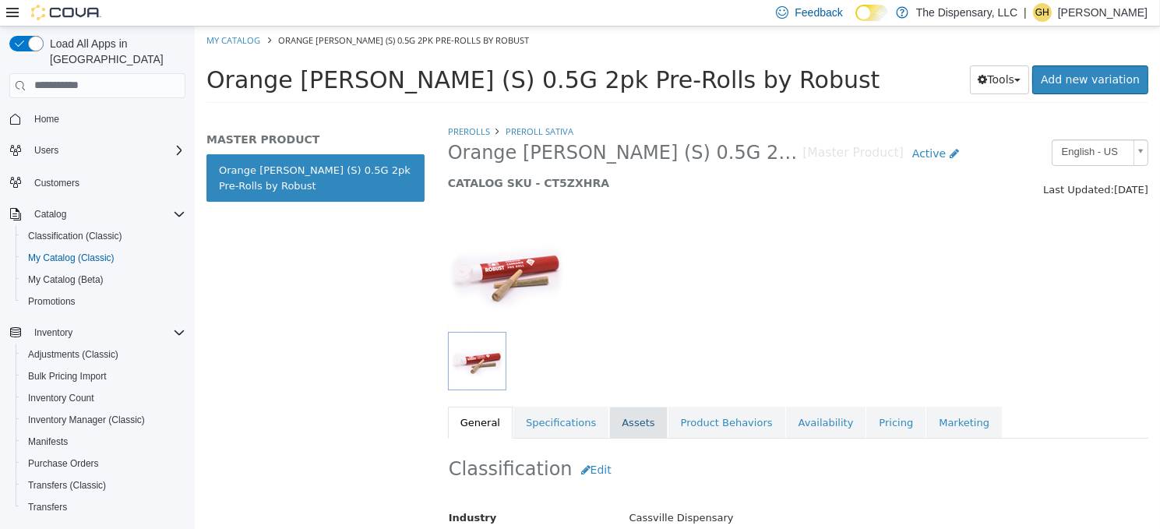
click at [611, 415] on link "Assets" at bounding box center [637, 422] width 58 height 33
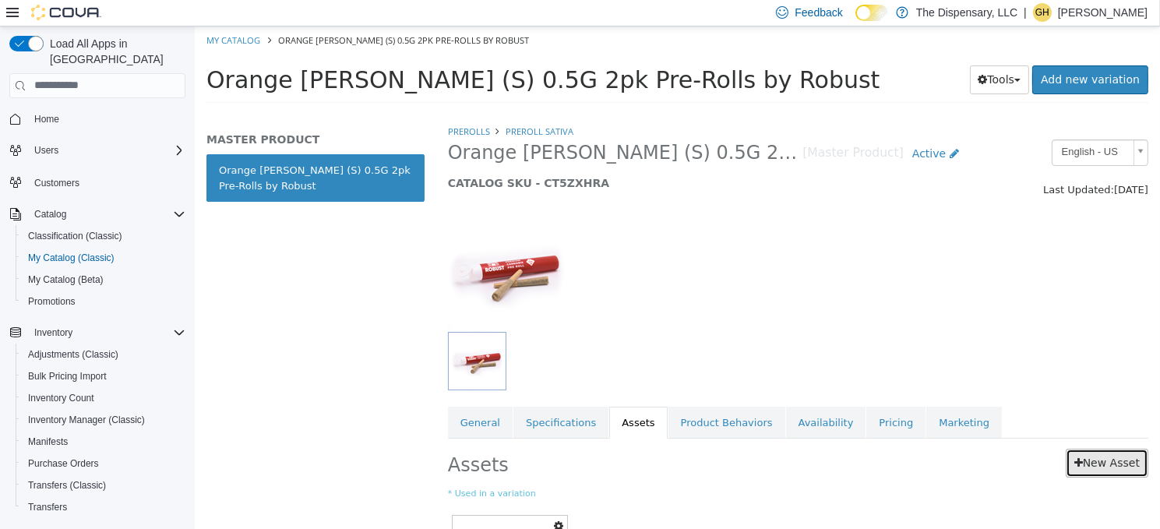
click at [1084, 463] on link "New Asset" at bounding box center [1106, 462] width 83 height 29
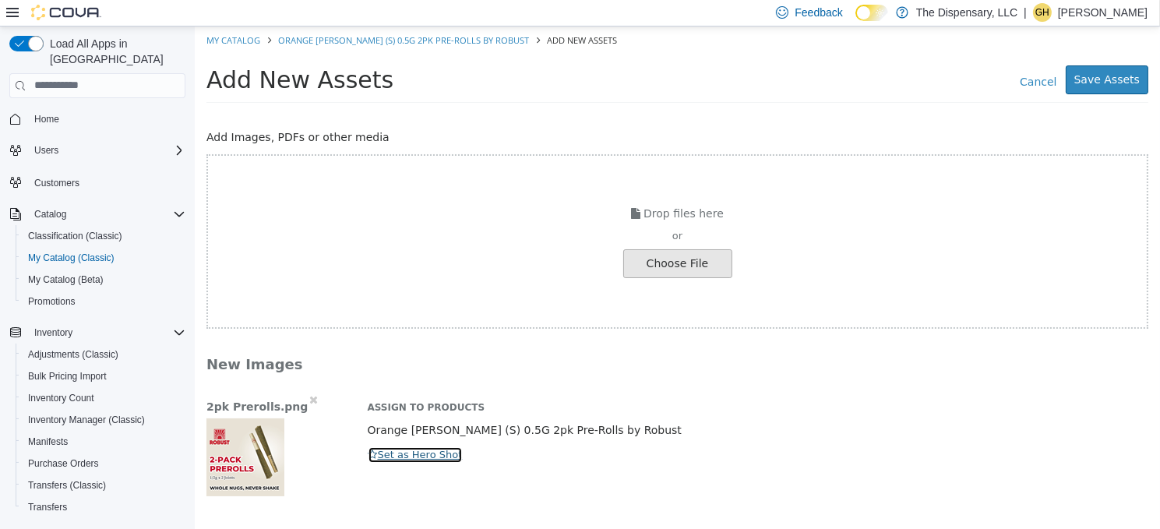
click at [384, 454] on button "Set as Hero Shot" at bounding box center [415, 453] width 96 height 17
click at [1111, 75] on button "Save Assets" at bounding box center [1106, 79] width 83 height 29
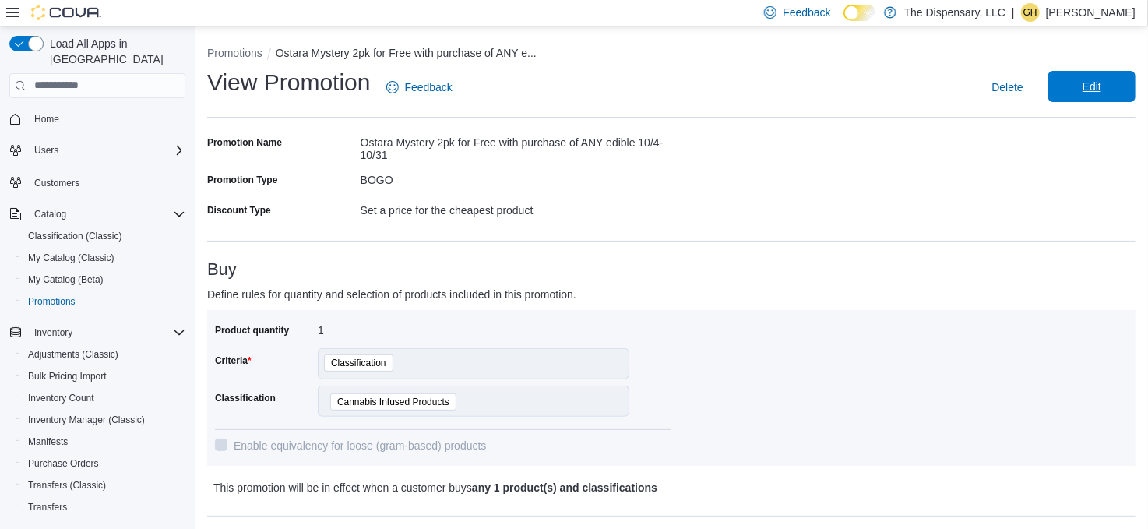
click at [1122, 89] on span "Edit" at bounding box center [1092, 86] width 69 height 31
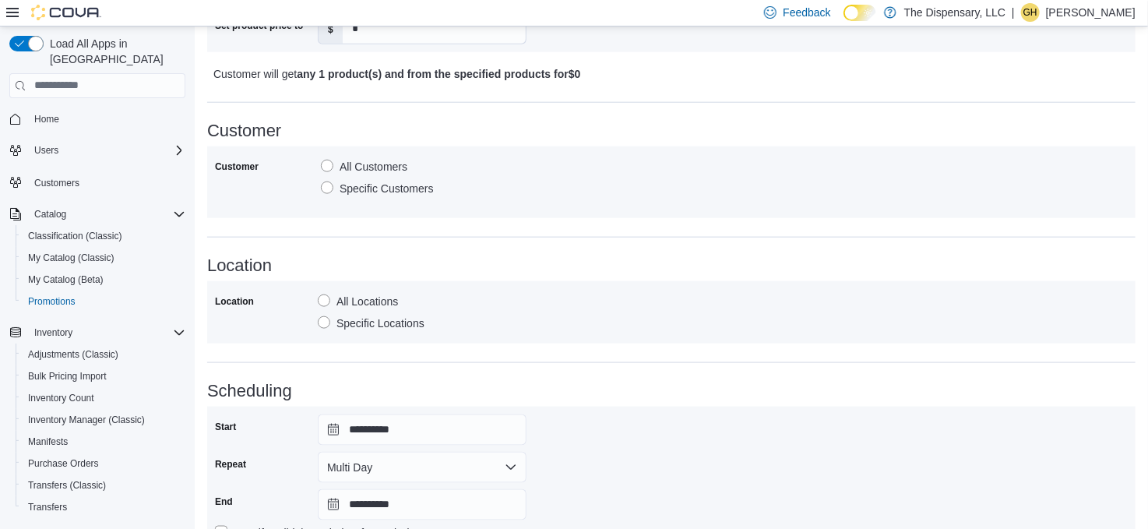
scroll to position [857, 0]
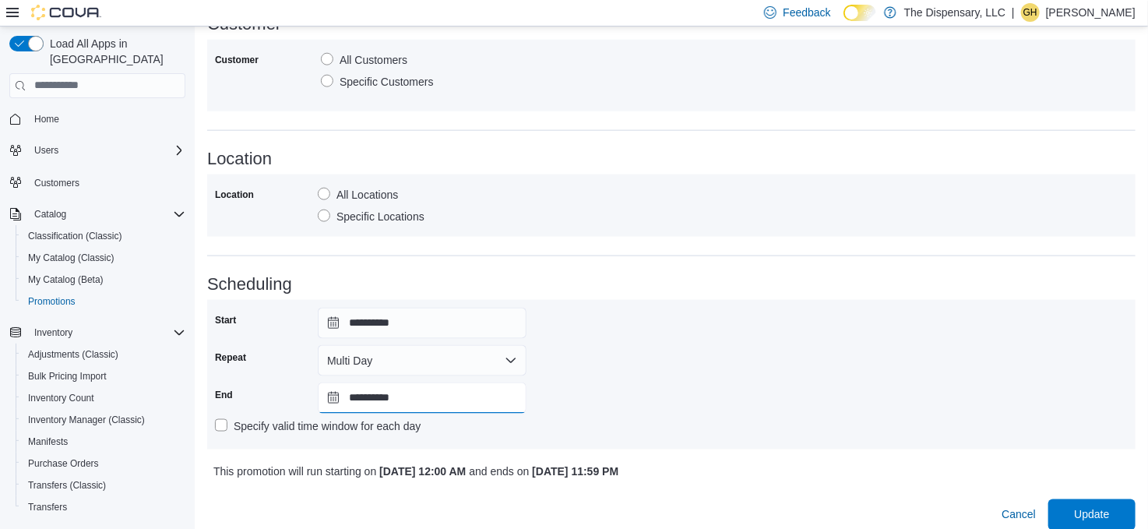
click at [383, 403] on input "**********" at bounding box center [422, 397] width 209 height 31
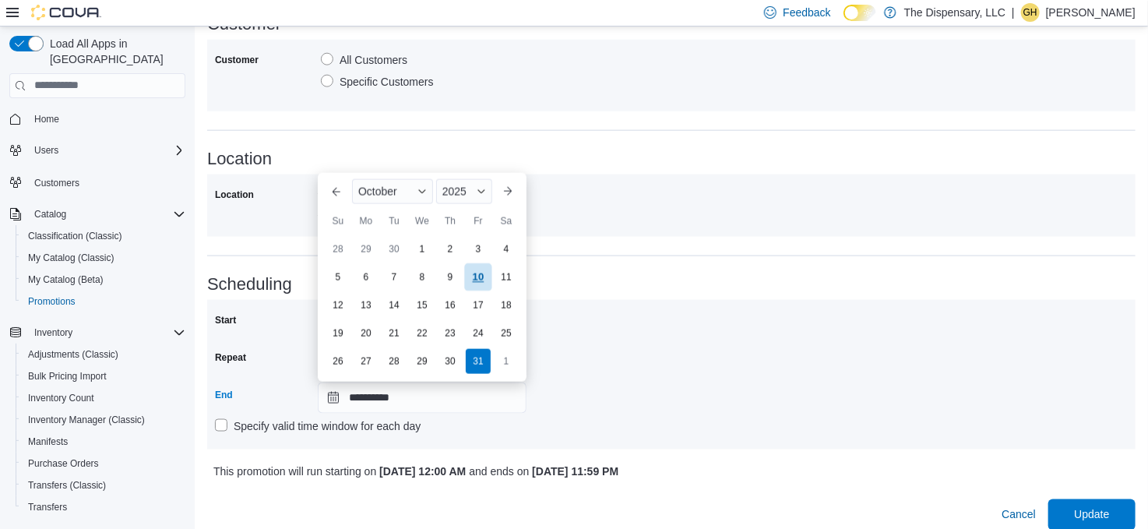
click at [470, 280] on div "10" at bounding box center [477, 277] width 27 height 27
type input "**********"
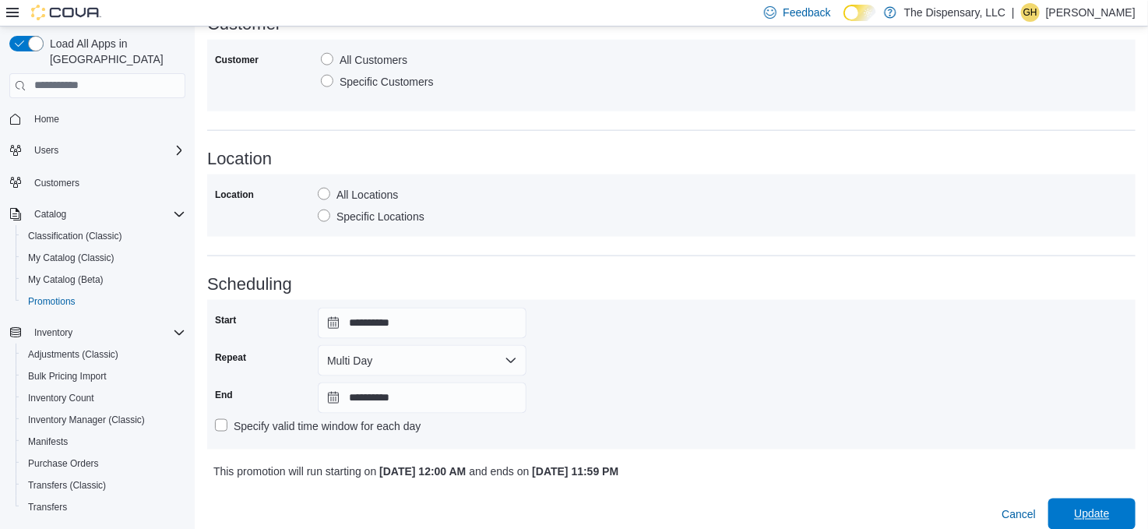
click at [1104, 515] on span "Update" at bounding box center [1091, 514] width 35 height 16
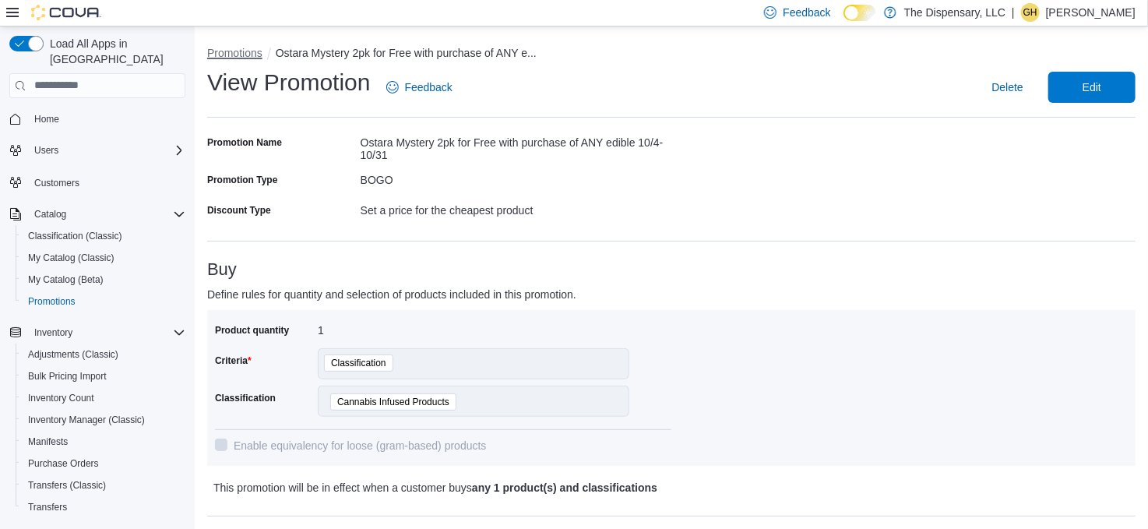
click at [220, 48] on button "Promotions" at bounding box center [234, 53] width 55 height 12
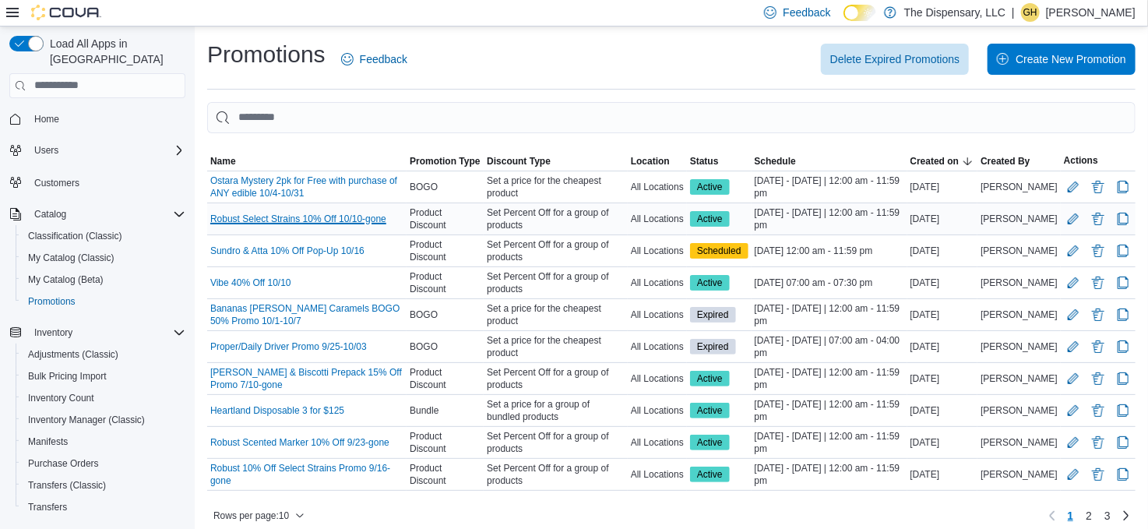
click at [334, 217] on link "Robust Select Strains 10% Off 10/10-gone" at bounding box center [298, 219] width 176 height 12
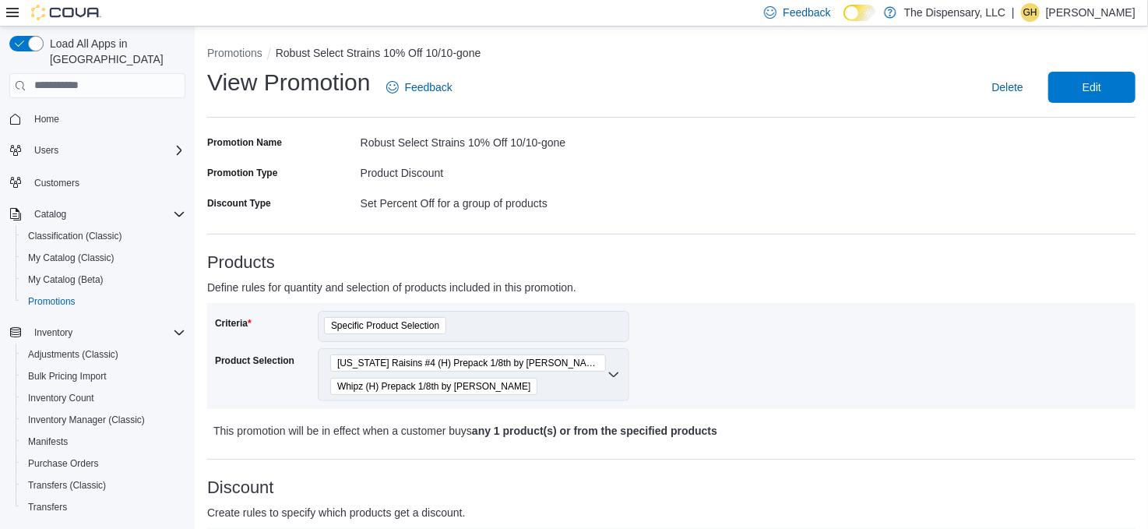
click at [1100, 16] on p "[PERSON_NAME]" at bounding box center [1091, 12] width 90 height 19
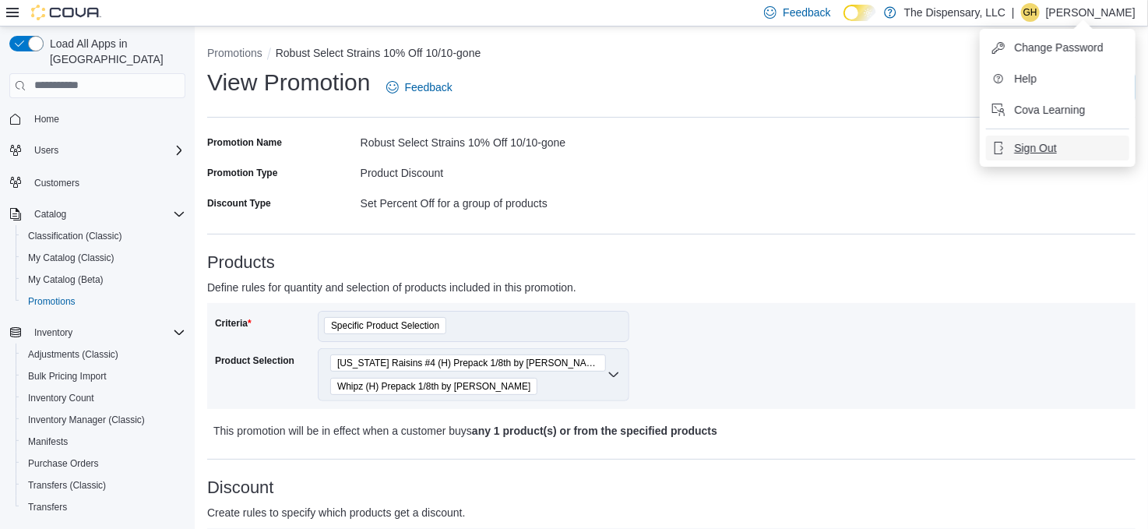
click at [1029, 150] on span "Sign Out" at bounding box center [1035, 148] width 42 height 16
